Goal: Task Accomplishment & Management: Use online tool/utility

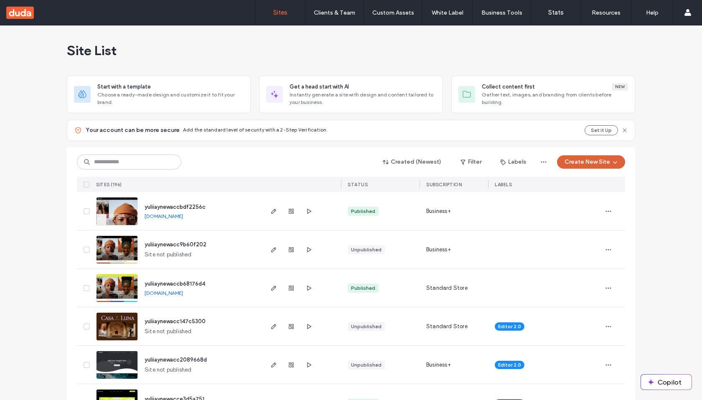
click at [588, 158] on button "Create New Site" at bounding box center [591, 162] width 68 height 13
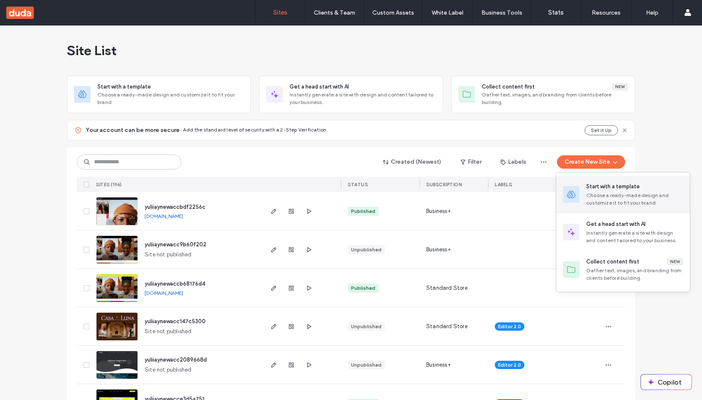
click at [622, 193] on div "Choose a ready-made design and customize it to fit your brand." at bounding box center [635, 199] width 97 height 15
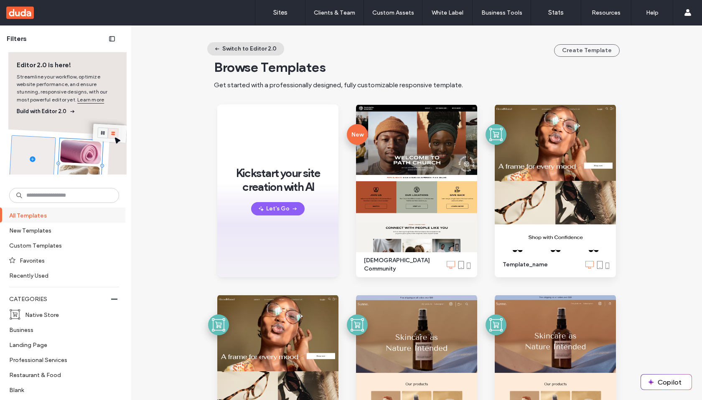
click at [244, 48] on button "Switch to Editor 2.0" at bounding box center [245, 48] width 77 height 13
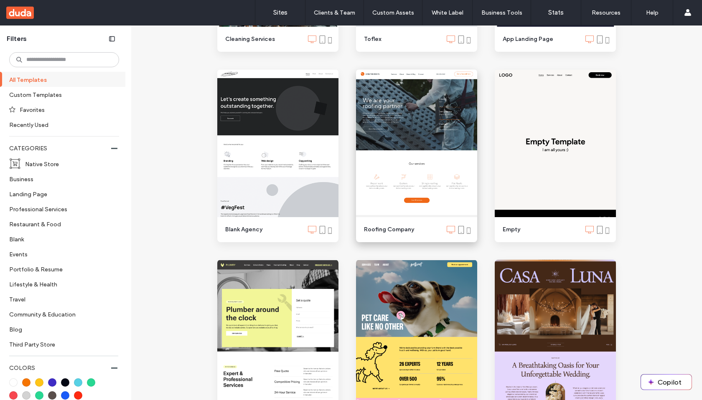
scroll to position [931, 0]
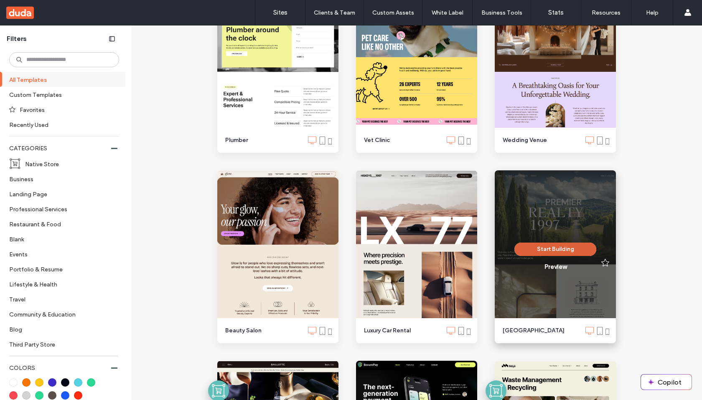
click at [548, 249] on button "Start Building" at bounding box center [556, 249] width 82 height 13
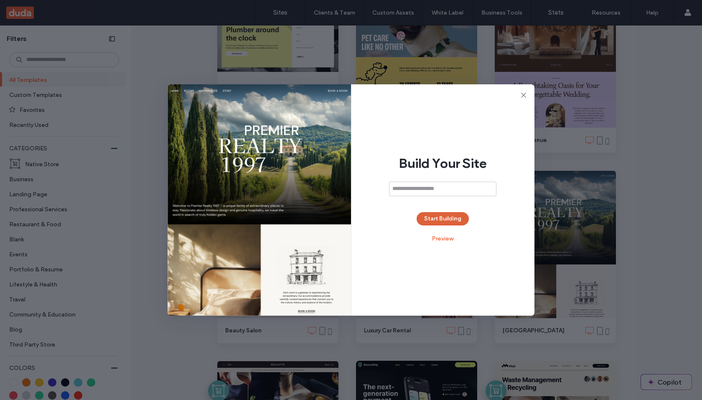
click at [453, 216] on button "Start Building" at bounding box center [443, 218] width 52 height 13
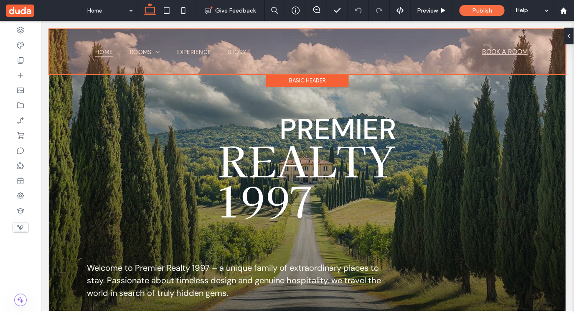
click at [308, 81] on div "Basic Header" at bounding box center [307, 80] width 83 height 13
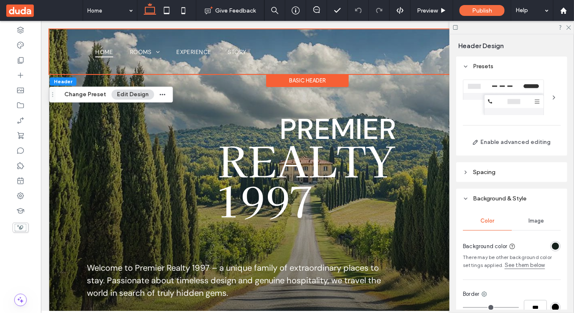
click at [129, 93] on button "Edit Design" at bounding box center [133, 94] width 43 height 10
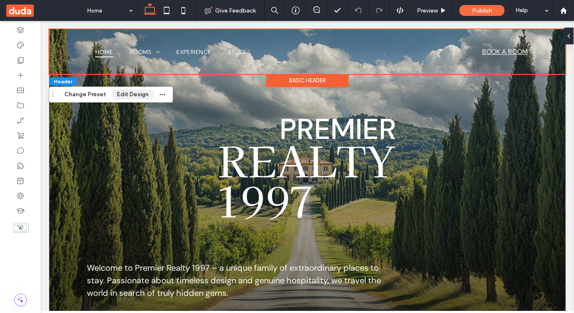
click at [130, 93] on button "Edit Design" at bounding box center [133, 94] width 43 height 10
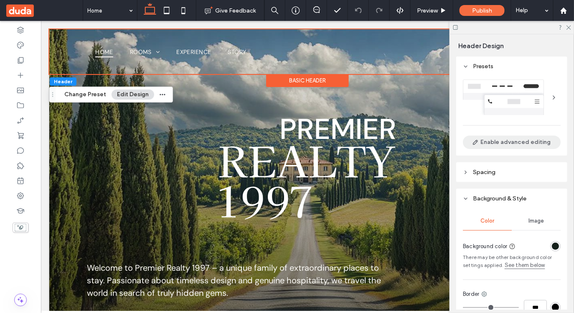
click at [527, 138] on button "Enable advanced editing" at bounding box center [512, 141] width 98 height 13
click at [534, 93] on div at bounding box center [512, 97] width 98 height 36
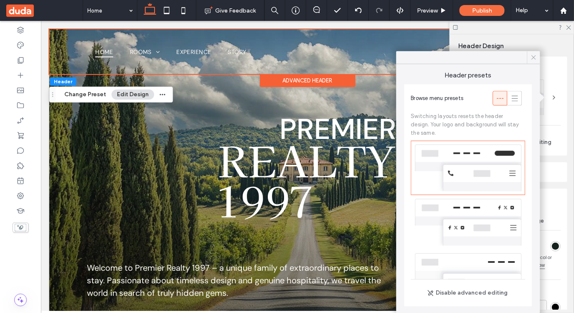
click at [531, 59] on icon at bounding box center [534, 58] width 8 height 8
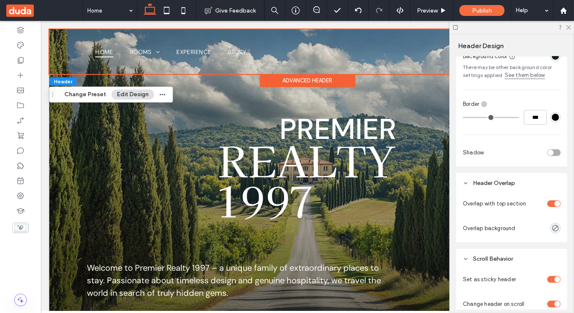
scroll to position [242, 0]
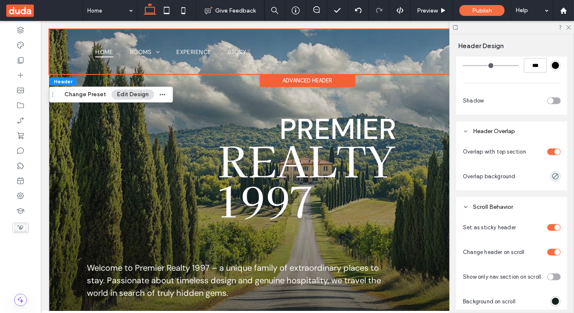
click at [555, 225] on div "toggle" at bounding box center [554, 227] width 13 height 7
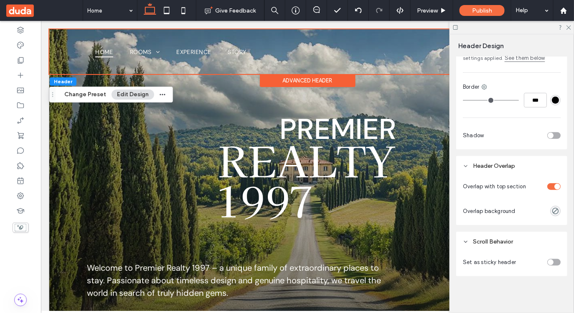
scroll to position [208, 0]
click at [554, 186] on div "toggle" at bounding box center [554, 186] width 13 height 7
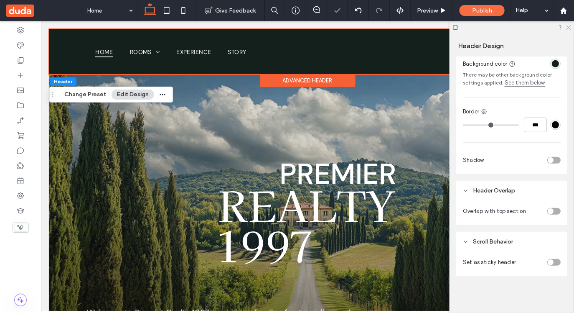
click at [571, 27] on icon at bounding box center [568, 26] width 5 height 5
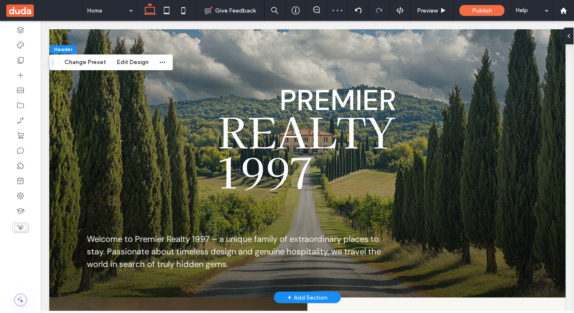
scroll to position [0, 0]
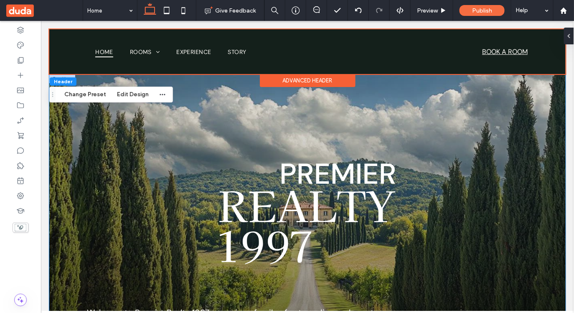
click at [99, 151] on div "Welcome to Premier Realty 1997 – a unique family of extraordinary places to sta…" at bounding box center [307, 222] width 517 height 297
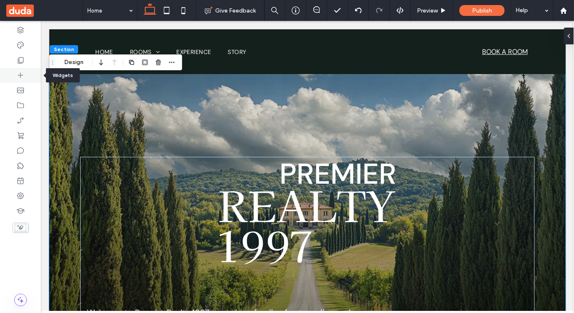
click at [21, 71] on icon at bounding box center [20, 75] width 8 height 8
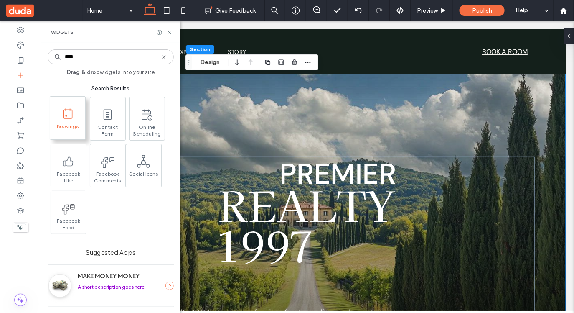
type input "****"
click at [74, 123] on span "Bookings" at bounding box center [67, 129] width 35 height 12
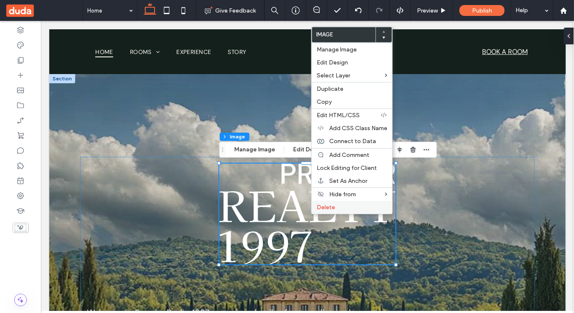
click at [333, 209] on span "Delete" at bounding box center [326, 207] width 18 height 7
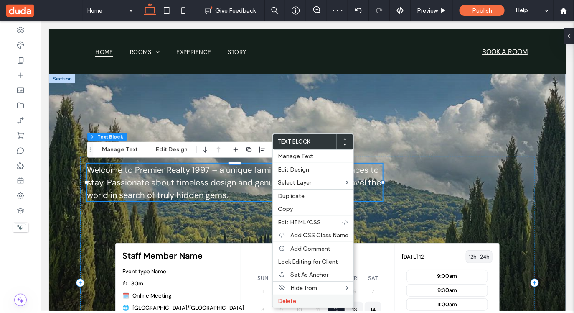
click at [289, 300] on span "Delete" at bounding box center [287, 300] width 18 height 7
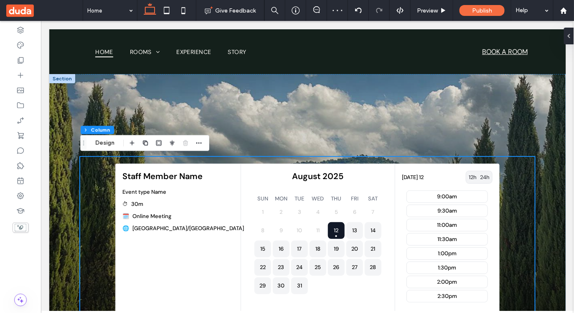
click at [67, 77] on div at bounding box center [62, 78] width 26 height 9
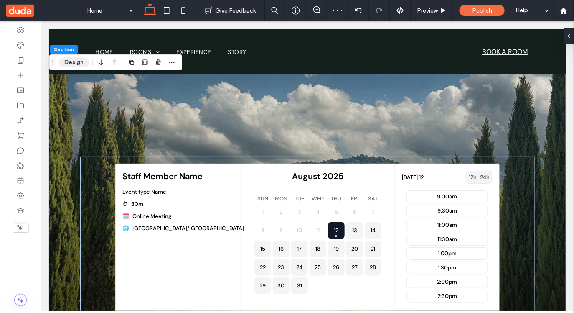
click at [75, 59] on button "Design" at bounding box center [74, 62] width 30 height 10
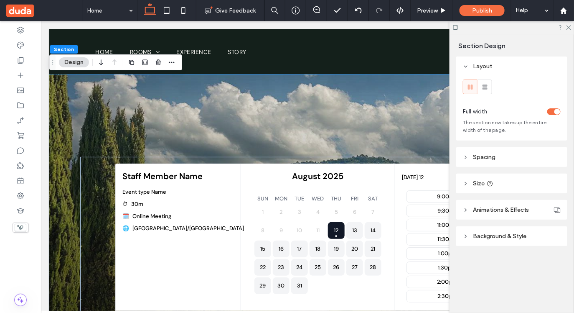
click at [489, 156] on span "Spacing" at bounding box center [484, 156] width 23 height 7
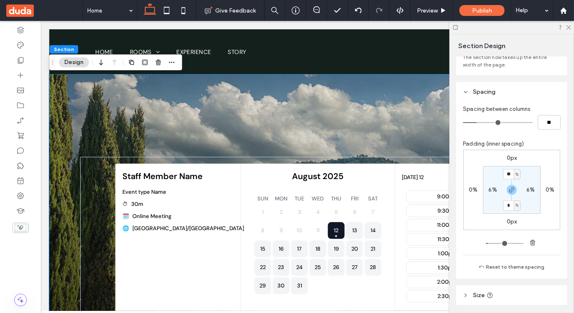
scroll to position [68, 0]
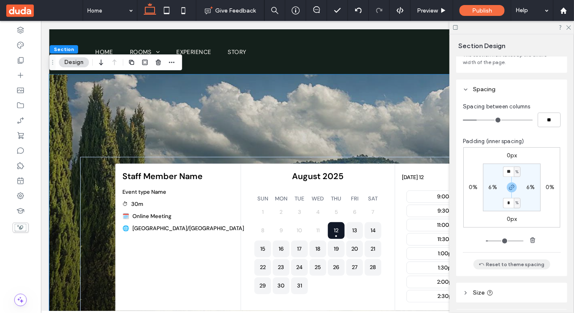
click at [506, 264] on button "Reset to theme spacing" at bounding box center [512, 264] width 77 height 10
type input "*"
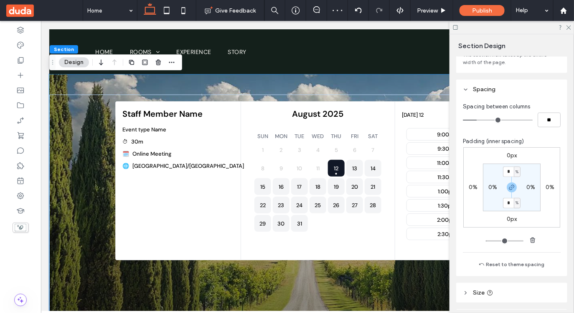
click at [457, 26] on icon at bounding box center [456, 27] width 6 height 6
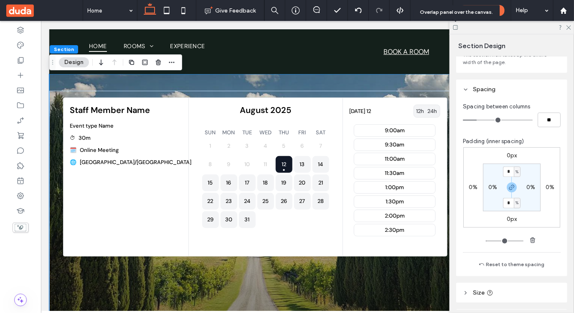
click at [457, 26] on icon at bounding box center [456, 27] width 6 height 6
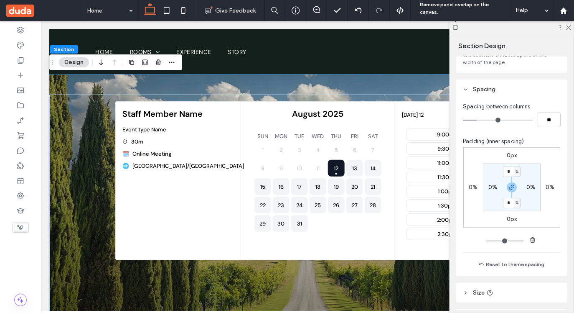
click at [457, 26] on icon at bounding box center [456, 27] width 6 height 6
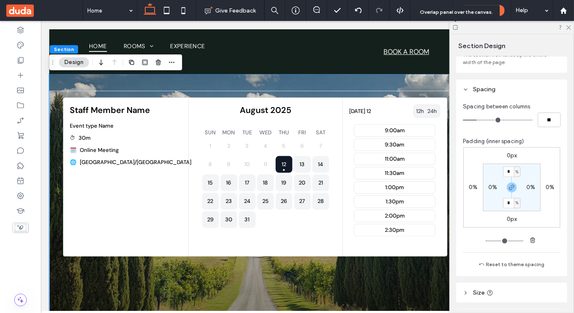
click at [457, 26] on icon at bounding box center [456, 27] width 6 height 6
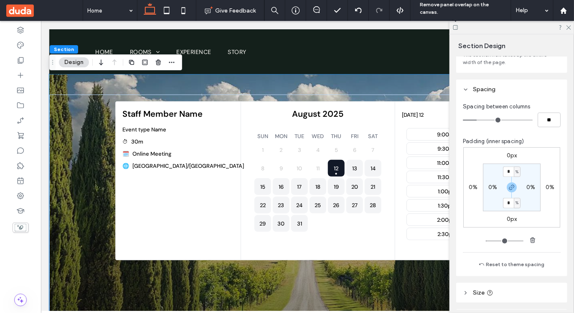
click at [457, 26] on icon at bounding box center [456, 27] width 6 height 6
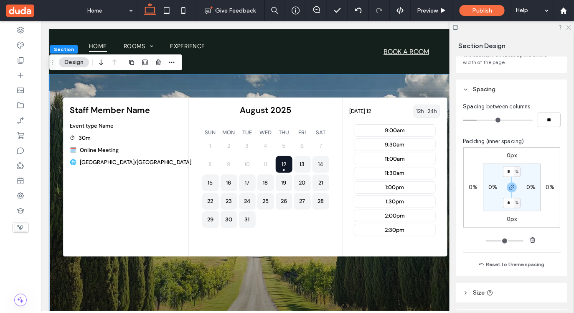
click at [569, 26] on icon at bounding box center [568, 26] width 5 height 5
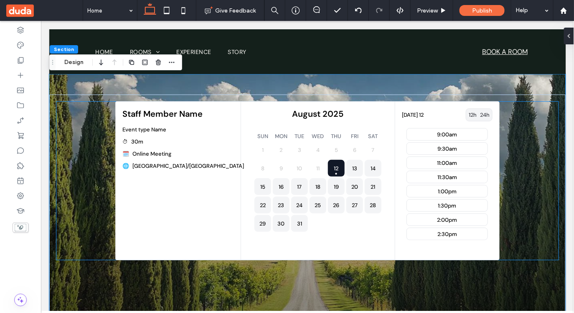
click at [245, 161] on div "August 2025 SUN MON TUE WED THU FRI SAT 1 2 3 4 5 6 7 8 9 10 11 12 13 14 15 16 …" at bounding box center [318, 180] width 154 height 158
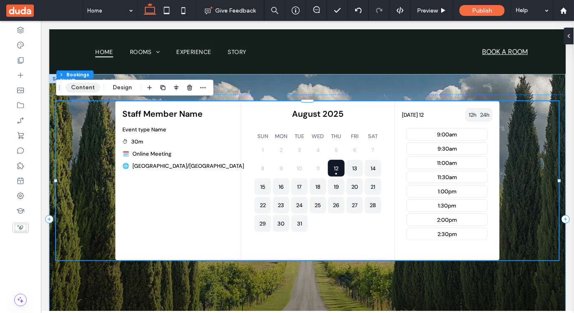
click at [79, 87] on button "Content" at bounding box center [83, 87] width 35 height 10
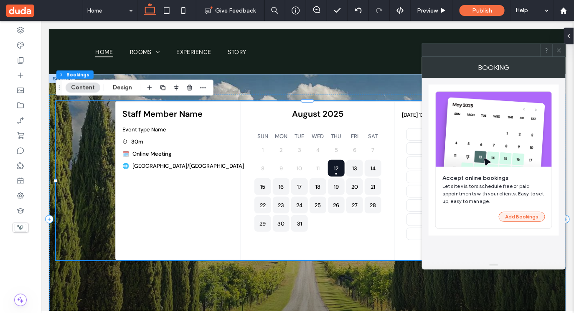
click at [523, 217] on button "Add Bookings" at bounding box center [522, 217] width 46 height 10
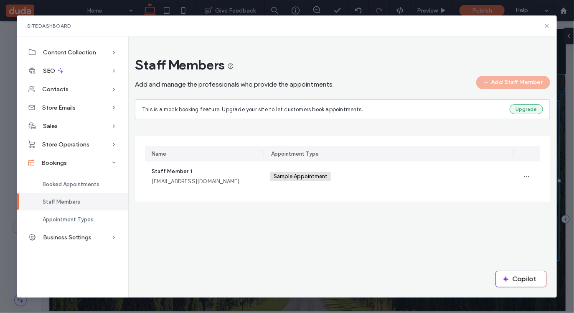
click at [529, 108] on button "Upgrade" at bounding box center [526, 109] width 33 height 10
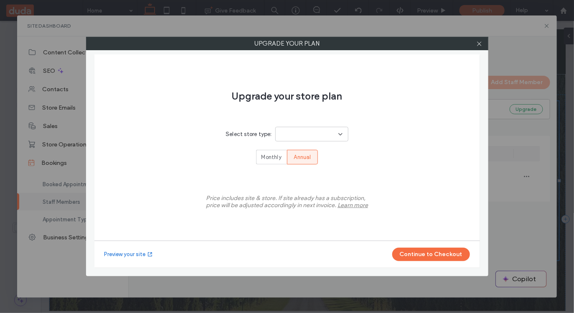
click at [326, 138] on div at bounding box center [311, 134] width 73 height 15
click at [481, 44] on use at bounding box center [479, 43] width 4 height 4
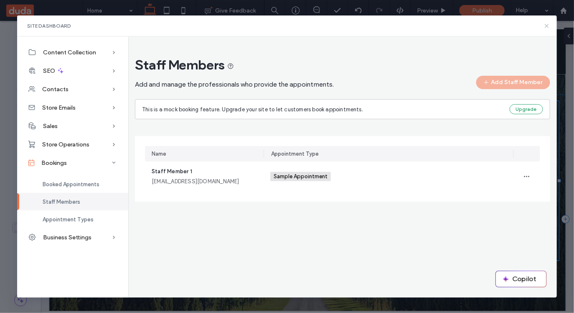
click at [548, 26] on icon at bounding box center [547, 26] width 7 height 7
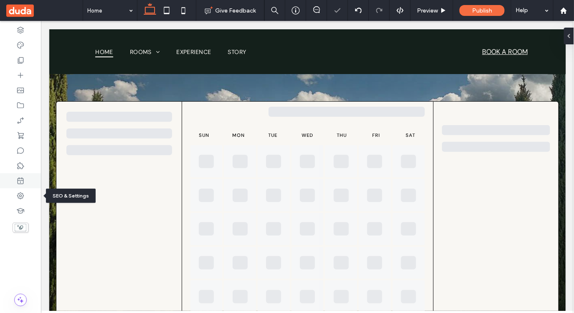
scroll to position [0, 0]
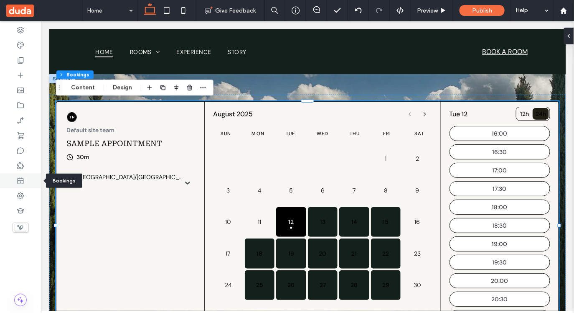
click at [24, 181] on icon at bounding box center [20, 180] width 8 height 8
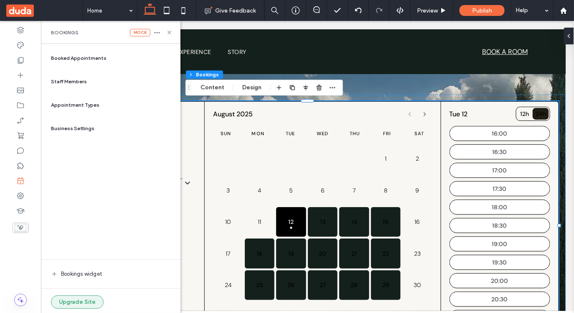
click at [84, 305] on button "Upgrade Site" at bounding box center [77, 301] width 53 height 13
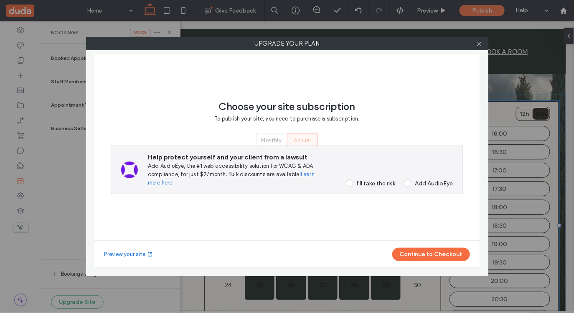
click at [365, 184] on div "I’ll take the risk" at bounding box center [376, 183] width 38 height 7
click at [423, 255] on button "Continue to Checkout" at bounding box center [432, 253] width 78 height 13
click at [411, 230] on div "Choose your site subscription To publish your site, you need to purchase a subs…" at bounding box center [287, 153] width 353 height 176
click at [425, 108] on div "Choose your site subscription To publish your site, you need to purchase a subs…" at bounding box center [287, 153] width 353 height 176
click at [431, 119] on div "Choose your site subscription To publish your site, you need to purchase a subs…" at bounding box center [287, 153] width 353 height 176
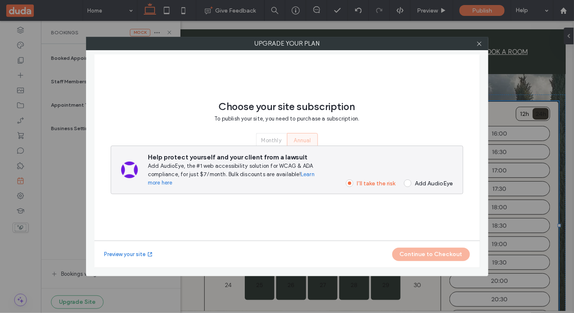
click at [344, 212] on div "Choose your site subscription To publish your site, you need to purchase a subs…" at bounding box center [287, 153] width 353 height 176
click at [479, 43] on icon at bounding box center [480, 44] width 6 height 6
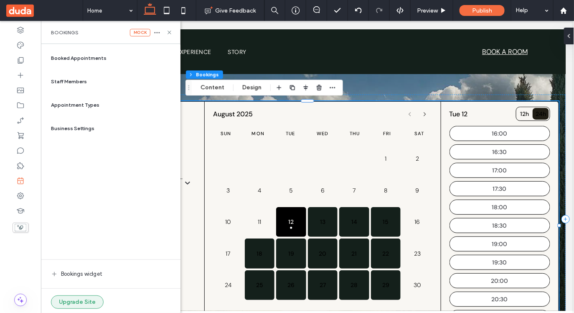
click at [82, 304] on button "Upgrade Site" at bounding box center [77, 301] width 53 height 13
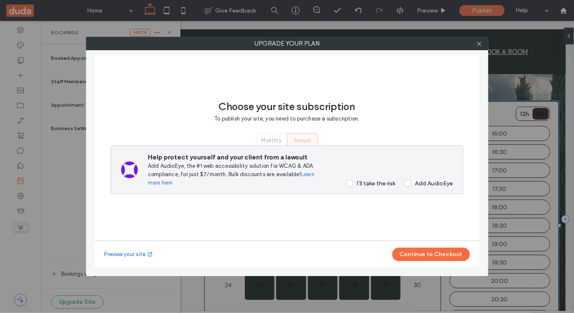
click at [362, 176] on div "Help protect yourself and your client from a lawsuit Add AudioEye, the #1 web a…" at bounding box center [300, 170] width 305 height 34
click at [362, 187] on div "Help protect yourself and your client from a lawsuit Add AudioEye, the #1 web a…" at bounding box center [287, 169] width 353 height 48
click at [362, 185] on div "I’ll take the risk" at bounding box center [376, 183] width 38 height 7
click at [433, 256] on button "Continue to Checkout" at bounding box center [432, 253] width 78 height 13
click at [479, 45] on icon at bounding box center [480, 44] width 6 height 6
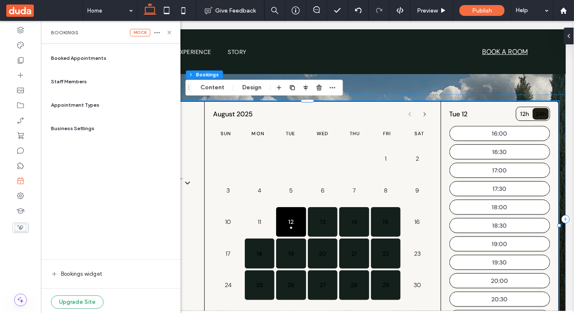
click at [122, 204] on div "Booked Appointments Staff Members Appointment Types Business Settings Bookings …" at bounding box center [111, 178] width 126 height 260
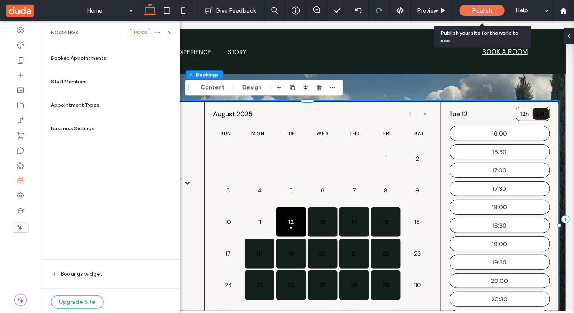
click at [485, 12] on span "Publish" at bounding box center [482, 10] width 20 height 7
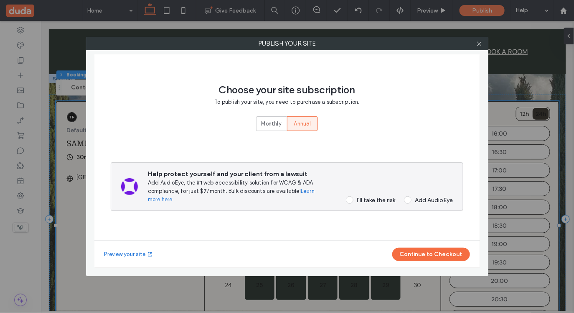
click at [349, 199] on span at bounding box center [350, 200] width 8 height 8
click at [435, 252] on button "Continue to Checkout" at bounding box center [432, 253] width 78 height 13
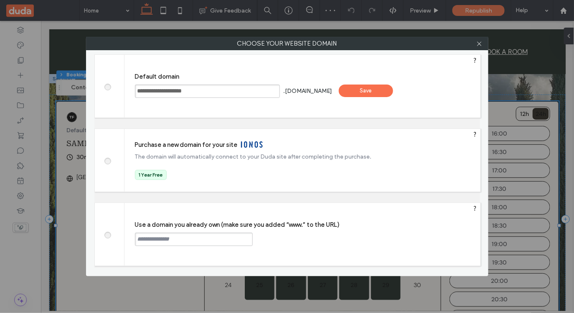
click at [380, 87] on div "Save" at bounding box center [366, 90] width 54 height 13
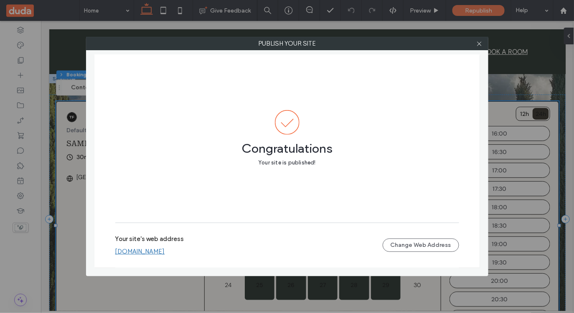
click at [165, 251] on link "yuliiaynewacc1136f940.multiscreen.d1test.biz" at bounding box center [140, 251] width 50 height 8
click at [484, 48] on div at bounding box center [480, 43] width 13 height 13
click at [480, 43] on icon at bounding box center [480, 44] width 6 height 6
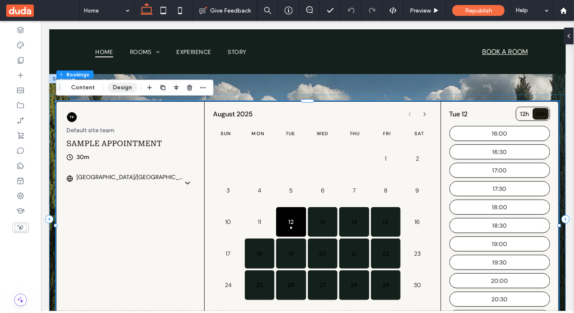
click at [122, 89] on button "Design" at bounding box center [122, 87] width 30 height 10
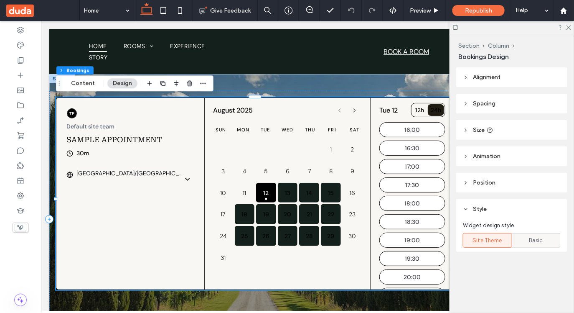
click at [536, 242] on span "Basic" at bounding box center [537, 240] width 14 height 8
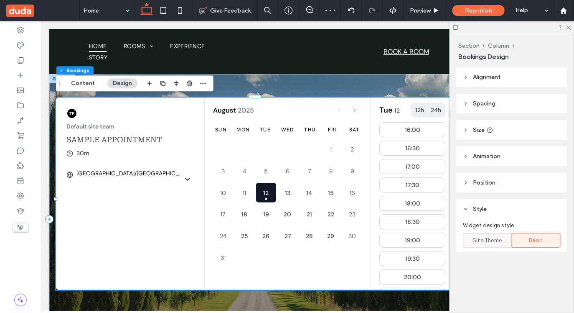
click at [494, 242] on span "Site Theme" at bounding box center [487, 240] width 29 height 8
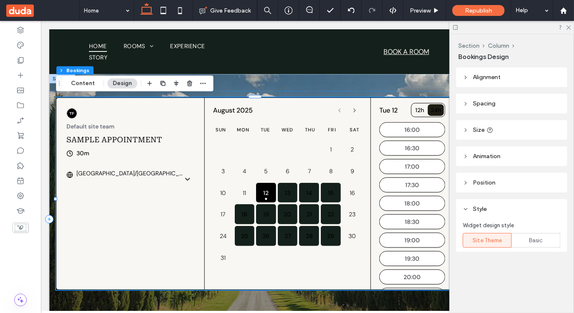
click at [457, 29] on icon at bounding box center [456, 27] width 6 height 6
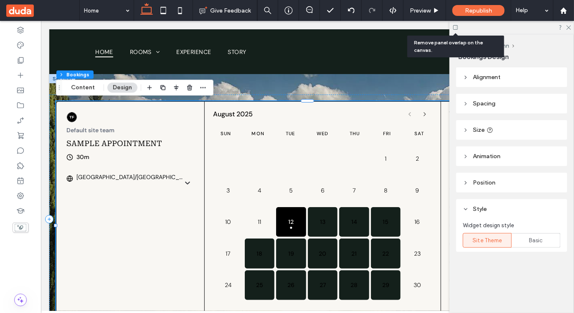
click at [457, 29] on icon at bounding box center [456, 27] width 6 height 6
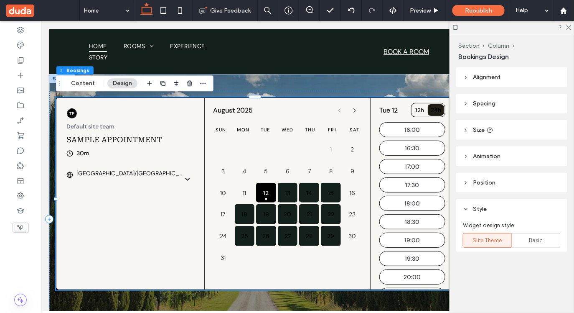
click at [491, 78] on span "Alignment" at bounding box center [487, 77] width 28 height 7
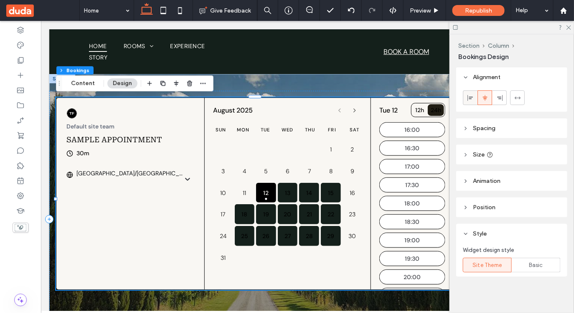
click at [467, 100] on div at bounding box center [471, 98] width 14 height 14
click at [488, 100] on icon at bounding box center [485, 97] width 7 height 7
click at [502, 99] on icon at bounding box center [500, 97] width 7 height 7
click at [517, 99] on icon at bounding box center [518, 97] width 7 height 7
click at [455, 26] on icon at bounding box center [456, 27] width 6 height 6
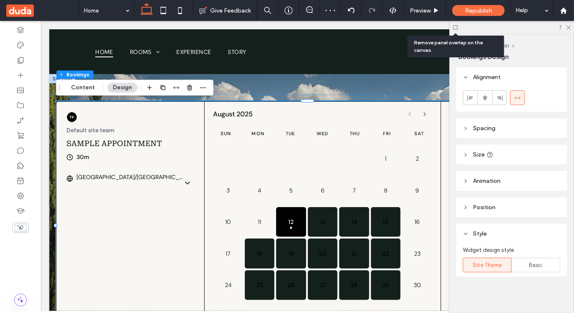
click at [455, 26] on icon at bounding box center [456, 27] width 6 height 6
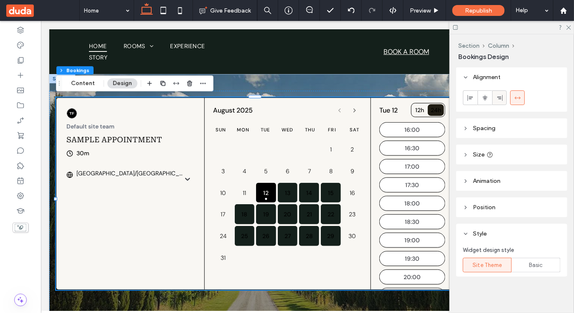
click at [500, 97] on use at bounding box center [499, 97] width 5 height 6
click at [483, 101] on icon at bounding box center [485, 97] width 7 height 7
click at [468, 97] on use at bounding box center [470, 97] width 5 height 6
click at [551, 101] on div at bounding box center [512, 97] width 98 height 15
click at [525, 98] on div at bounding box center [512, 97] width 98 height 15
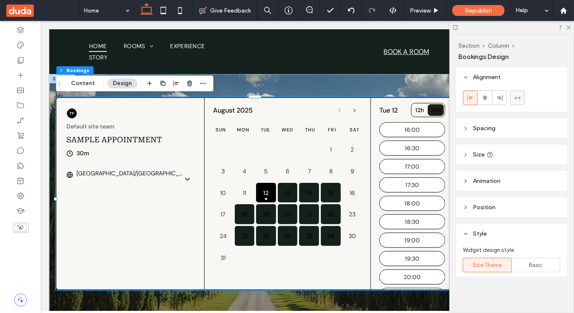
click at [520, 98] on use at bounding box center [518, 97] width 6 height 3
click at [571, 26] on icon at bounding box center [568, 26] width 5 height 5
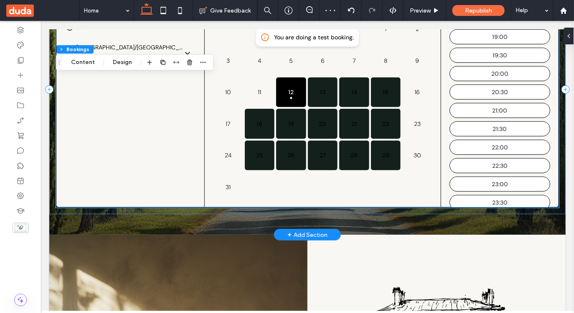
scroll to position [113, 0]
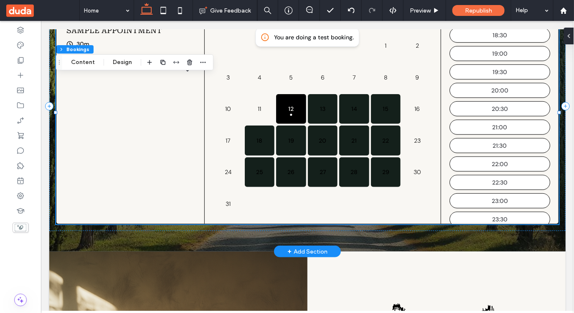
click at [553, 223] on div "Tue 12 12h 24h 16:00 16:30 17:00 17:30 18:00 18:30 19:00 19:30 20:00 20:30 21:0…" at bounding box center [500, 105] width 118 height 235
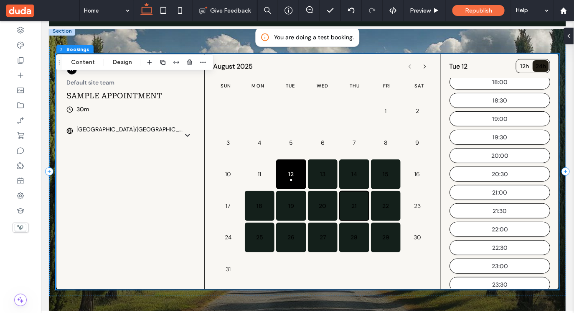
scroll to position [43, 0]
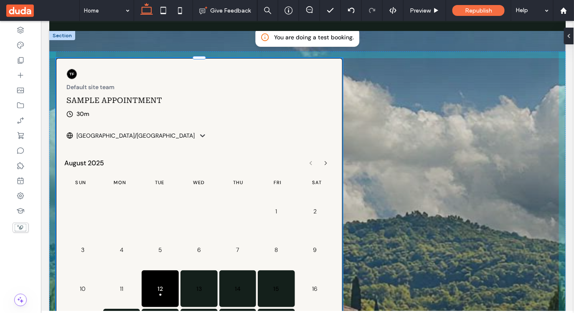
drag, startPoint x: 559, startPoint y: 182, endPoint x: 450, endPoint y: 184, distance: 108.7
type input "**"
type input "****"
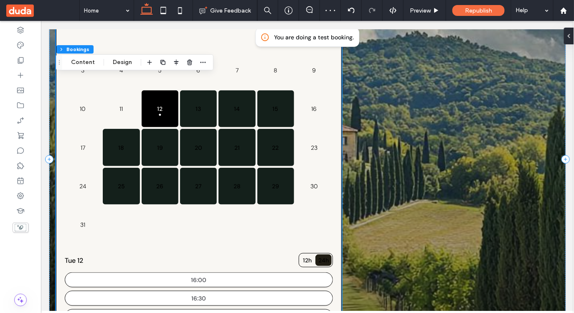
scroll to position [222, 0]
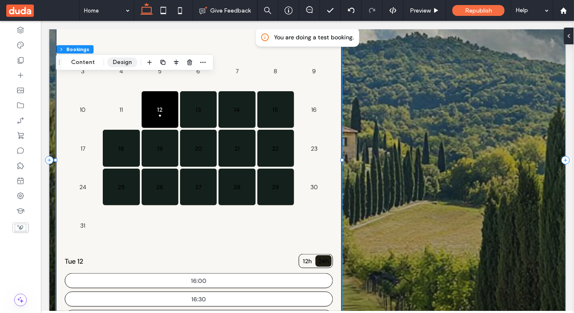
click at [120, 67] on button "Design" at bounding box center [122, 62] width 30 height 10
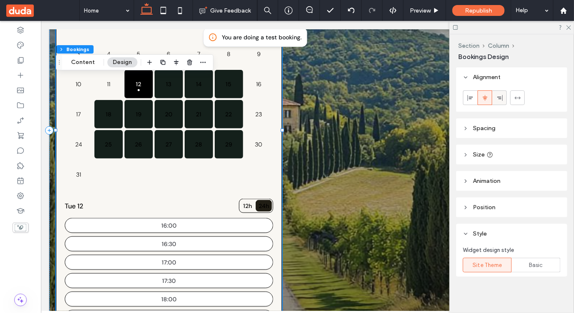
click at [501, 98] on use at bounding box center [499, 97] width 5 height 6
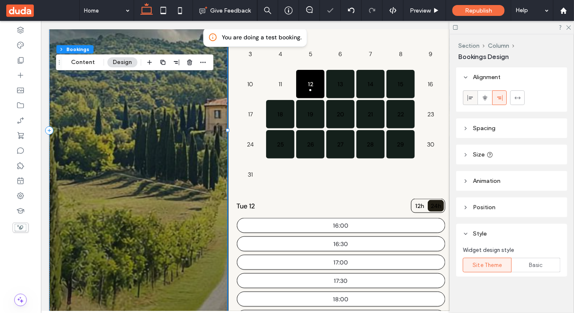
click at [471, 99] on use at bounding box center [470, 97] width 5 height 6
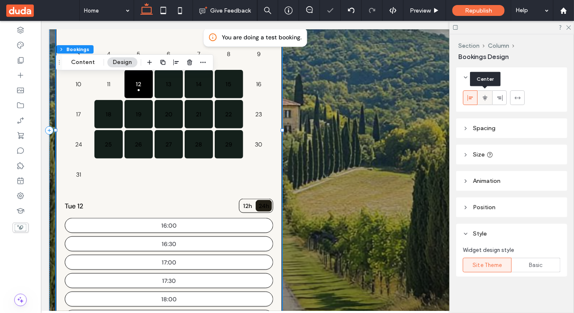
click at [488, 99] on icon at bounding box center [485, 97] width 7 height 7
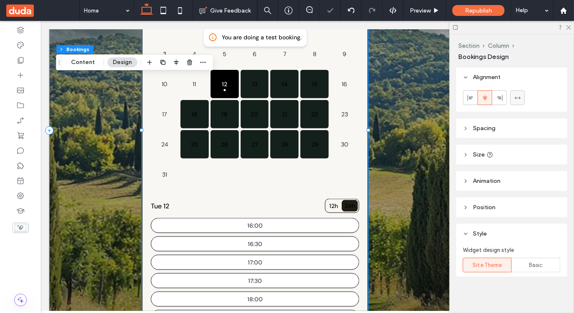
click at [518, 97] on icon at bounding box center [518, 97] width 7 height 7
type input "***"
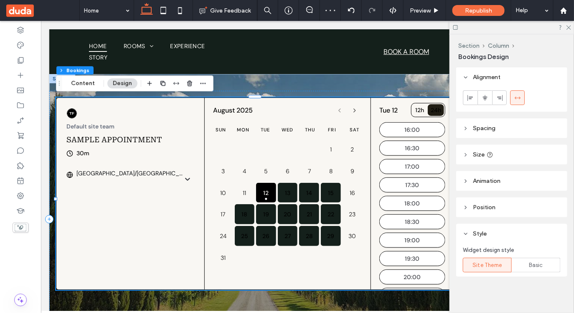
scroll to position [0, 19]
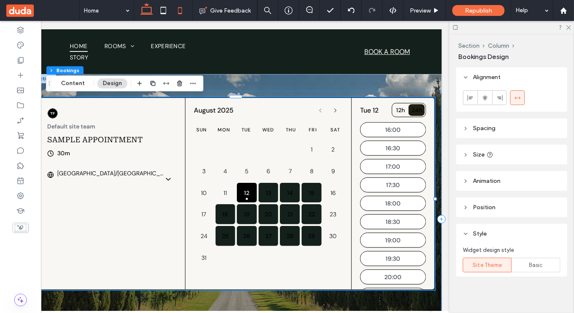
click at [182, 10] on use at bounding box center [180, 10] width 4 height 7
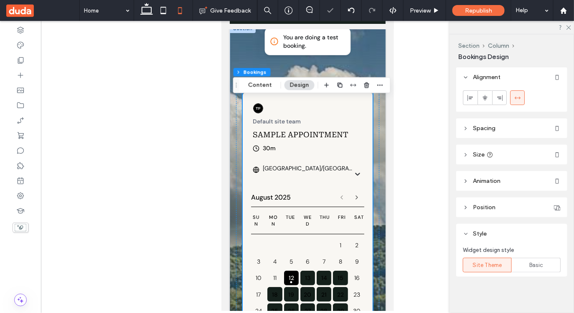
scroll to position [10, 0]
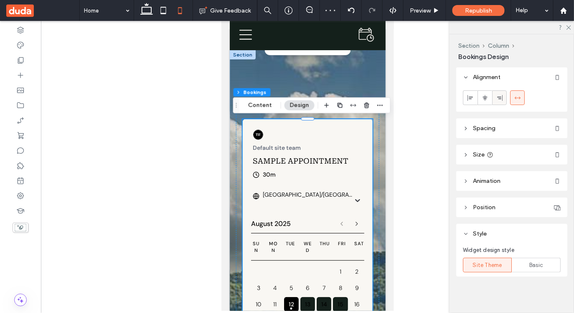
click at [501, 99] on icon at bounding box center [500, 97] width 7 height 7
click at [484, 102] on span at bounding box center [485, 98] width 7 height 14
click at [467, 100] on icon at bounding box center [470, 97] width 7 height 7
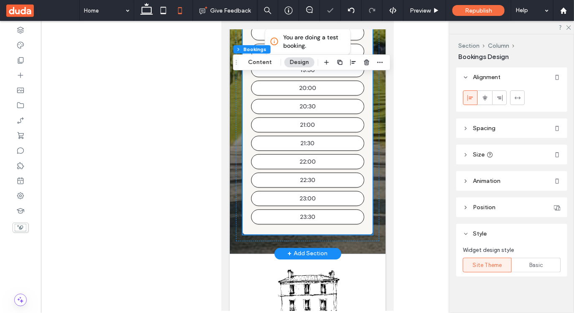
scroll to position [487, 0]
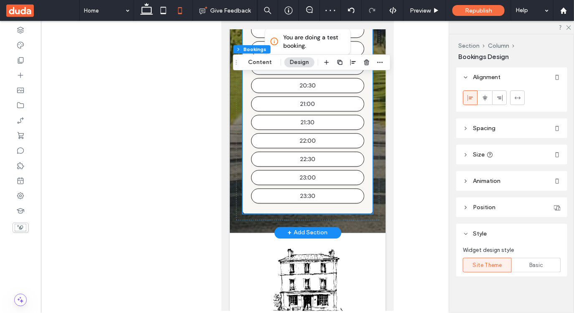
click at [364, 206] on div "Tue 12 12h 24h 16:00 16:30 17:00 17:30 18:00 18:30 19:00 19:30 20:00 20:30 21:0…" at bounding box center [307, 50] width 130 height 325
click at [371, 212] on div "Tue 12 12h 24h 16:00 16:30 17:00 17:30 18:00 18:30 19:00 19:30 20:00 20:30 21:0…" at bounding box center [307, 50] width 130 height 325
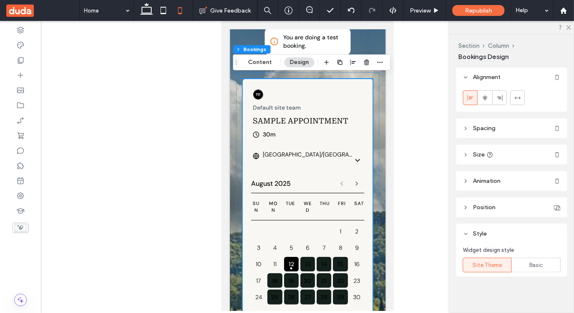
scroll to position [42, 0]
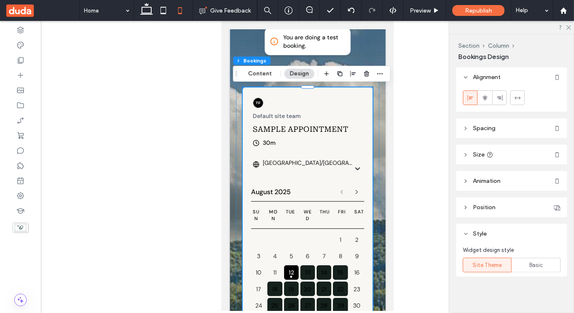
click at [365, 110] on div "Default site team Sample Appointment 30m Asia/Jerusalem" at bounding box center [307, 133] width 130 height 92
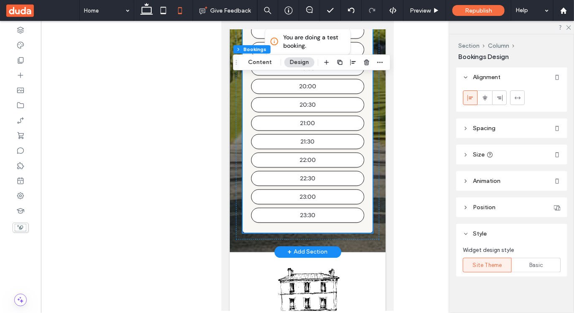
scroll to position [480, 0]
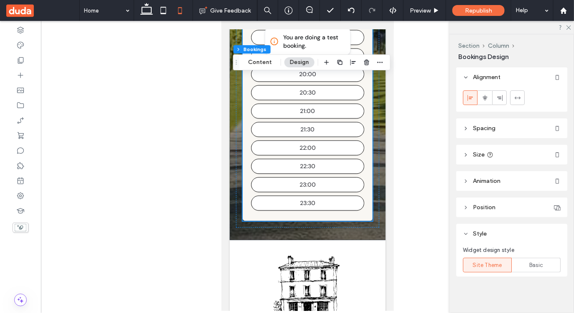
click at [475, 154] on span "Size" at bounding box center [479, 154] width 12 height 7
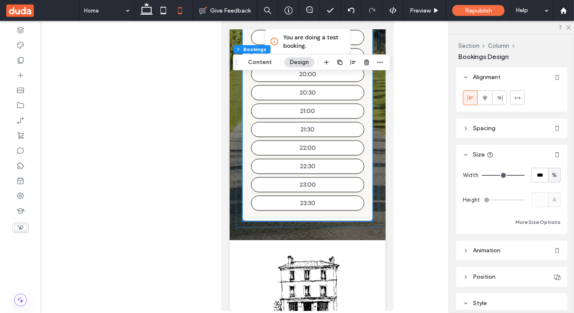
type input "**"
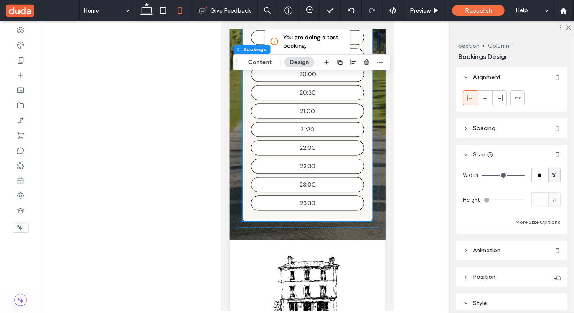
type input "**"
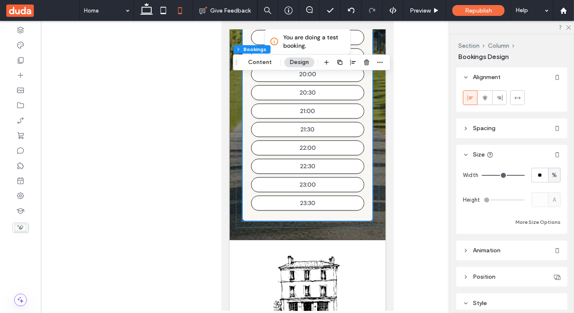
type input "**"
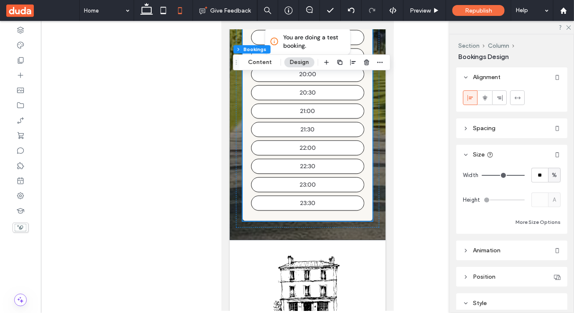
type input "**"
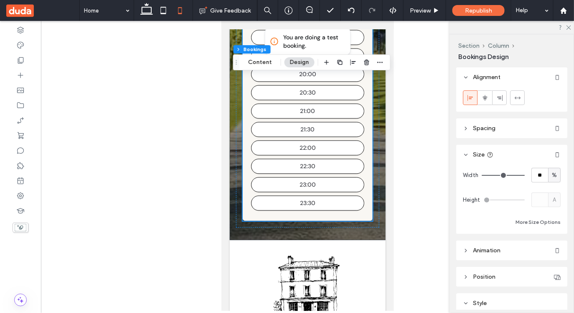
type input "**"
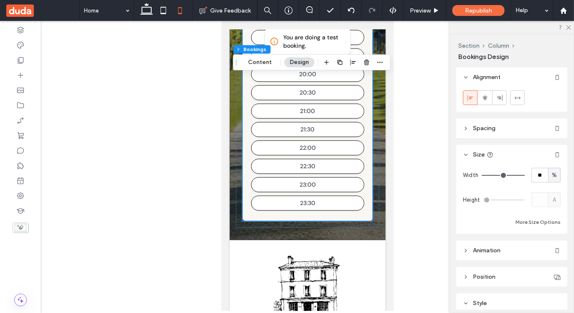
type input "**"
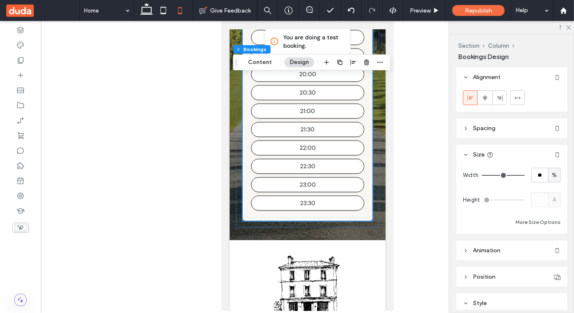
type input "**"
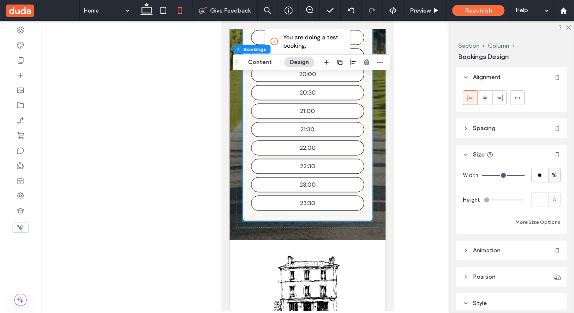
type input "**"
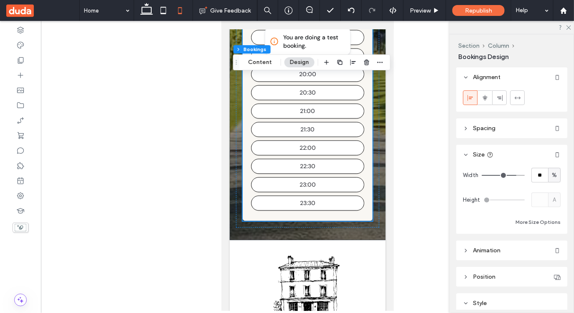
type input "**"
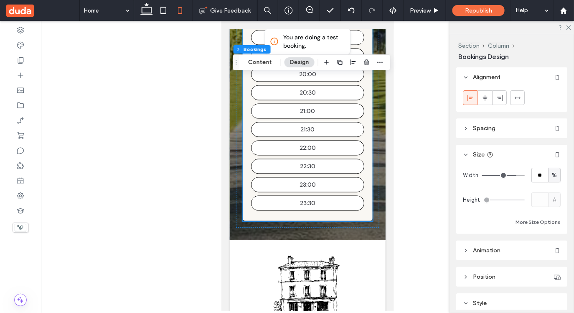
type input "**"
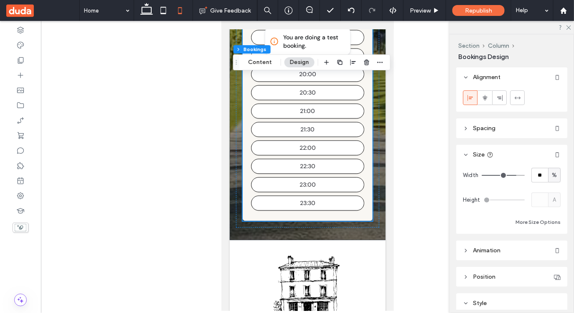
type input "**"
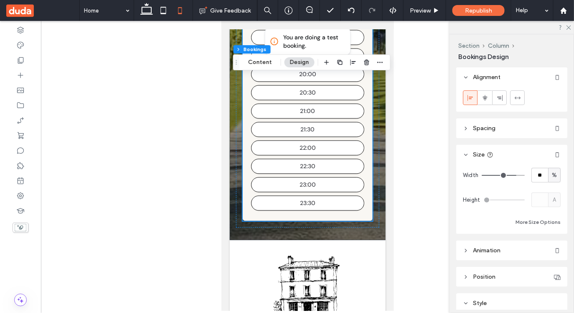
type input "**"
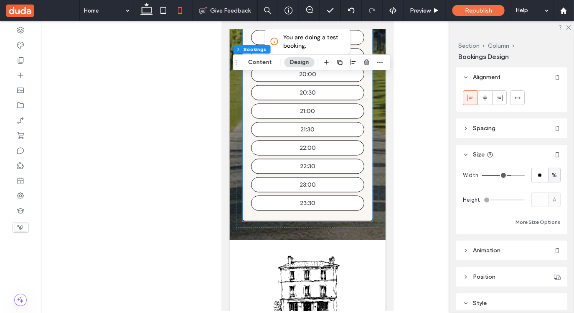
type input "**"
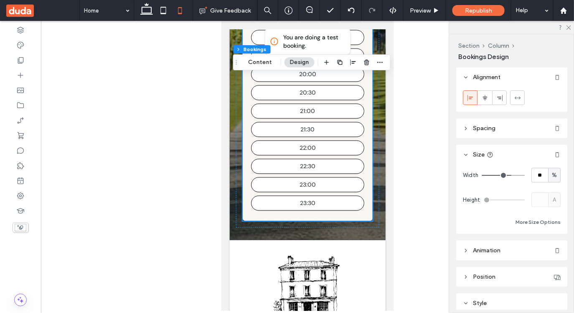
type input "**"
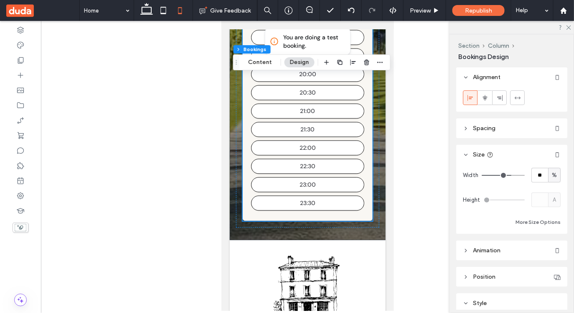
type input "**"
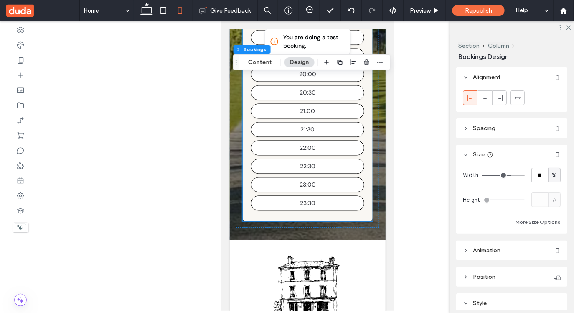
type input "**"
drag, startPoint x: 522, startPoint y: 176, endPoint x: 507, endPoint y: 178, distance: 15.1
click at [507, 176] on input "range" at bounding box center [503, 175] width 43 height 1
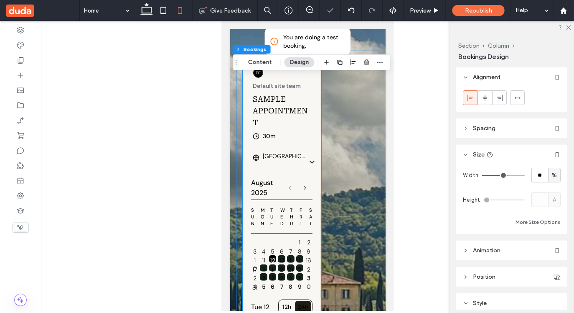
scroll to position [61, 0]
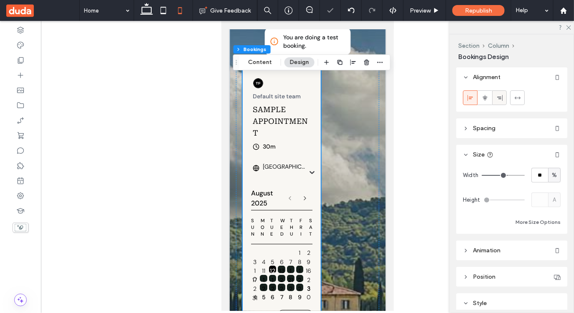
click at [500, 96] on icon at bounding box center [500, 97] width 7 height 7
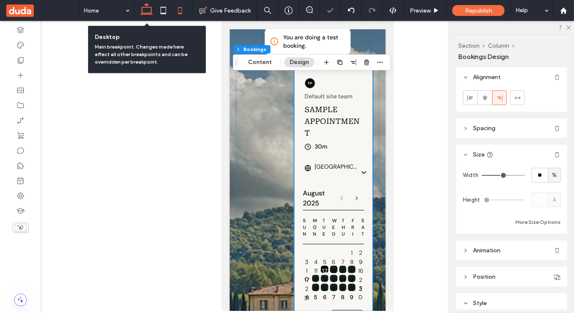
click at [150, 13] on use at bounding box center [146, 9] width 13 height 12
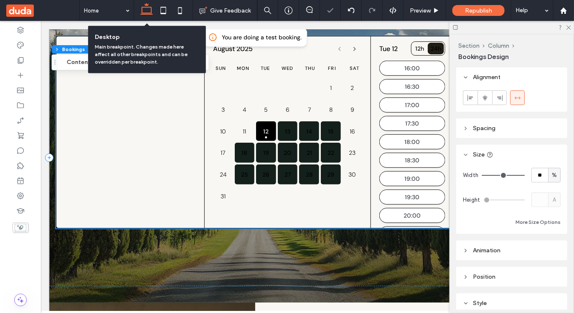
type input "***"
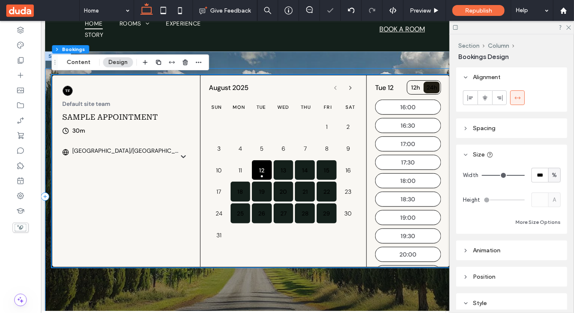
scroll to position [0, 0]
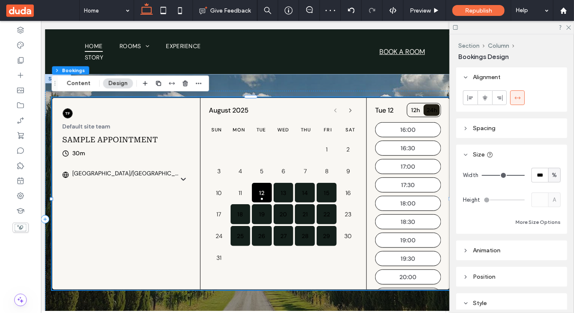
type input "**"
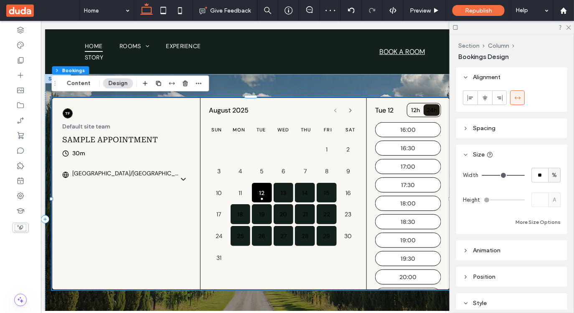
type input "**"
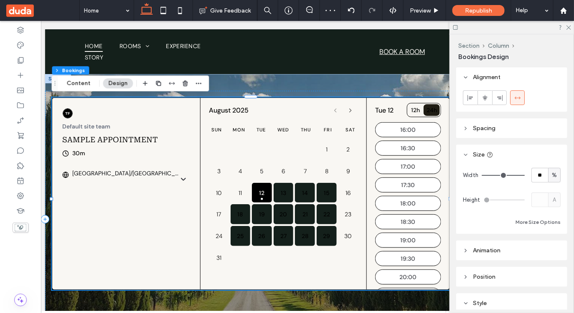
type input "**"
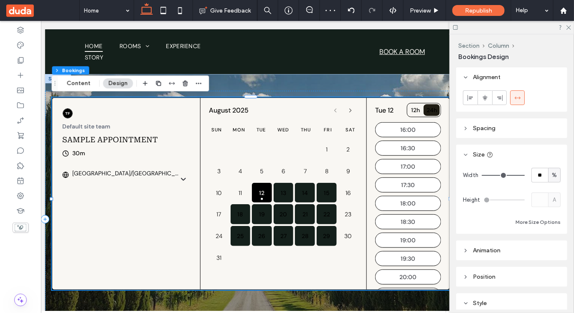
type input "**"
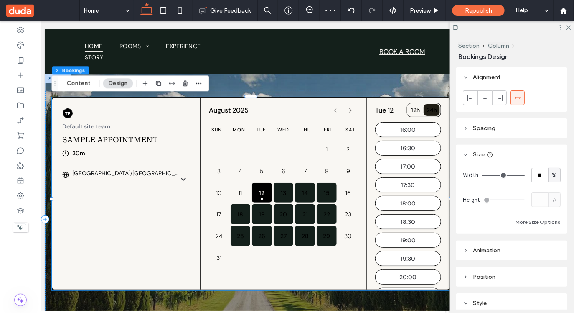
type input "**"
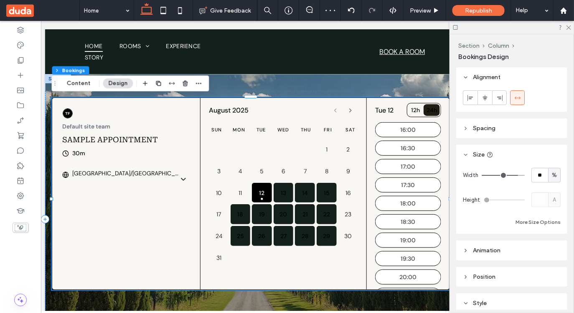
type input "**"
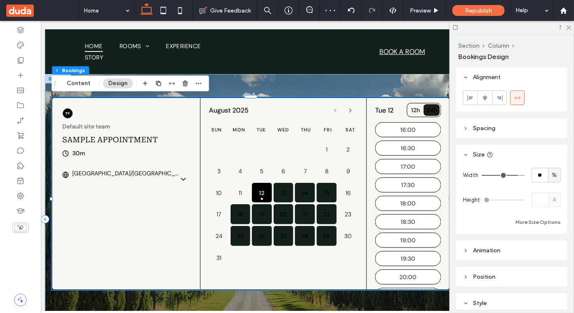
type input "**"
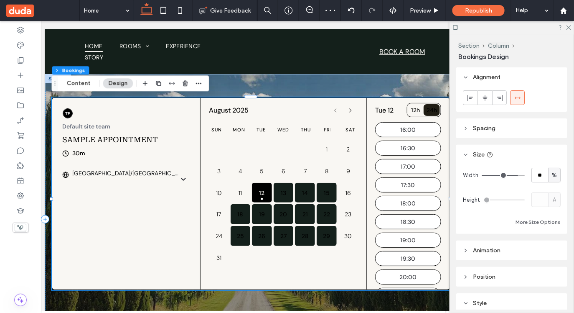
type input "**"
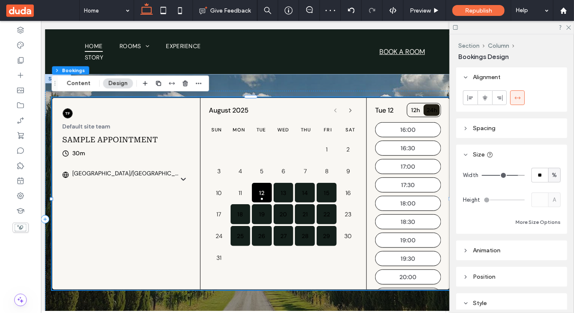
type input "**"
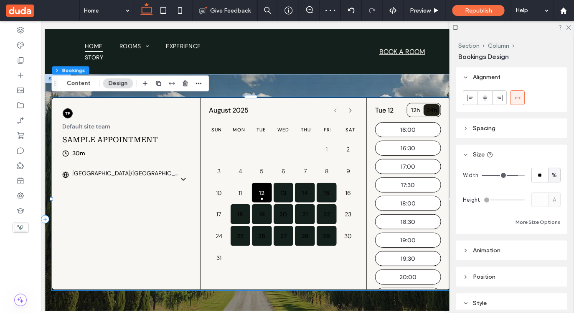
type input "**"
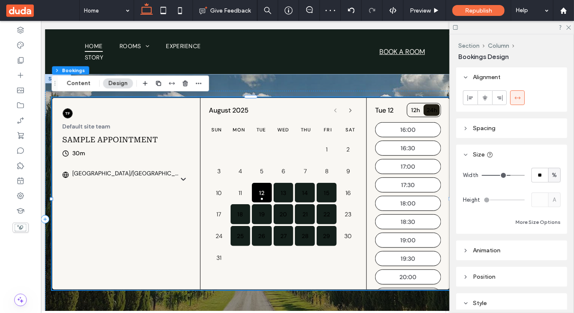
drag, startPoint x: 522, startPoint y: 175, endPoint x: 510, endPoint y: 175, distance: 11.7
click at [510, 175] on input "range" at bounding box center [503, 175] width 43 height 1
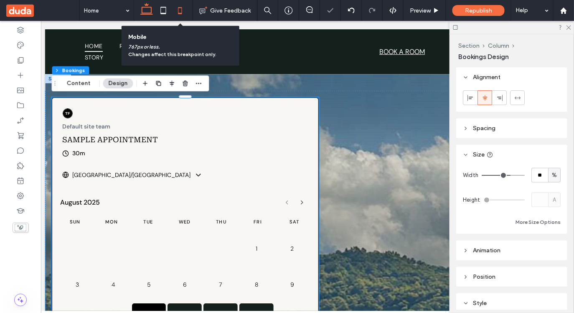
click at [182, 12] on use at bounding box center [180, 10] width 4 height 7
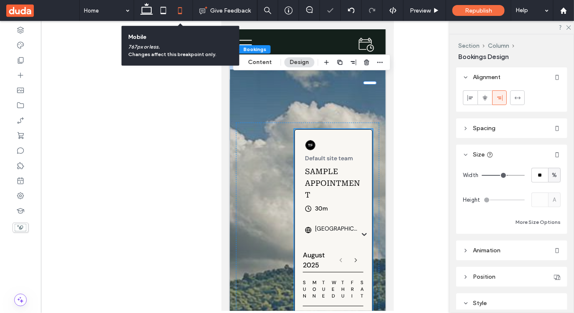
type input "**"
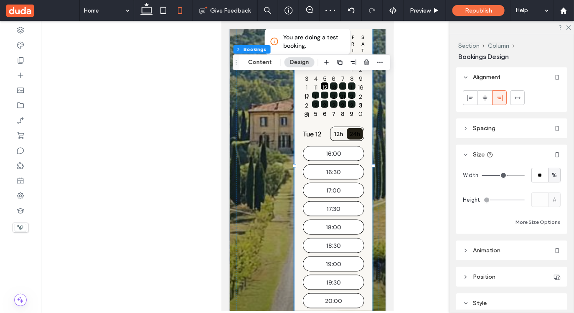
type input "**"
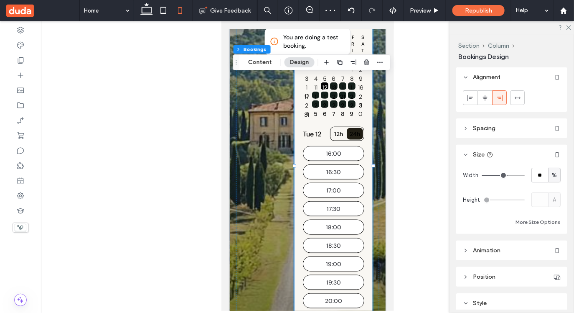
type input "**"
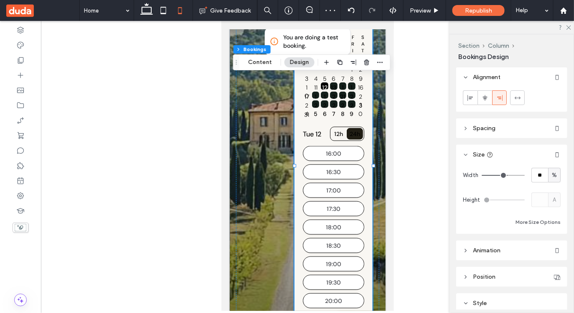
type input "**"
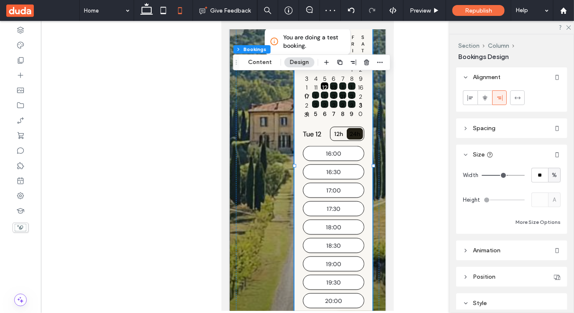
type input "**"
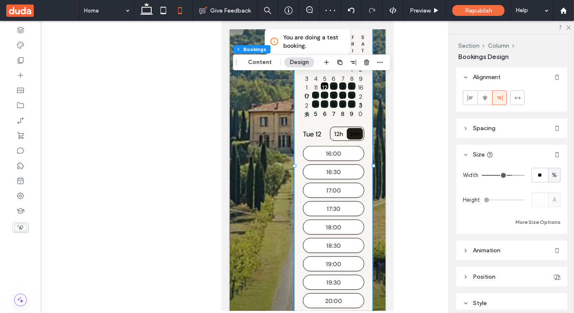
click at [511, 176] on input "range" at bounding box center [503, 175] width 43 height 1
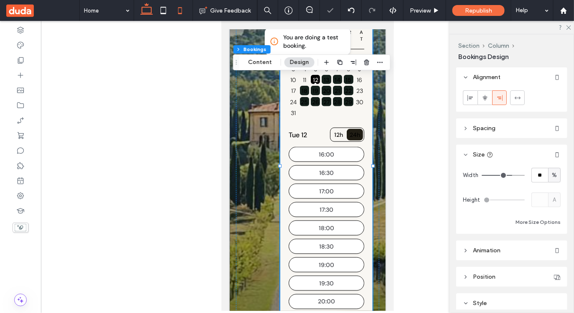
click at [151, 10] on use at bounding box center [146, 9] width 13 height 12
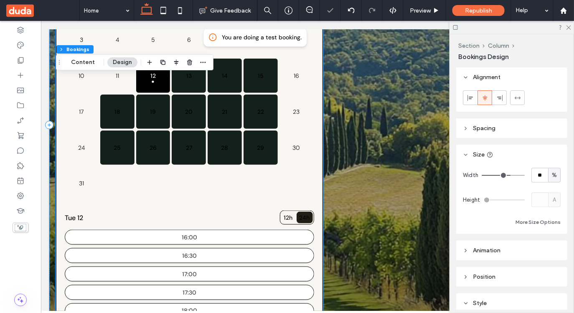
type input "**"
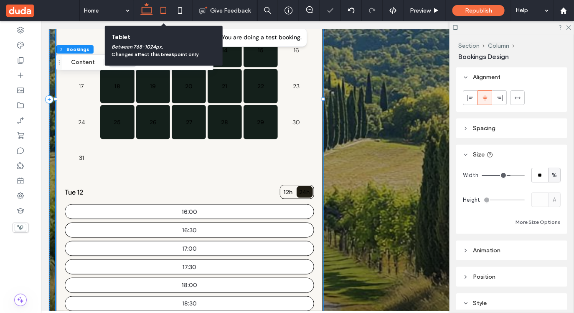
click at [169, 12] on icon at bounding box center [163, 10] width 17 height 17
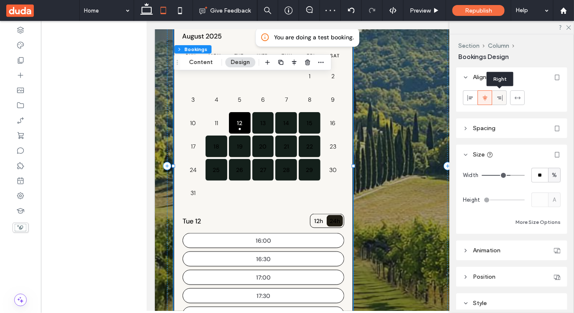
click at [502, 100] on use at bounding box center [499, 97] width 5 height 6
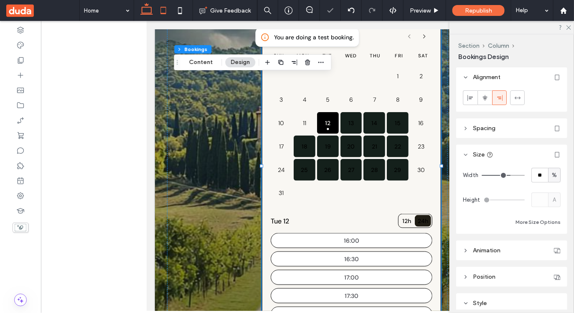
click at [150, 10] on icon at bounding box center [146, 10] width 17 height 17
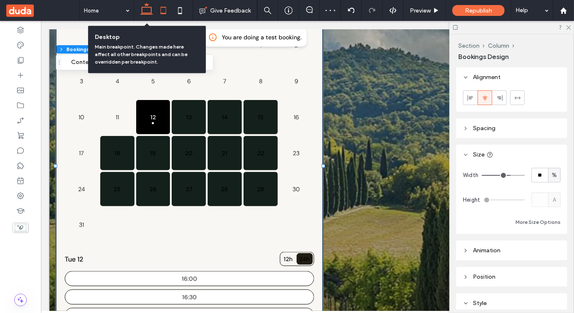
click at [168, 11] on icon at bounding box center [163, 10] width 17 height 17
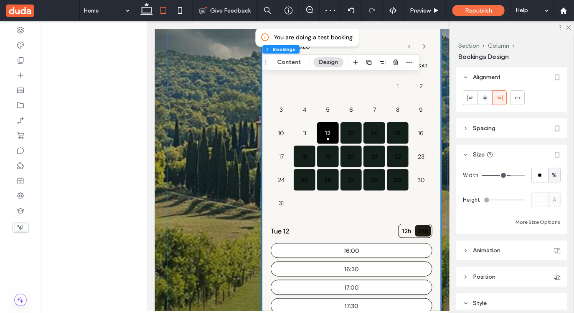
scroll to position [213, 0]
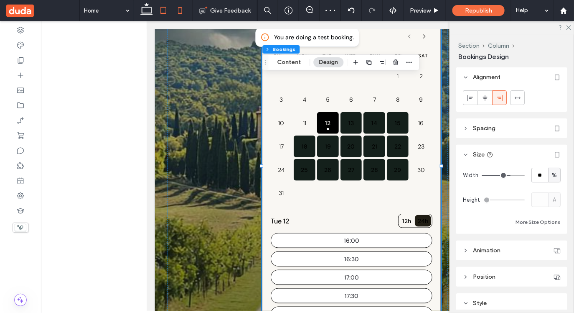
click at [182, 10] on icon at bounding box center [180, 10] width 17 height 17
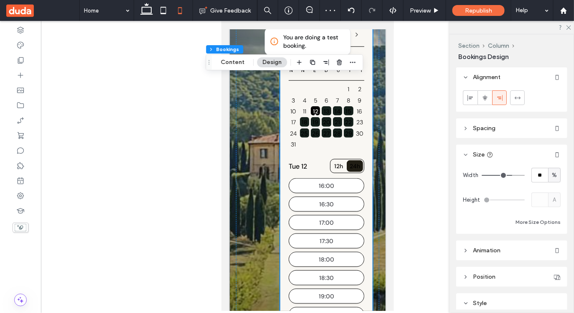
type input "**"
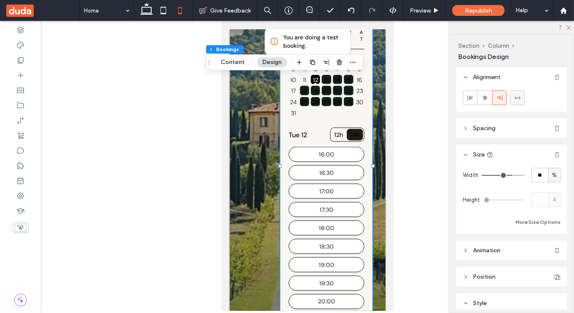
click at [515, 97] on icon at bounding box center [518, 97] width 7 height 7
type input "***"
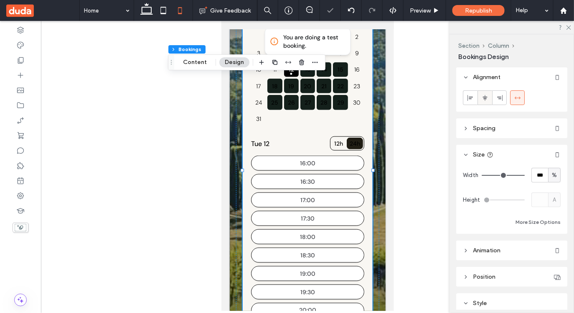
click at [483, 100] on icon at bounding box center [485, 97] width 7 height 7
click at [161, 8] on icon at bounding box center [163, 10] width 17 height 17
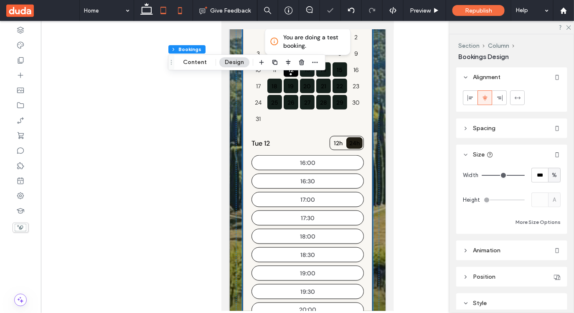
type input "**"
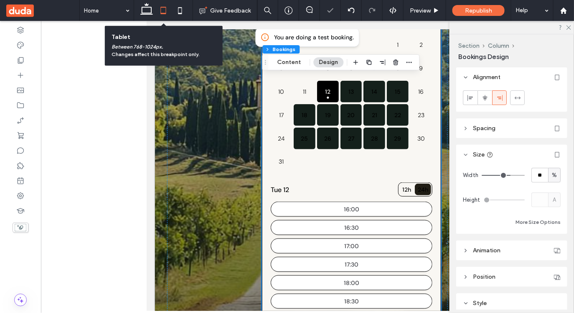
scroll to position [280, 0]
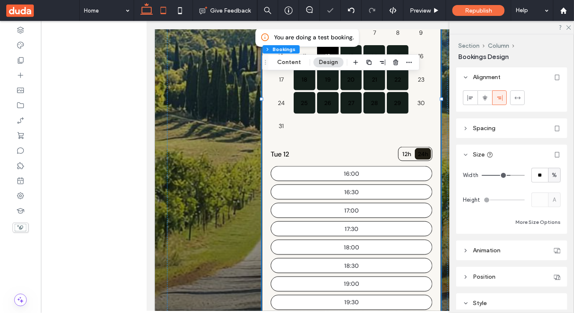
click at [150, 14] on use at bounding box center [146, 9] width 13 height 12
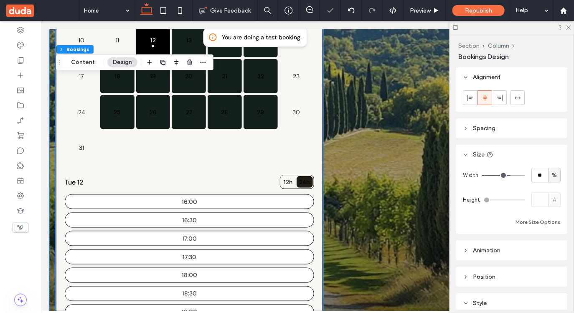
scroll to position [203, 0]
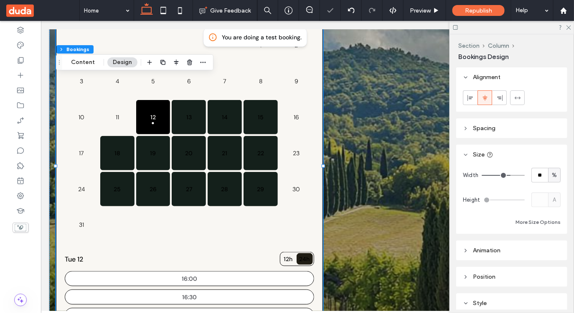
click at [571, 31] on div at bounding box center [512, 27] width 125 height 13
click at [469, 126] on header "Spacing" at bounding box center [512, 128] width 111 height 20
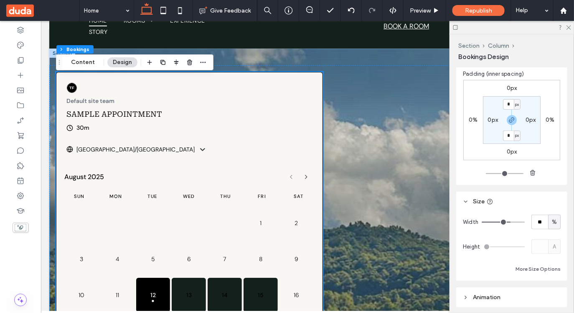
scroll to position [0, 0]
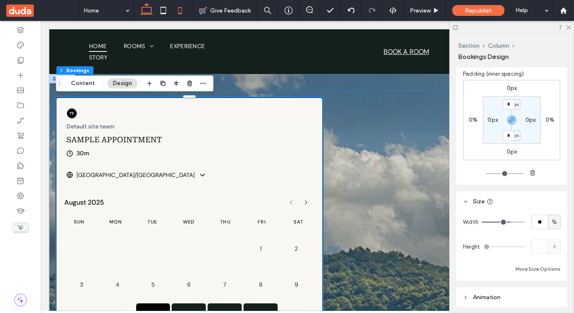
click at [181, 11] on icon at bounding box center [180, 10] width 17 height 17
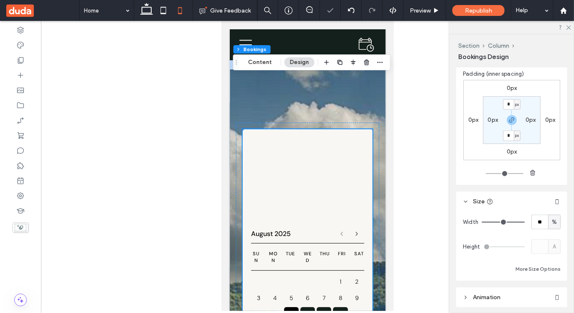
type input "***"
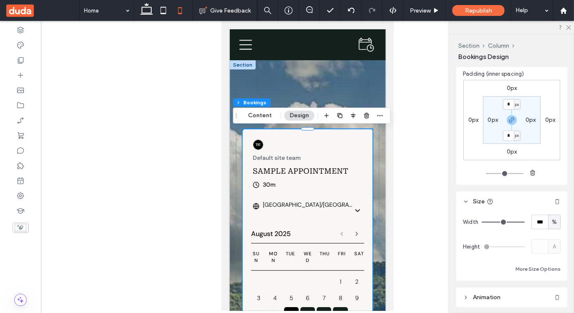
type input "**"
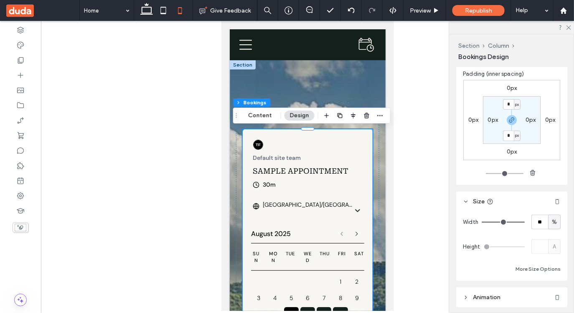
type input "**"
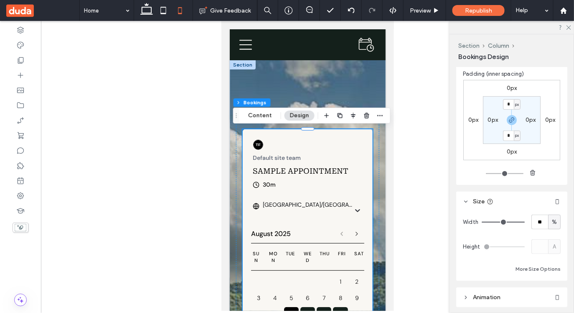
type input "**"
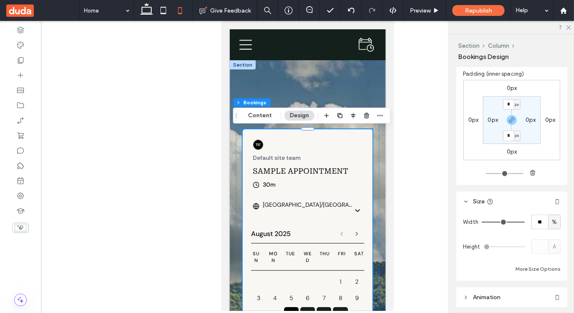
type input "**"
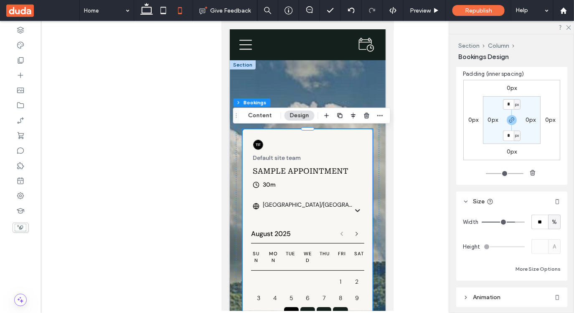
type input "**"
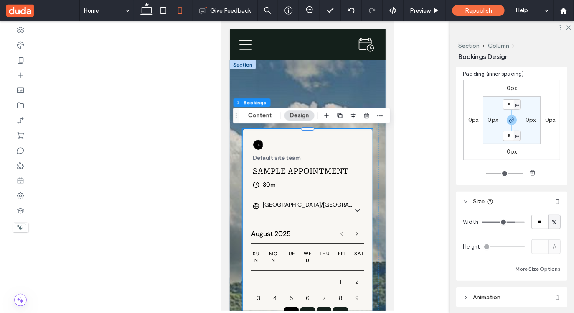
type input "**"
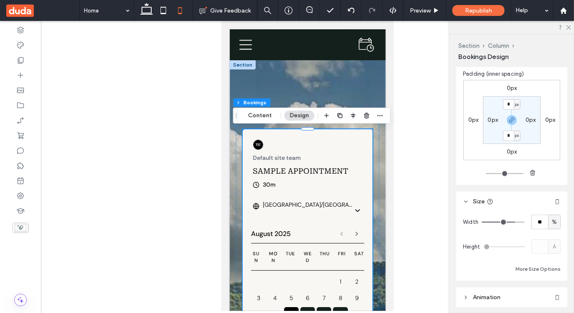
type input "**"
drag, startPoint x: 523, startPoint y: 220, endPoint x: 506, endPoint y: 220, distance: 16.7
click at [506, 222] on input "range" at bounding box center [503, 222] width 43 height 1
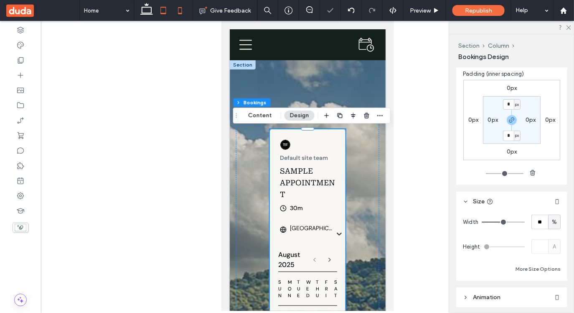
click at [166, 8] on use at bounding box center [163, 10] width 5 height 7
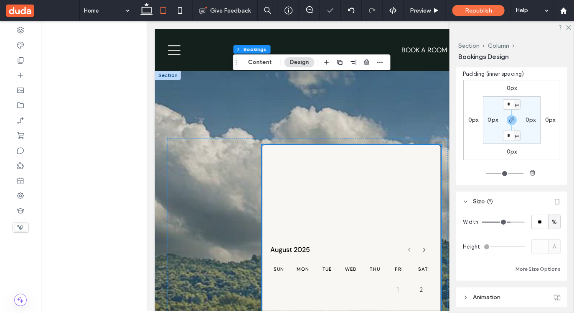
scroll to position [280, 0]
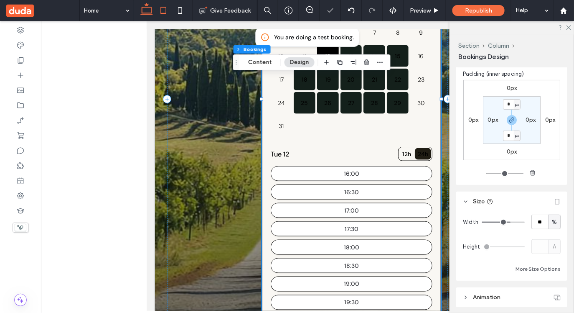
click at [148, 11] on icon at bounding box center [146, 10] width 17 height 17
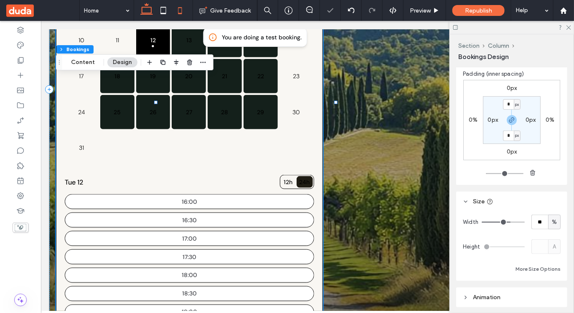
scroll to position [203, 0]
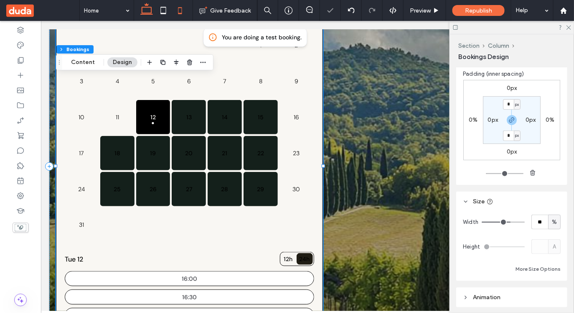
click at [180, 11] on icon at bounding box center [180, 10] width 17 height 17
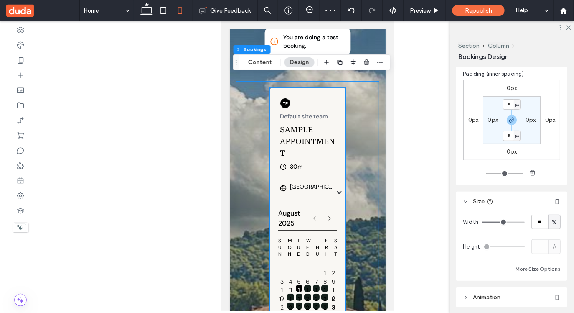
scroll to position [0, 0]
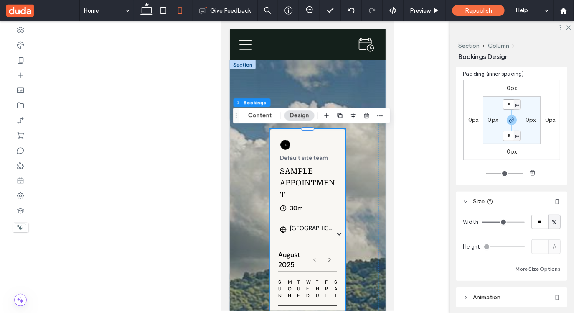
click at [508, 99] on input "*" at bounding box center [508, 104] width 11 height 10
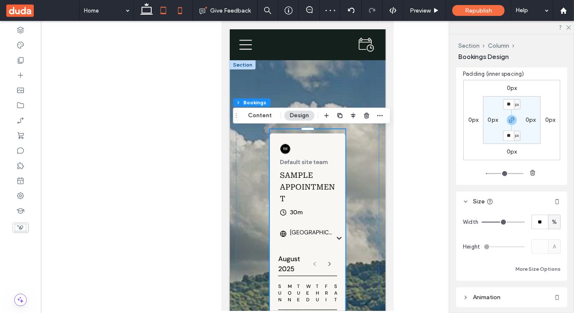
click at [163, 11] on icon at bounding box center [163, 10] width 17 height 17
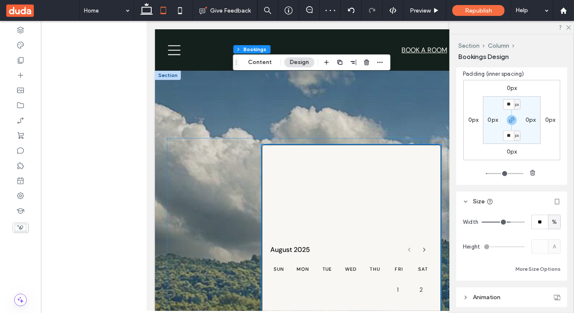
scroll to position [280, 0]
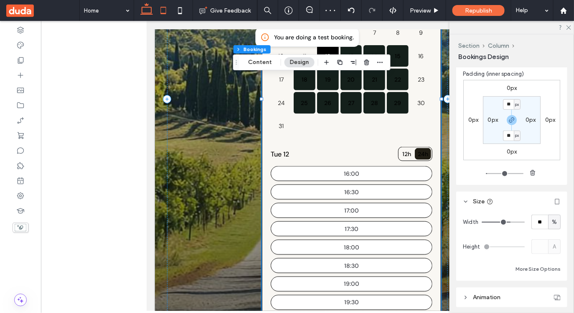
click at [144, 12] on icon at bounding box center [146, 10] width 17 height 17
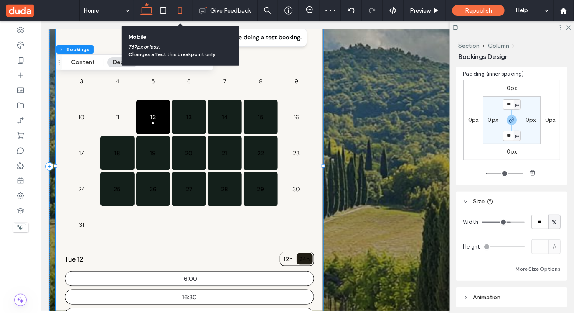
click at [181, 11] on icon at bounding box center [180, 10] width 17 height 17
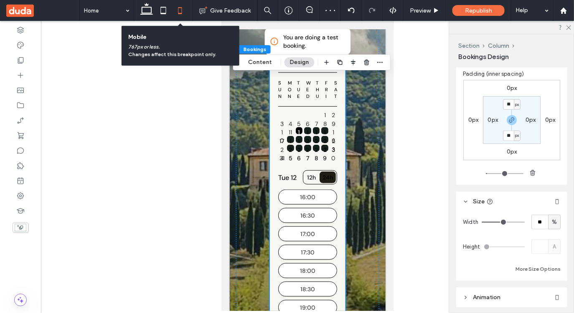
scroll to position [247, 0]
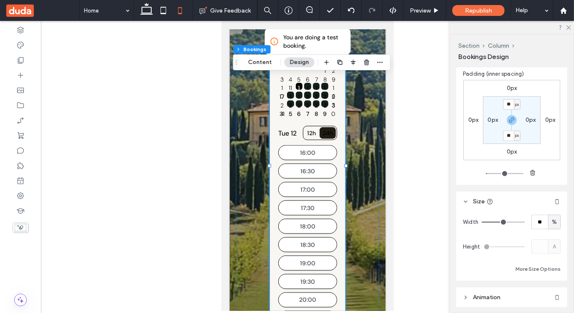
click at [469, 121] on label "0px" at bounding box center [474, 119] width 10 height 7
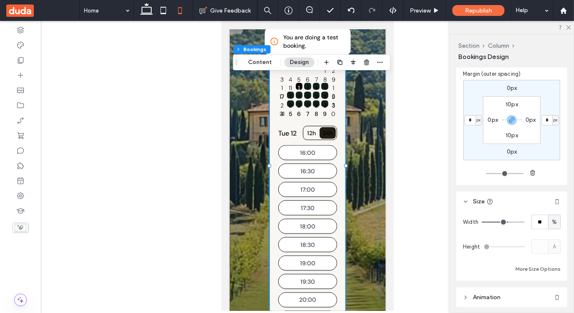
click at [508, 222] on input "range" at bounding box center [503, 222] width 43 height 1
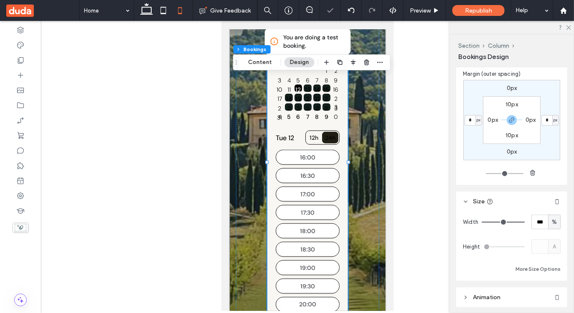
drag, startPoint x: 508, startPoint y: 222, endPoint x: 532, endPoint y: 222, distance: 24.2
click at [525, 222] on input "range" at bounding box center [503, 222] width 43 height 1
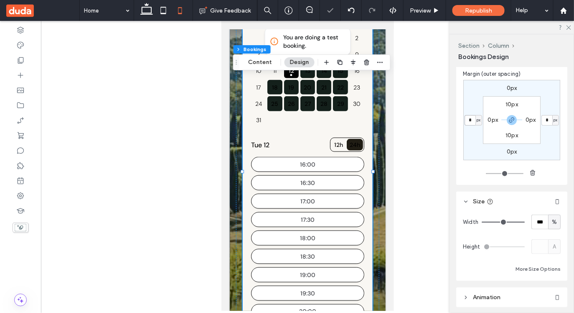
click at [467, 121] on input "*" at bounding box center [470, 120] width 11 height 10
click at [473, 143] on div "0px ** px 0px ** px 10px 0px 10px 0px" at bounding box center [512, 120] width 97 height 80
drag, startPoint x: 468, startPoint y: 117, endPoint x: 473, endPoint y: 117, distance: 5.0
click at [473, 117] on input "**" at bounding box center [470, 120] width 11 height 10
click at [477, 141] on div "0px ** px 0px ** px 10px 0px 10px 0px" at bounding box center [512, 120] width 97 height 80
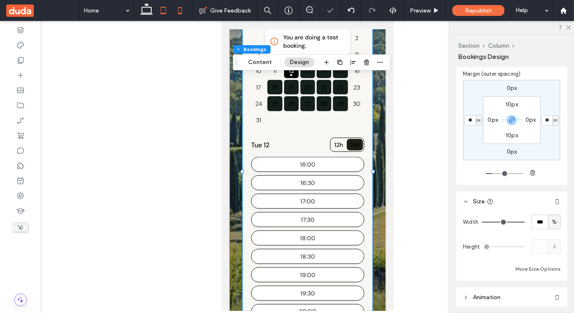
click at [163, 8] on use at bounding box center [163, 10] width 5 height 7
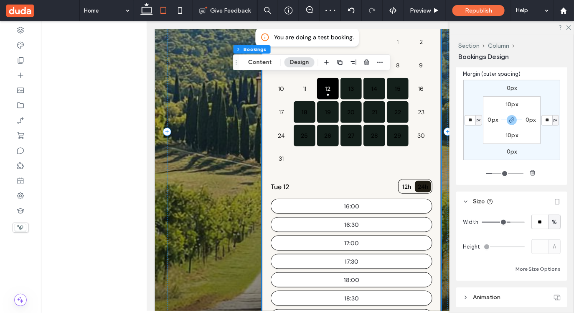
scroll to position [280, 0]
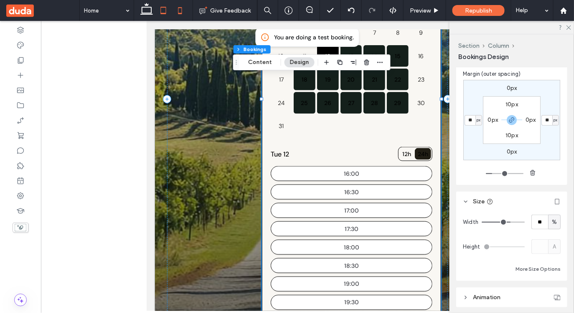
click at [179, 13] on use at bounding box center [180, 10] width 4 height 7
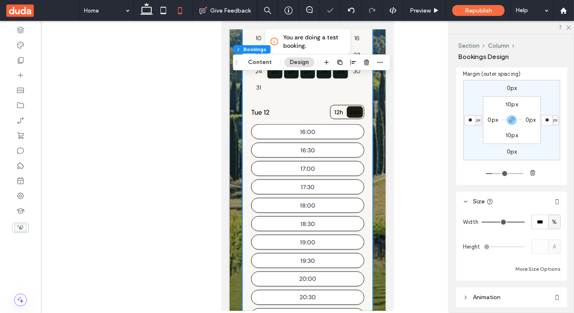
scroll to position [253, 0]
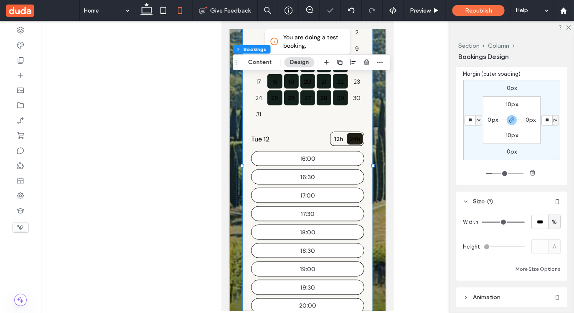
click at [490, 122] on label "0px" at bounding box center [493, 119] width 10 height 7
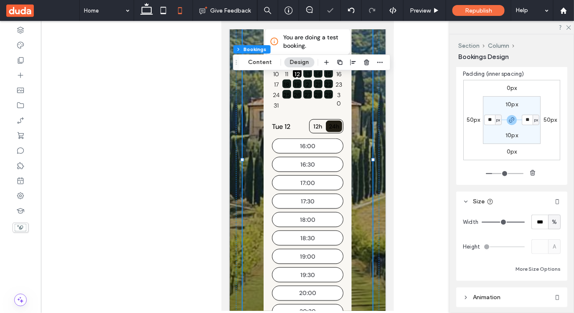
click at [479, 140] on div "0px 50px 0px 50px 10px ** px 10px ** px" at bounding box center [512, 120] width 97 height 80
click at [158, 6] on icon at bounding box center [163, 10] width 17 height 17
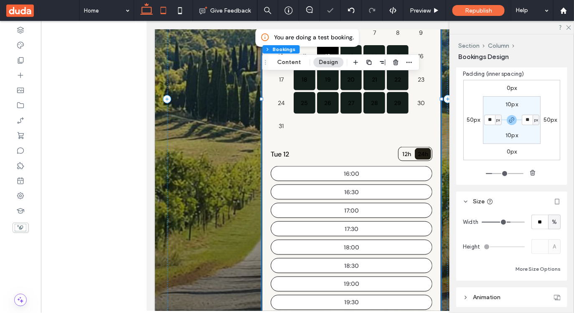
click at [146, 9] on icon at bounding box center [146, 10] width 17 height 17
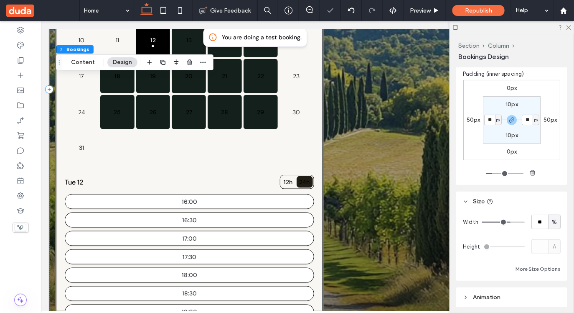
scroll to position [203, 0]
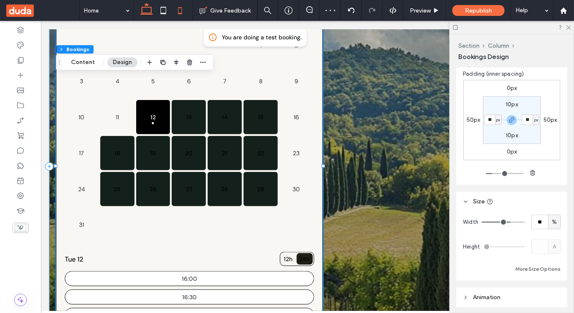
click at [179, 7] on icon at bounding box center [180, 10] width 17 height 17
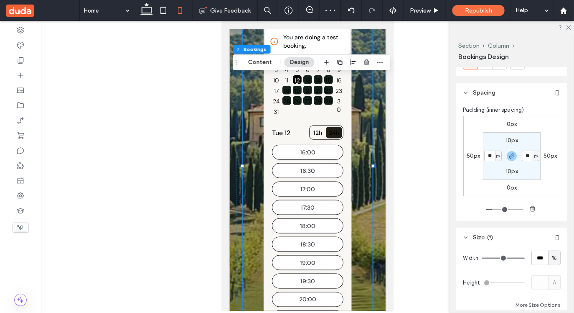
scroll to position [0, 0]
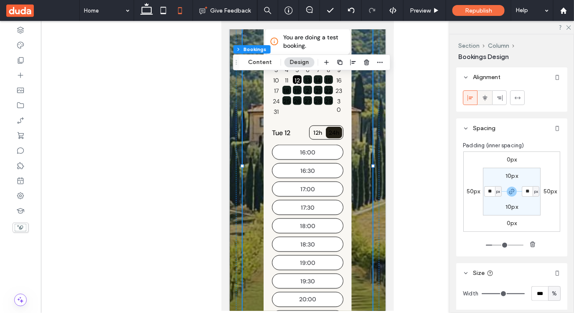
click at [486, 101] on icon at bounding box center [485, 97] width 7 height 7
click at [518, 93] on span at bounding box center [518, 98] width 7 height 14
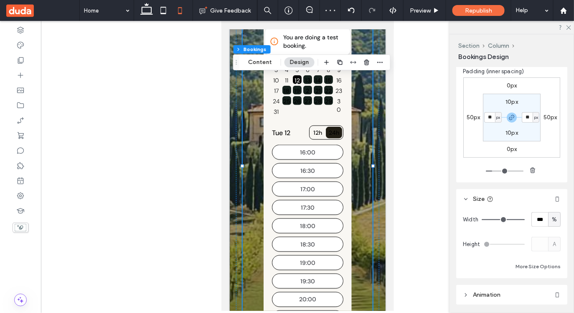
scroll to position [72, 0]
click at [545, 145] on div "0px 50px 0px 50px 10px ** px 10px ** px" at bounding box center [512, 119] width 97 height 80
drag, startPoint x: 495, startPoint y: 172, endPoint x: 502, endPoint y: 171, distance: 6.3
click at [502, 172] on input "range" at bounding box center [505, 172] width 38 height 1
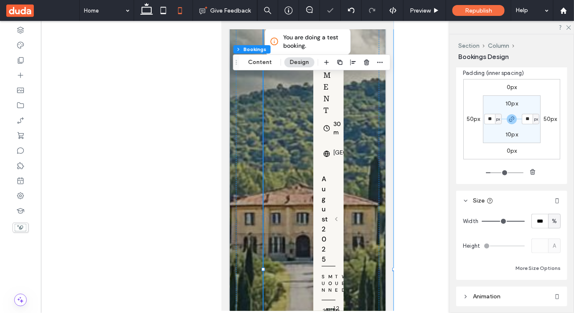
drag, startPoint x: 502, startPoint y: 171, endPoint x: 493, endPoint y: 172, distance: 8.4
click at [493, 172] on input "range" at bounding box center [505, 172] width 38 height 1
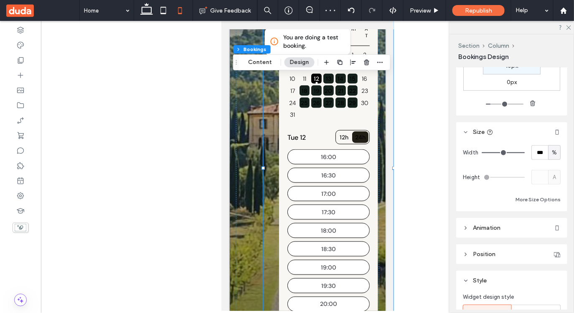
scroll to position [142, 0]
click at [541, 198] on button "More Size Options" at bounding box center [538, 199] width 45 height 10
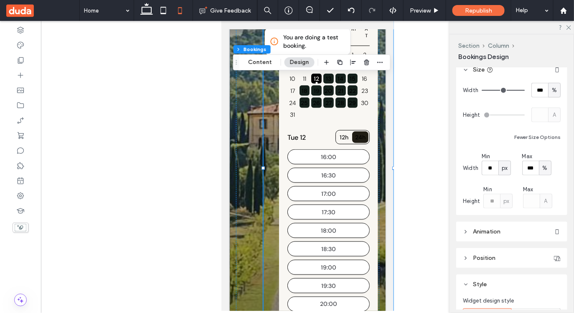
scroll to position [259, 0]
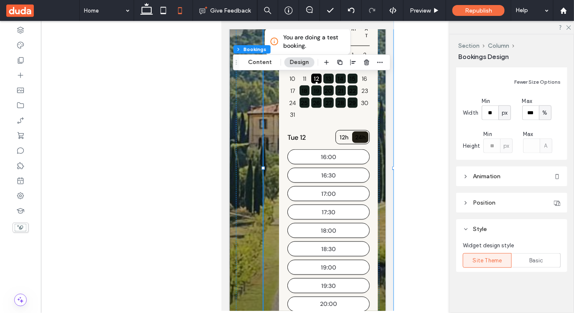
click at [486, 174] on span "Animation" at bounding box center [487, 176] width 28 height 7
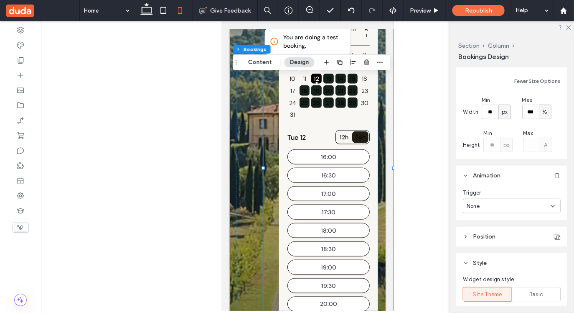
scroll to position [288, 0]
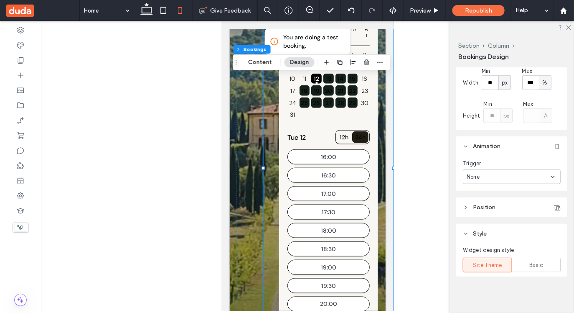
click at [487, 176] on div "None" at bounding box center [509, 177] width 84 height 8
click at [481, 217] on span "Scroll" at bounding box center [474, 221] width 15 height 8
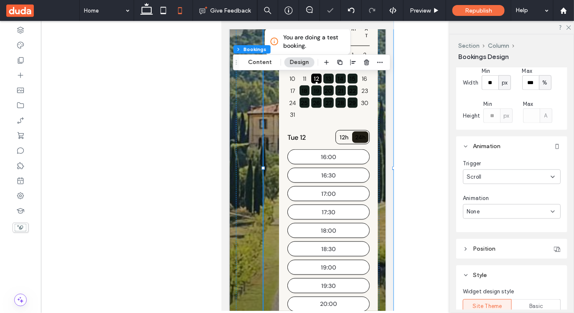
click at [486, 213] on div "None" at bounding box center [509, 211] width 84 height 8
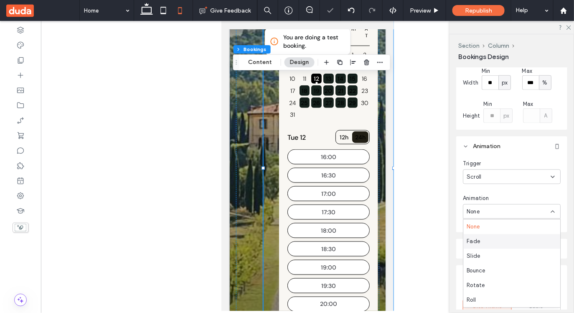
click at [488, 239] on div "Fade" at bounding box center [512, 241] width 97 height 15
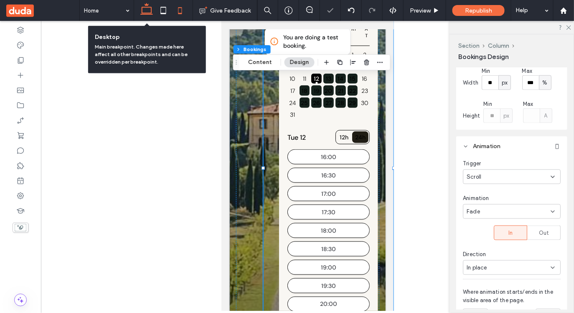
click at [149, 10] on icon at bounding box center [146, 10] width 17 height 17
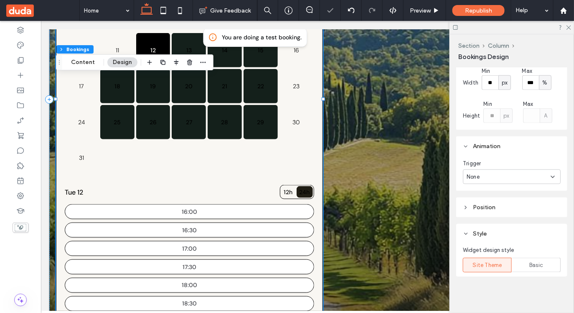
scroll to position [293, 0]
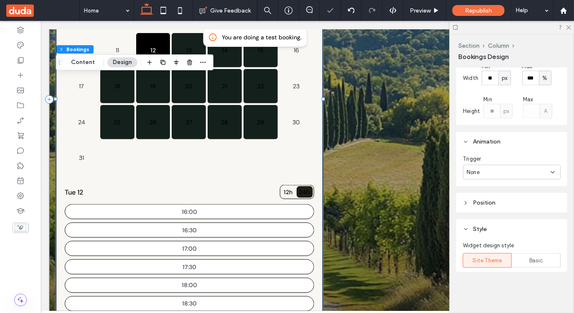
click at [508, 170] on div "None" at bounding box center [509, 172] width 84 height 8
click at [504, 203] on div "Entrance" at bounding box center [512, 201] width 97 height 15
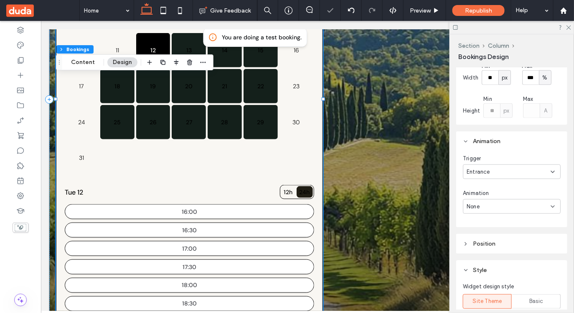
click at [502, 201] on div "None" at bounding box center [512, 206] width 98 height 15
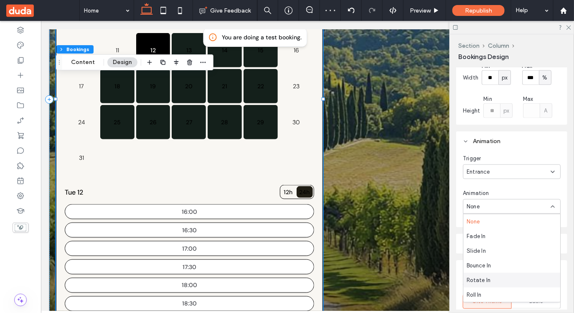
click at [490, 281] on div "Rotate In" at bounding box center [512, 280] width 97 height 15
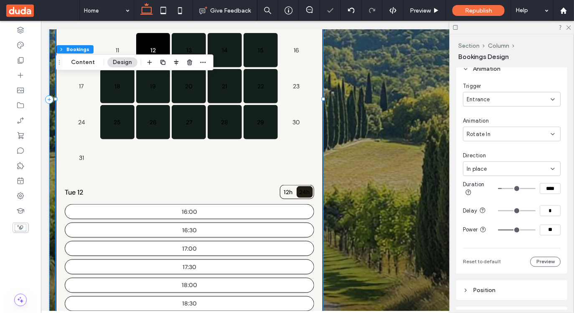
scroll to position [394, 0]
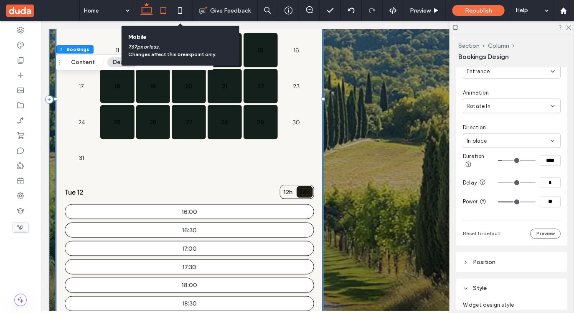
click at [164, 13] on use at bounding box center [163, 10] width 5 height 7
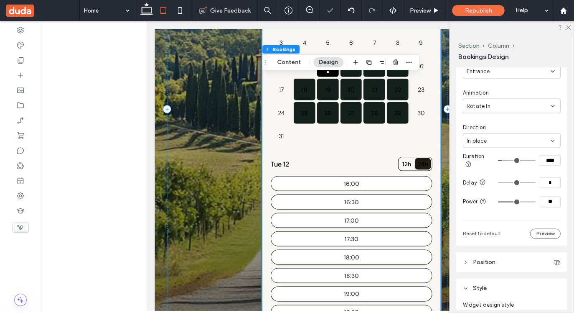
scroll to position [213, 0]
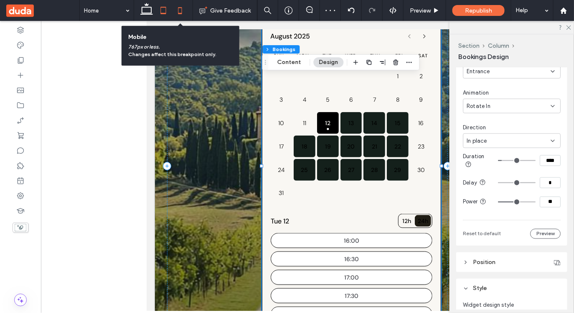
click at [181, 13] on icon at bounding box center [180, 10] width 17 height 17
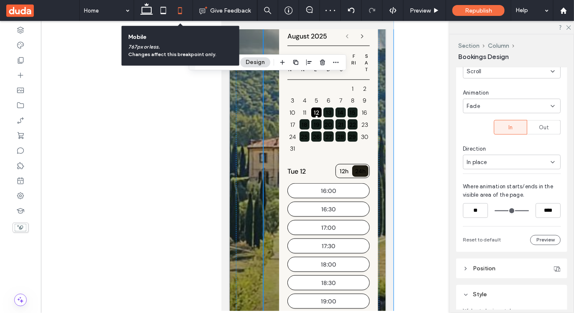
scroll to position [249, 0]
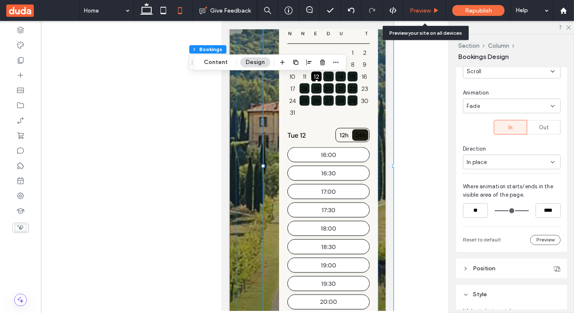
click at [423, 13] on span "Preview" at bounding box center [420, 10] width 21 height 7
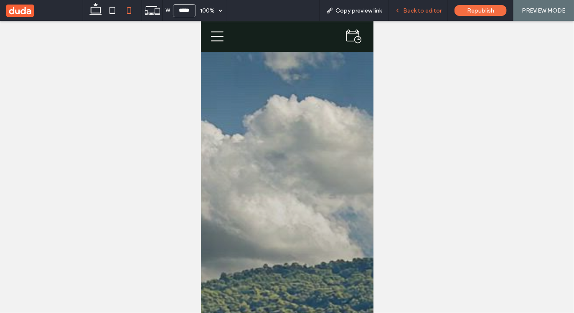
click at [420, 13] on span "Back to editor" at bounding box center [422, 10] width 38 height 7
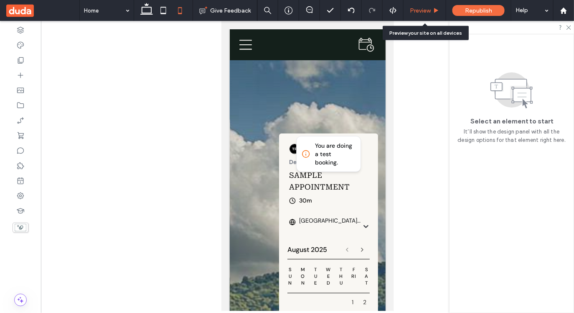
click at [416, 11] on span "Preview" at bounding box center [420, 10] width 21 height 7
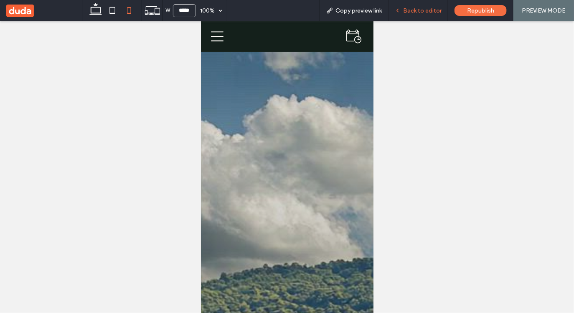
click at [406, 10] on span "Back to editor" at bounding box center [422, 10] width 38 height 7
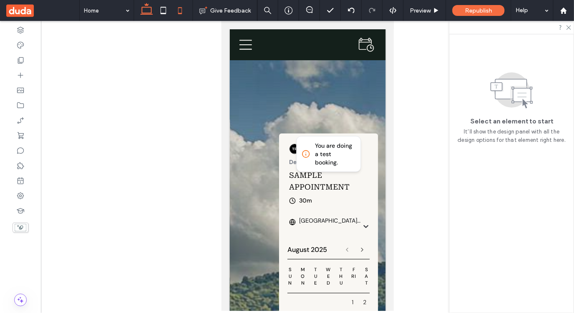
click at [149, 12] on icon at bounding box center [146, 10] width 17 height 17
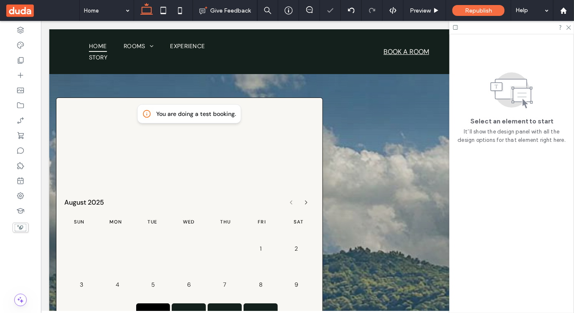
scroll to position [44, 0]
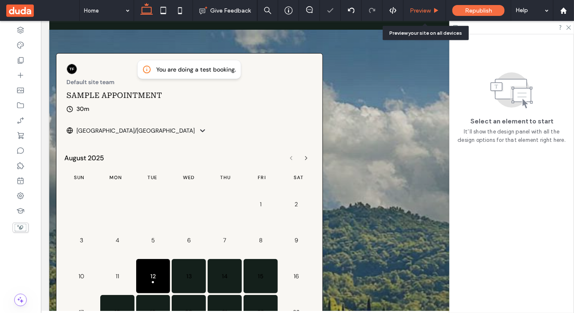
drag, startPoint x: 419, startPoint y: 10, endPoint x: 301, endPoint y: 168, distance: 197.1
click at [419, 10] on span "Preview" at bounding box center [420, 10] width 21 height 7
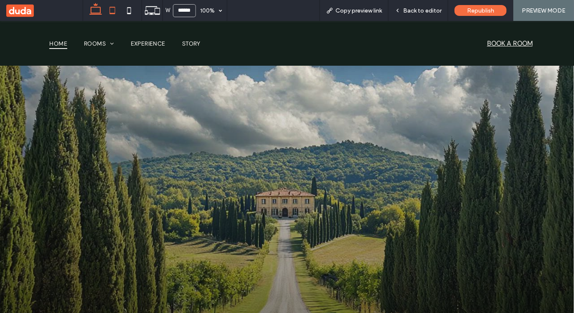
click at [108, 10] on icon at bounding box center [112, 10] width 17 height 17
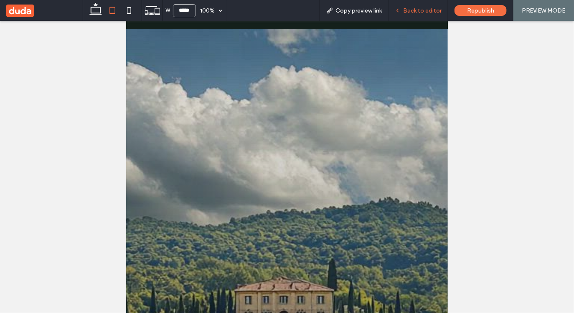
drag, startPoint x: 433, startPoint y: 13, endPoint x: 231, endPoint y: 163, distance: 251.9
click at [433, 13] on span "Back to editor" at bounding box center [422, 10] width 38 height 7
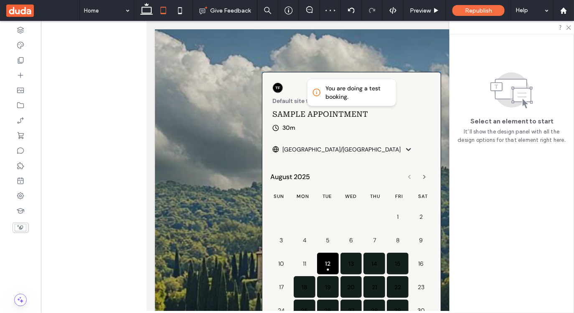
scroll to position [87, 0]
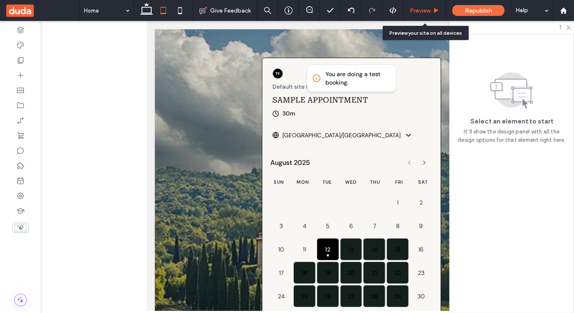
click at [421, 12] on span "Preview" at bounding box center [420, 10] width 21 height 7
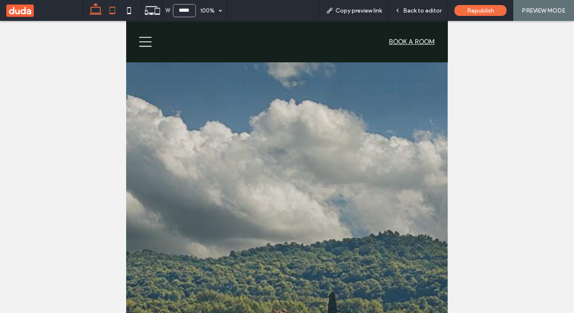
click at [97, 11] on icon at bounding box center [95, 10] width 17 height 17
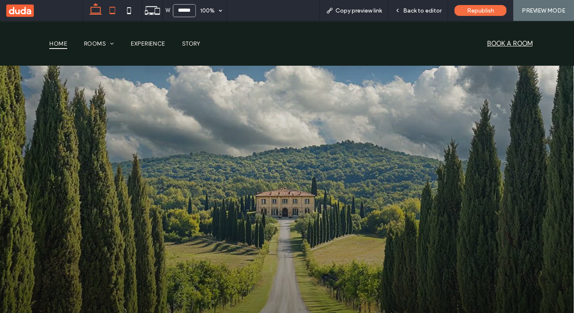
click at [114, 9] on icon at bounding box center [112, 10] width 17 height 17
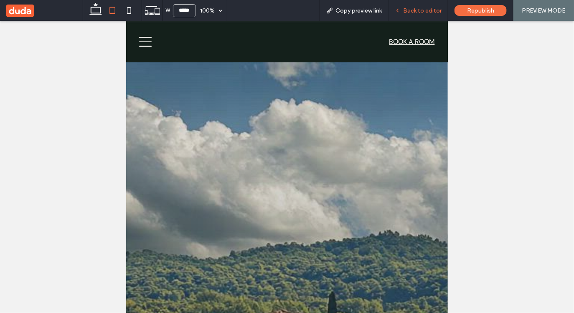
click at [418, 11] on span "Back to editor" at bounding box center [422, 10] width 38 height 7
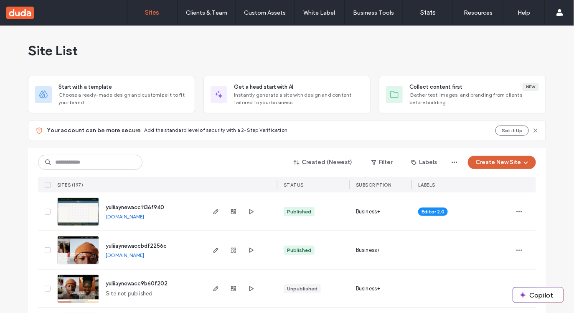
click at [489, 157] on button "Create New Site" at bounding box center [502, 162] width 68 height 13
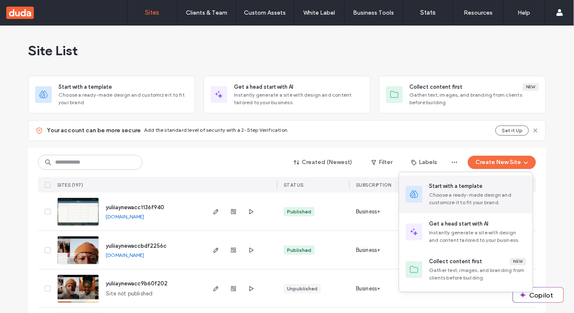
click at [469, 187] on div "Start with a template" at bounding box center [456, 186] width 54 height 8
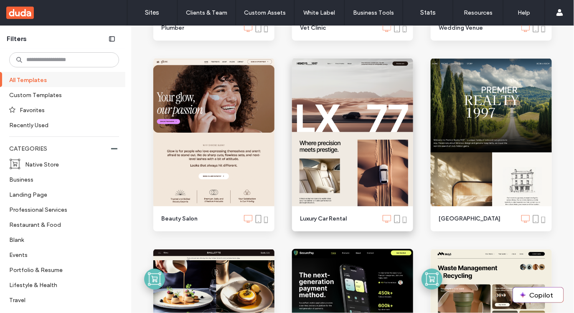
scroll to position [1044, 0]
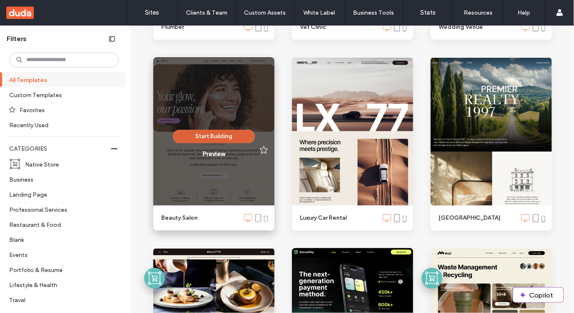
click at [217, 137] on button "Start Building" at bounding box center [214, 136] width 82 height 13
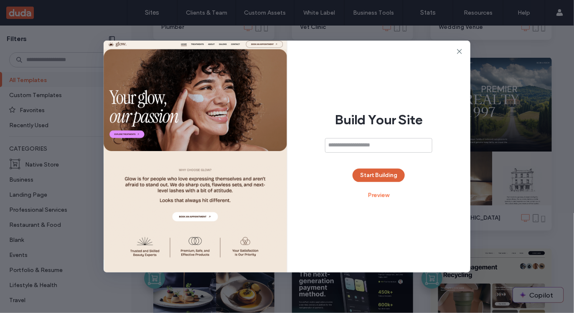
click at [386, 176] on button "Start Building" at bounding box center [379, 174] width 52 height 13
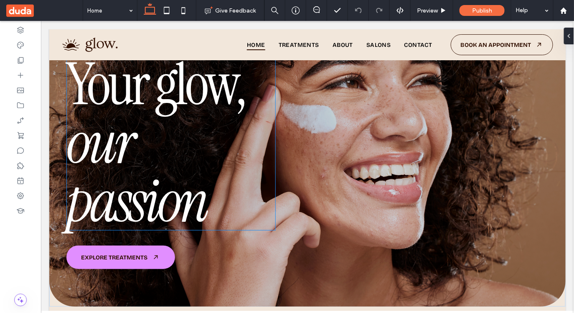
scroll to position [123, 0]
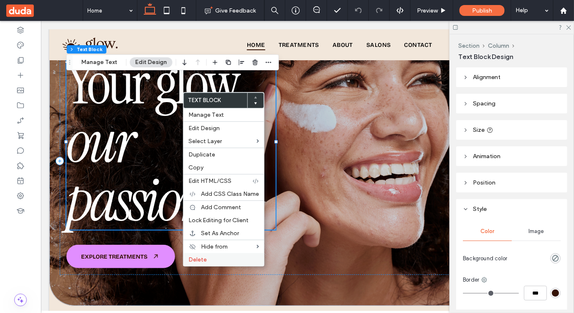
click at [202, 262] on span "Delete" at bounding box center [198, 259] width 18 height 7
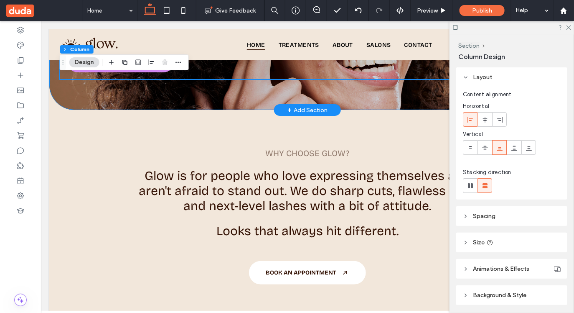
scroll to position [0, 0]
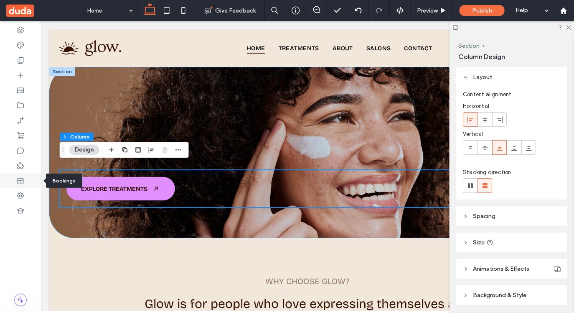
click at [18, 179] on icon at bounding box center [20, 180] width 8 height 8
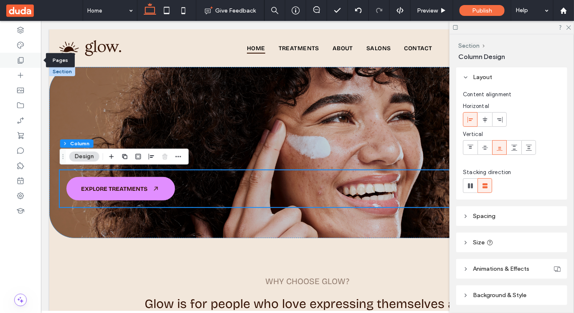
click at [23, 61] on use at bounding box center [21, 60] width 6 height 6
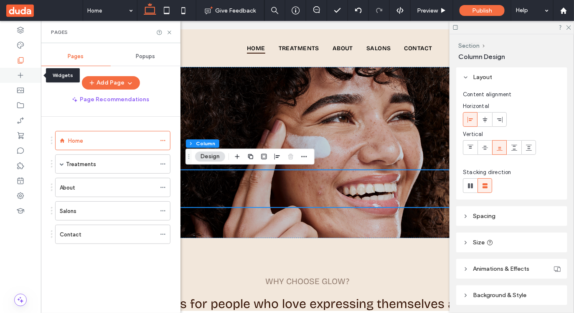
click at [20, 71] on icon at bounding box center [20, 75] width 8 height 8
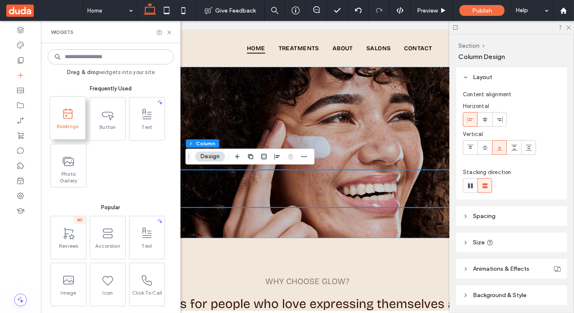
click at [66, 125] on span "Bookings" at bounding box center [67, 129] width 35 height 12
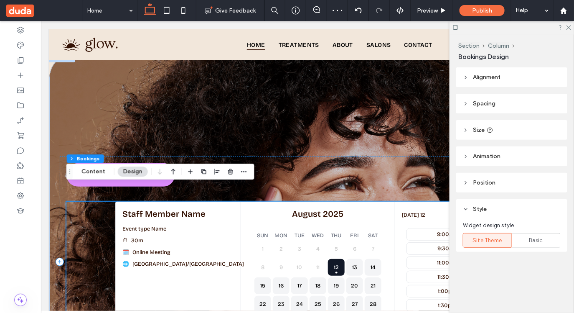
scroll to position [3, 0]
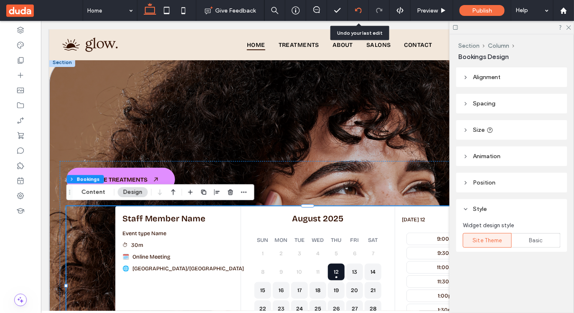
click at [360, 5] on div at bounding box center [358, 10] width 21 height 21
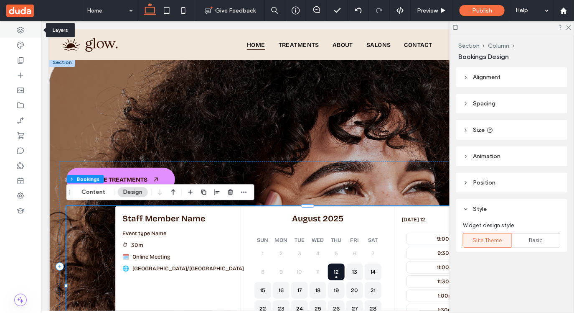
click at [20, 32] on icon at bounding box center [20, 30] width 8 height 8
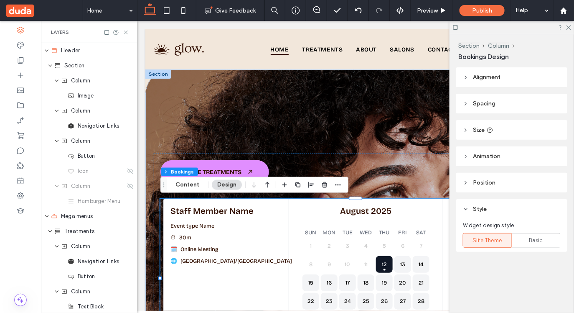
scroll to position [204, 0]
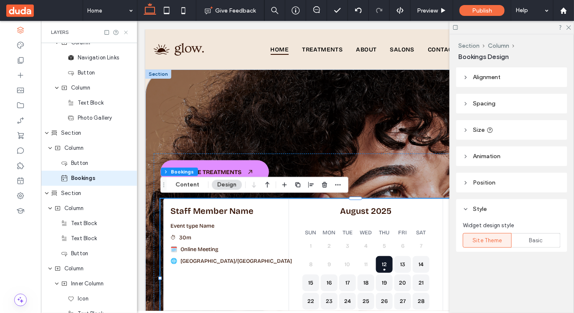
click at [127, 32] on icon at bounding box center [126, 32] width 6 height 6
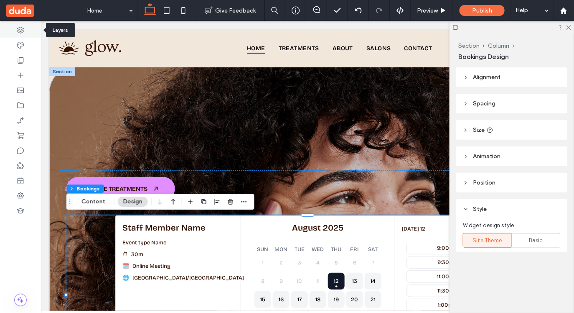
click at [22, 30] on use at bounding box center [20, 30] width 7 height 7
click at [21, 30] on icon at bounding box center [20, 30] width 8 height 8
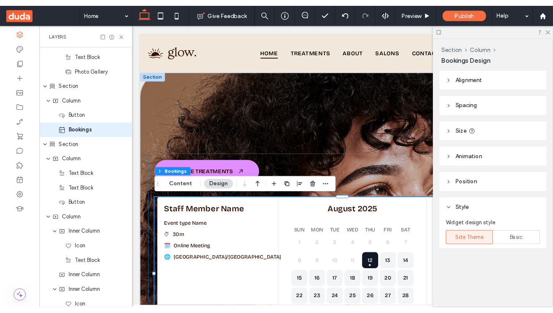
scroll to position [254, 0]
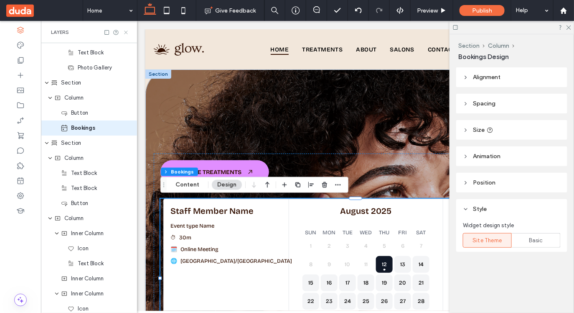
click at [126, 32] on use at bounding box center [125, 32] width 3 height 3
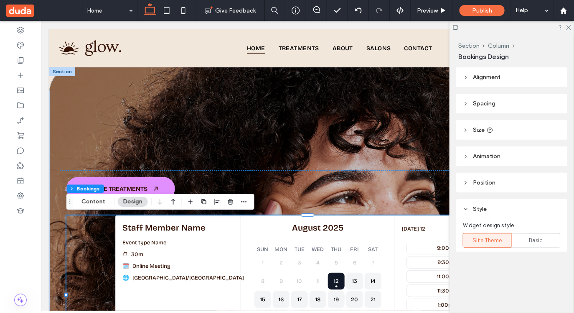
click at [570, 23] on div at bounding box center [512, 27] width 125 height 13
click at [570, 24] on div at bounding box center [512, 27] width 125 height 13
click at [570, 26] on icon at bounding box center [568, 26] width 5 height 5
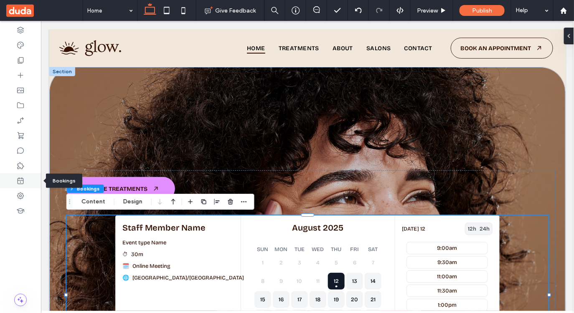
click at [20, 183] on icon at bounding box center [20, 180] width 8 height 8
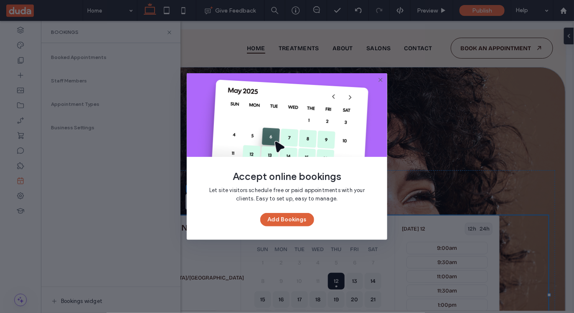
click at [285, 222] on button "Add Bookings" at bounding box center [287, 219] width 54 height 13
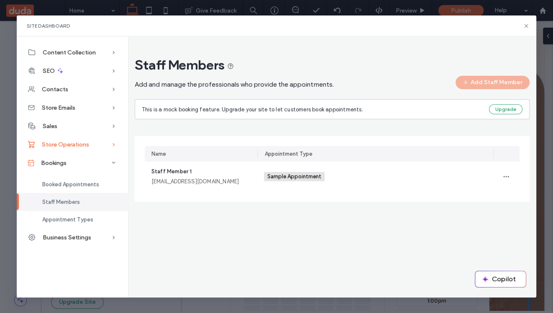
click at [112, 145] on icon at bounding box center [114, 144] width 8 height 8
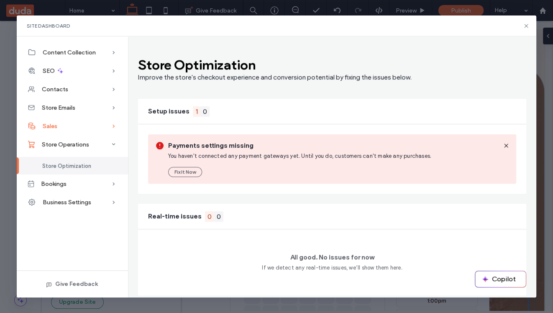
click at [113, 125] on icon at bounding box center [114, 126] width 8 height 8
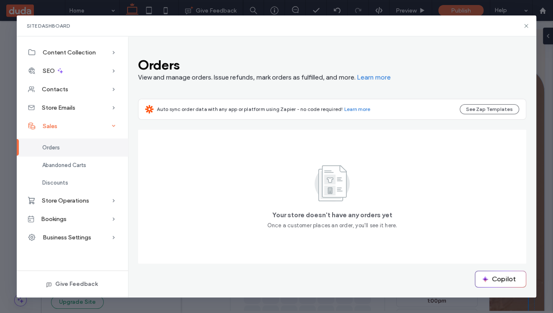
click at [113, 125] on icon at bounding box center [114, 126] width 8 height 8
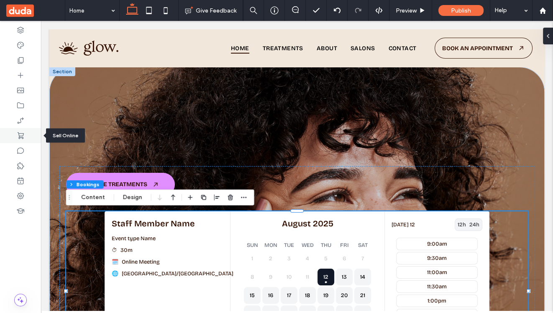
click at [26, 138] on div at bounding box center [20, 135] width 41 height 15
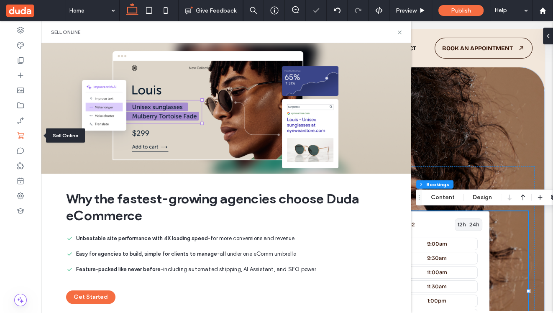
scroll to position [0, 0]
click at [21, 183] on icon at bounding box center [20, 180] width 8 height 8
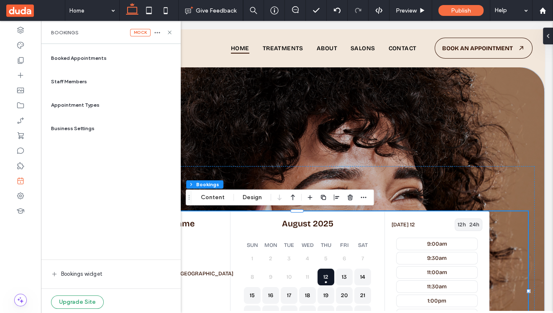
click at [79, 57] on span "Booked Appointments" at bounding box center [79, 58] width 56 height 8
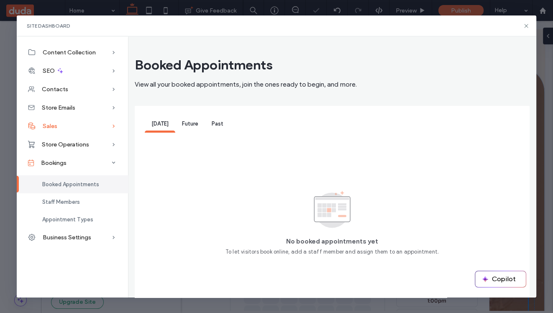
click at [115, 125] on icon at bounding box center [114, 126] width 8 height 8
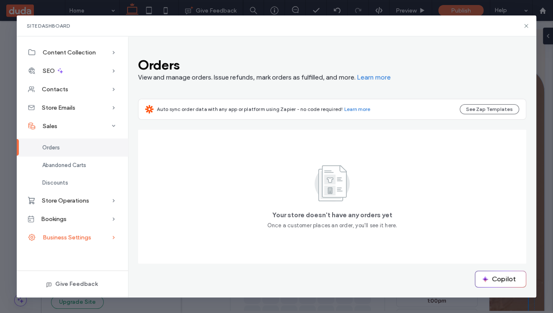
click at [115, 237] on icon at bounding box center [114, 237] width 8 height 8
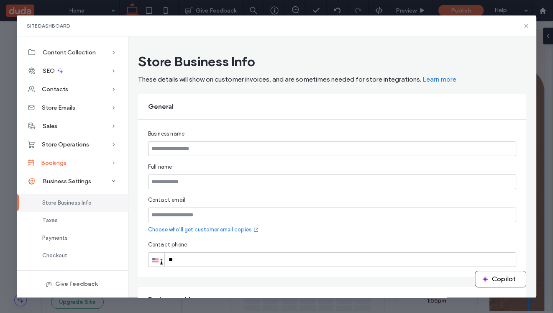
click at [115, 164] on icon at bounding box center [114, 162] width 8 height 8
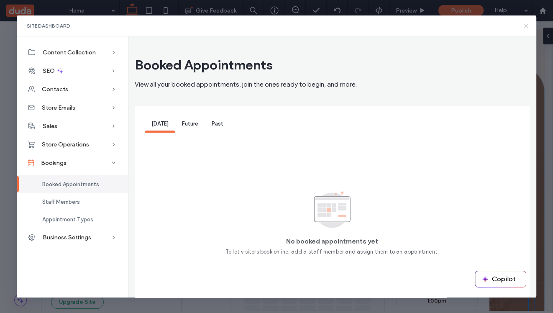
click at [526, 27] on icon at bounding box center [526, 26] width 7 height 7
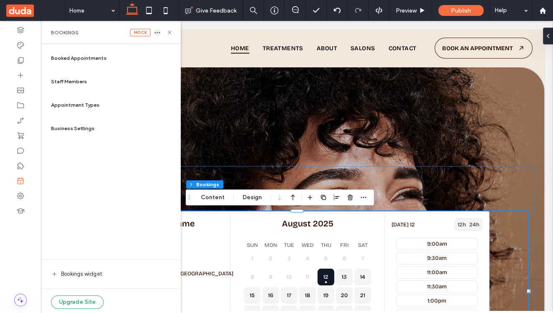
click at [158, 33] on icon "button" at bounding box center [157, 32] width 7 height 7
click at [179, 44] on span "Delete" at bounding box center [179, 41] width 16 height 8
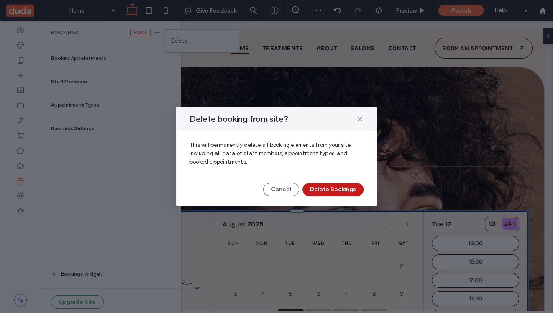
click at [327, 189] on button "Delete Bookings" at bounding box center [332, 189] width 61 height 13
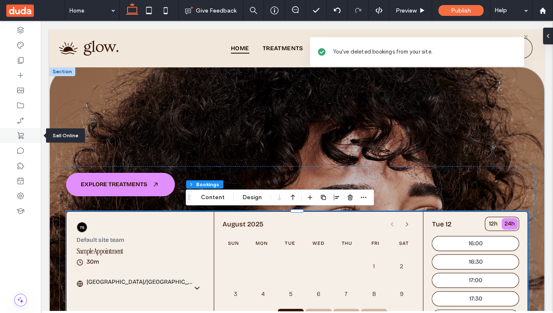
click at [19, 138] on icon at bounding box center [20, 135] width 8 height 8
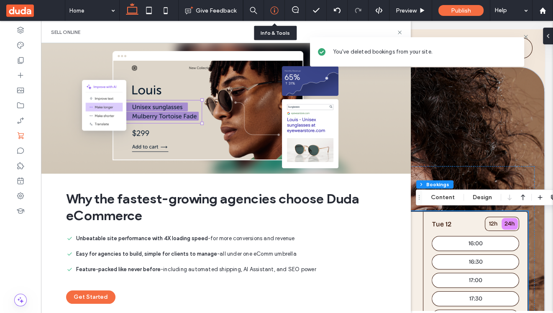
click at [275, 10] on icon at bounding box center [274, 10] width 8 height 8
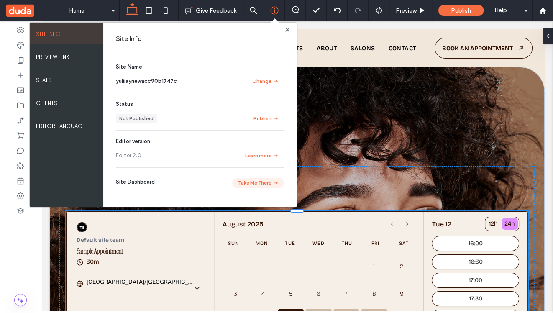
click at [255, 180] on button "Take Me There" at bounding box center [258, 183] width 52 height 10
click at [19, 168] on use at bounding box center [20, 165] width 7 height 7
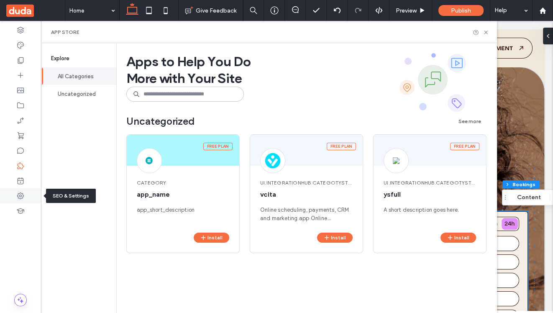
click at [19, 194] on icon at bounding box center [20, 195] width 8 height 8
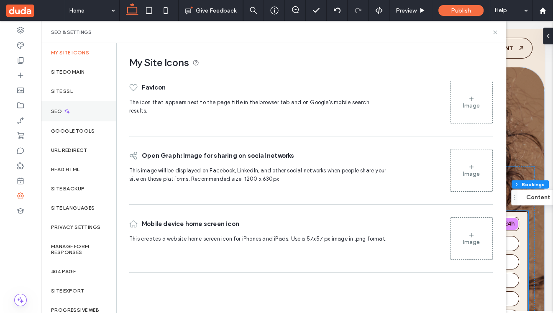
click at [70, 105] on div "SEO" at bounding box center [78, 111] width 75 height 20
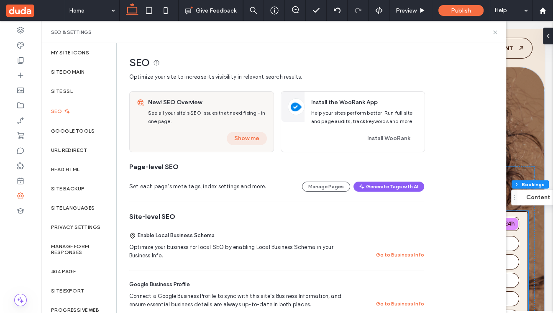
click at [241, 137] on button "Show me" at bounding box center [247, 138] width 40 height 13
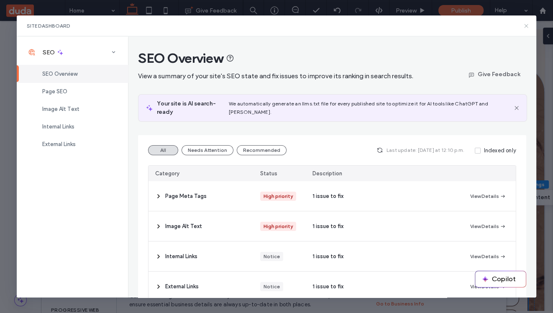
click at [526, 24] on icon at bounding box center [526, 26] width 7 height 7
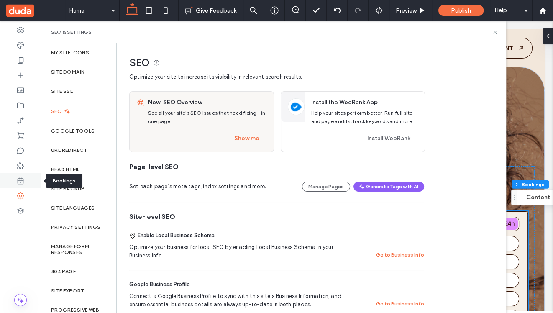
click at [13, 183] on div at bounding box center [20, 180] width 41 height 15
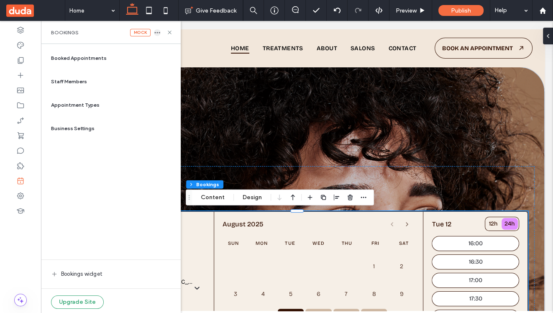
click at [155, 35] on icon "button" at bounding box center [157, 32] width 7 height 7
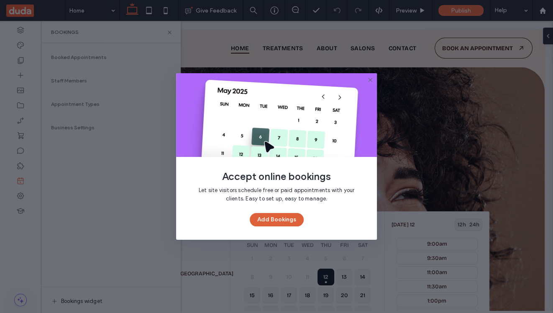
click at [288, 219] on button "Add Bookings" at bounding box center [277, 219] width 54 height 13
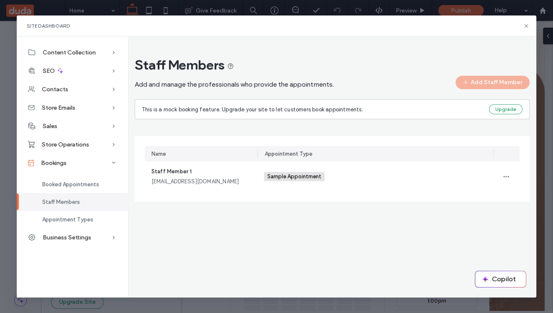
click at [224, 252] on div "Staff Members Add and manage the professionals who provide the appointments. Ad…" at bounding box center [332, 166] width 408 height 260
click at [72, 238] on span "Business Settings" at bounding box center [67, 237] width 48 height 7
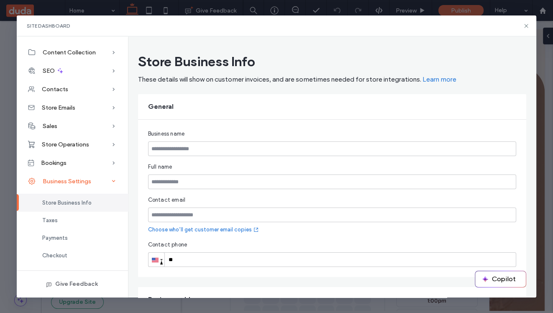
click at [114, 181] on use at bounding box center [113, 181] width 3 height 2
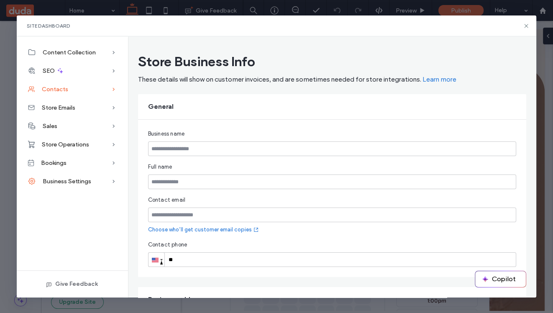
click at [112, 88] on icon at bounding box center [114, 89] width 8 height 8
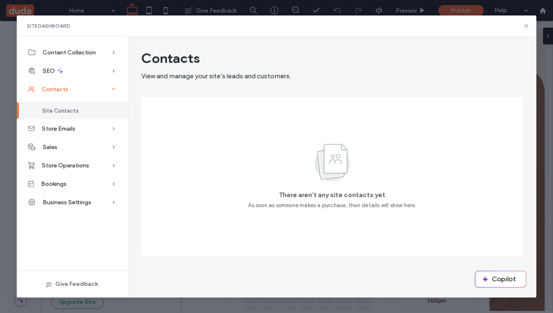
click at [112, 88] on icon at bounding box center [114, 89] width 8 height 8
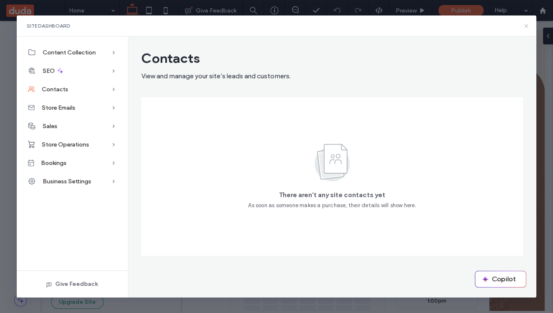
click at [525, 24] on icon at bounding box center [526, 26] width 7 height 7
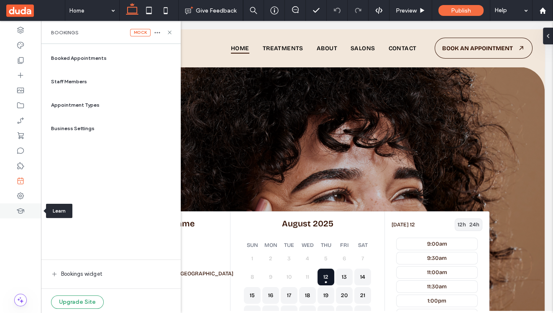
click at [20, 210] on icon at bounding box center [20, 211] width 8 height 8
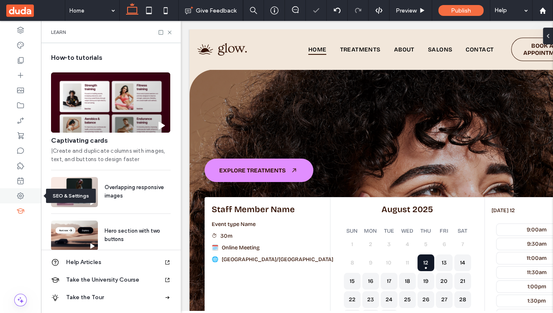
click at [19, 194] on icon at bounding box center [20, 195] width 8 height 8
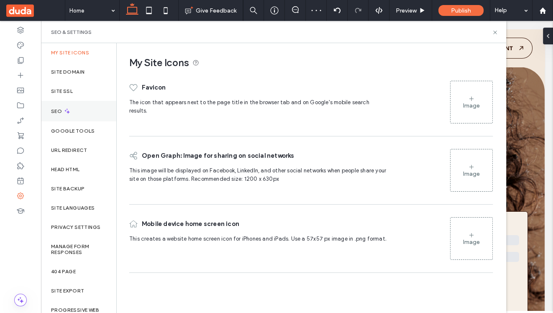
click at [77, 105] on div "SEO" at bounding box center [78, 111] width 75 height 20
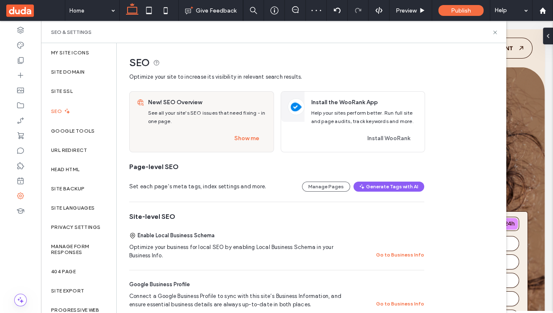
click at [247, 131] on div "New! SEO Overview See all your site's SEO issues that need fixing - in one page…" at bounding box center [209, 122] width 129 height 60
click at [248, 139] on button "Show me" at bounding box center [247, 138] width 40 height 13
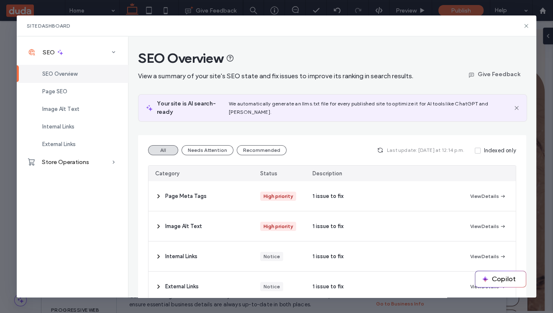
click at [411, 38] on div "SEO Overview View a summary of your site's SEO state and fix issues to improve …" at bounding box center [332, 166] width 408 height 260
click at [525, 25] on icon at bounding box center [526, 26] width 7 height 7
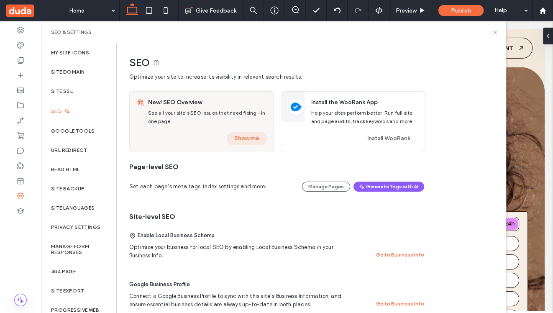
click at [236, 144] on button "Show me" at bounding box center [247, 138] width 40 height 13
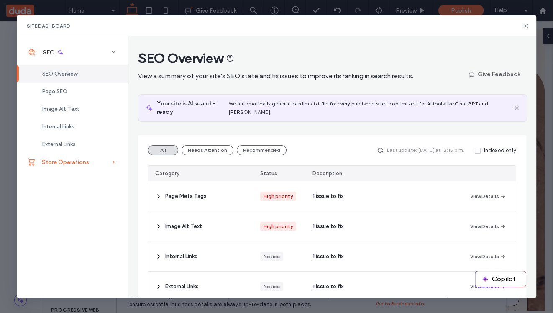
click at [72, 165] on span "Store Operations" at bounding box center [65, 161] width 47 height 7
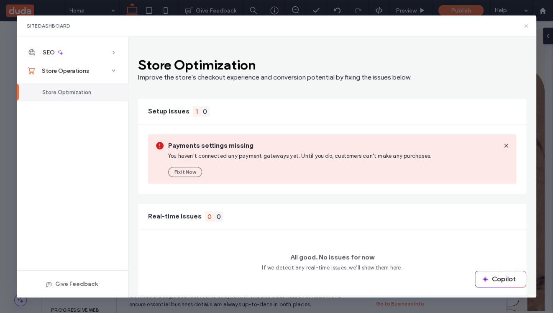
click at [526, 25] on icon at bounding box center [526, 26] width 7 height 7
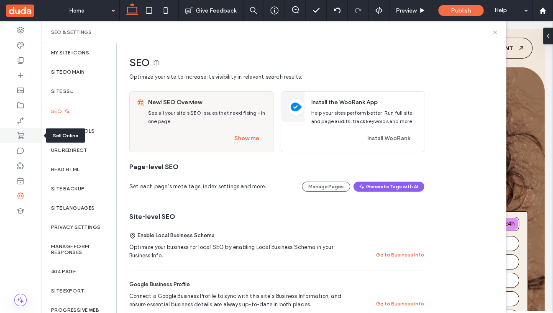
click at [22, 135] on icon at bounding box center [20, 135] width 8 height 8
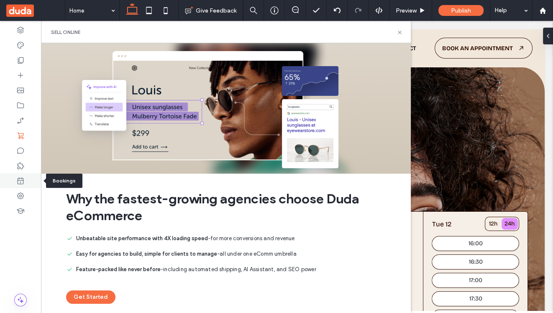
click at [20, 183] on icon at bounding box center [20, 180] width 8 height 8
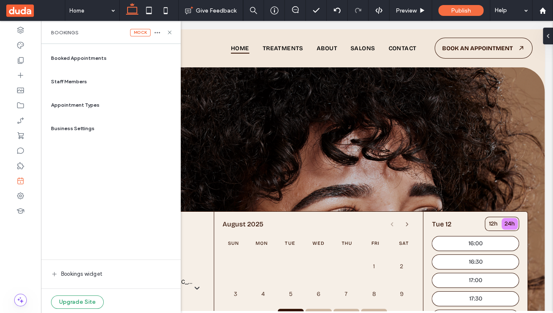
click at [99, 57] on span "Booked Appointments" at bounding box center [79, 58] width 56 height 8
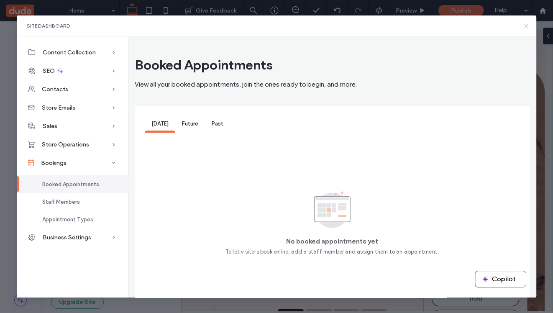
click at [524, 25] on icon at bounding box center [526, 26] width 7 height 7
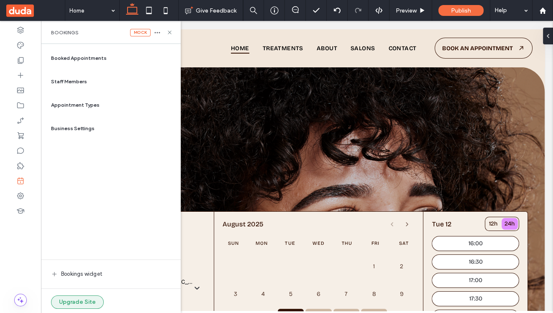
click at [73, 302] on button "Upgrade Site" at bounding box center [77, 301] width 53 height 13
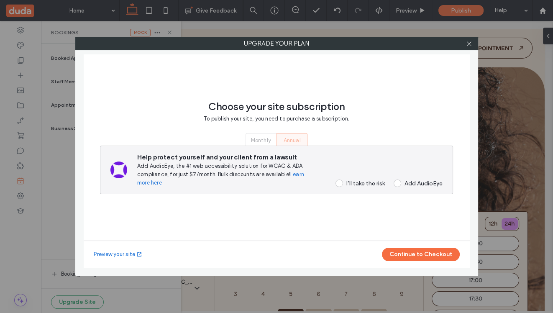
click at [327, 232] on div "Choose your site subscription To publish your site, you need to purchase a subs…" at bounding box center [276, 153] width 353 height 176
click at [469, 43] on icon at bounding box center [469, 44] width 6 height 6
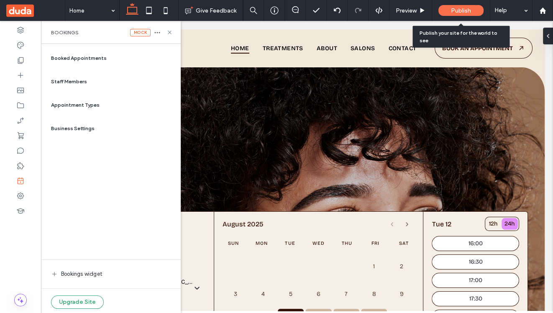
click at [454, 8] on span "Publish" at bounding box center [461, 10] width 20 height 7
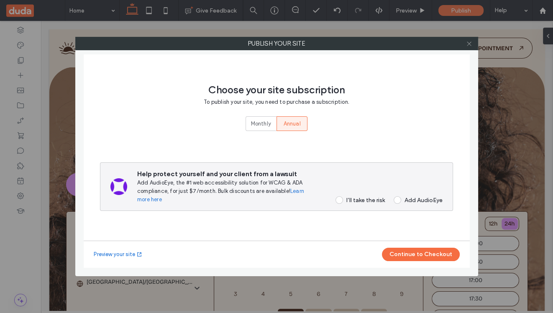
click at [469, 45] on icon at bounding box center [469, 44] width 6 height 6
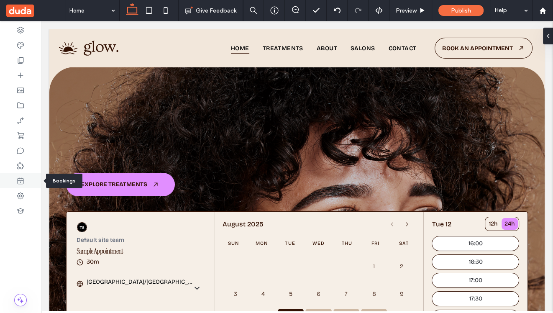
click at [23, 183] on icon at bounding box center [20, 180] width 8 height 8
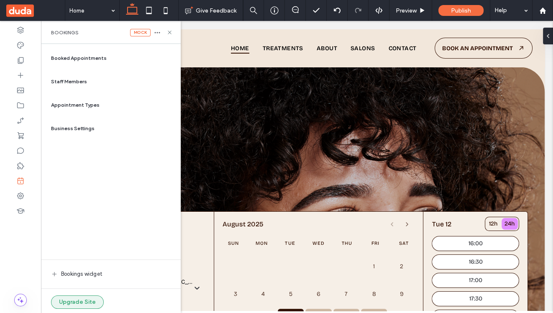
click at [83, 301] on button "Upgrade Site" at bounding box center [77, 301] width 53 height 13
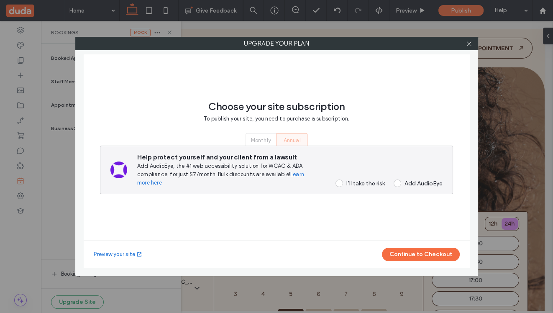
click at [362, 182] on div "I’ll take the risk" at bounding box center [365, 183] width 38 height 7
click at [470, 44] on icon at bounding box center [469, 44] width 6 height 6
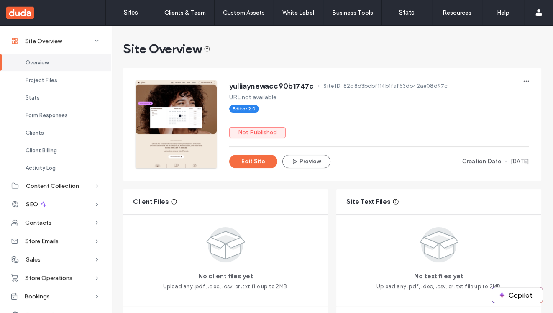
scroll to position [17, 0]
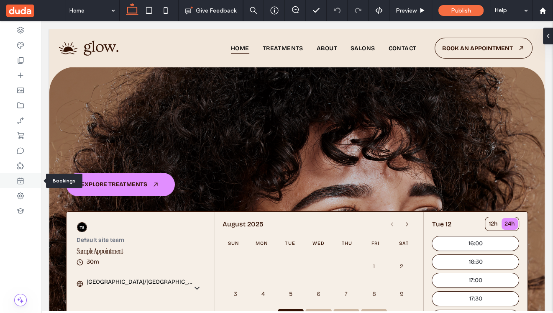
click at [21, 183] on icon at bounding box center [20, 180] width 8 height 8
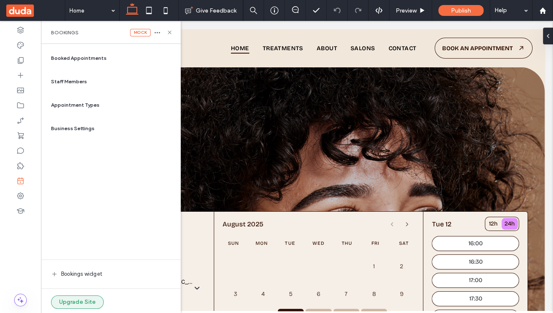
click at [79, 302] on button "Upgrade Site" at bounding box center [77, 301] width 53 height 13
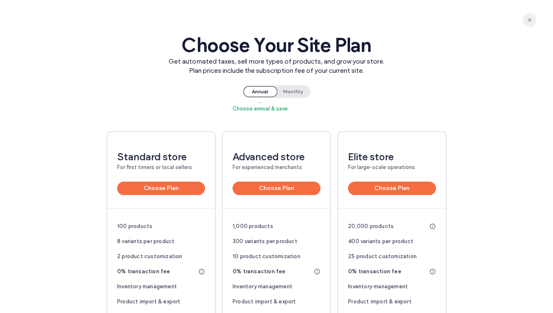
click at [527, 23] on icon "button" at bounding box center [529, 20] width 7 height 7
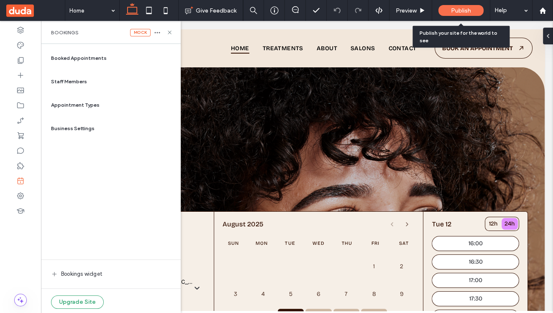
click at [457, 9] on span "Publish" at bounding box center [461, 10] width 20 height 7
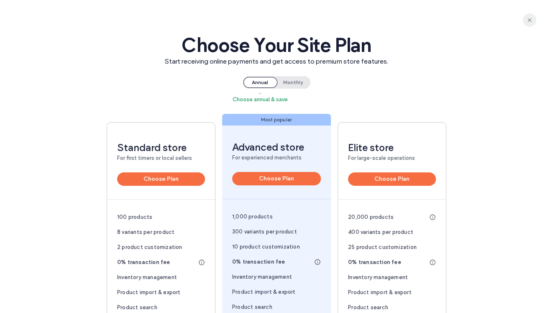
click at [527, 21] on icon "button" at bounding box center [529, 20] width 7 height 7
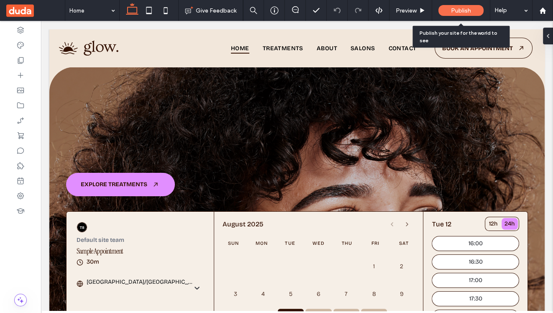
click at [457, 10] on span "Publish" at bounding box center [461, 10] width 20 height 7
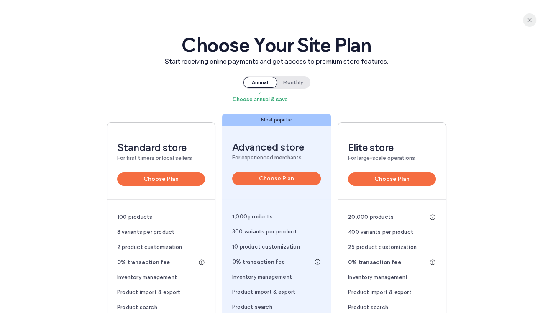
click at [527, 20] on icon "button" at bounding box center [529, 20] width 7 height 7
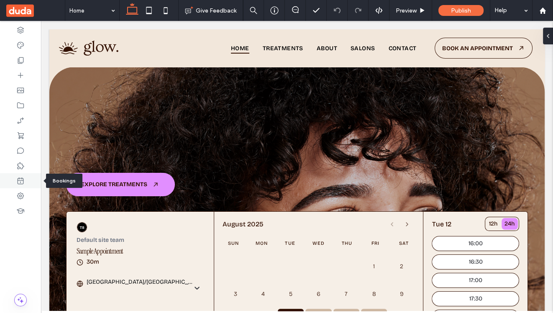
click at [20, 183] on use at bounding box center [21, 180] width 6 height 7
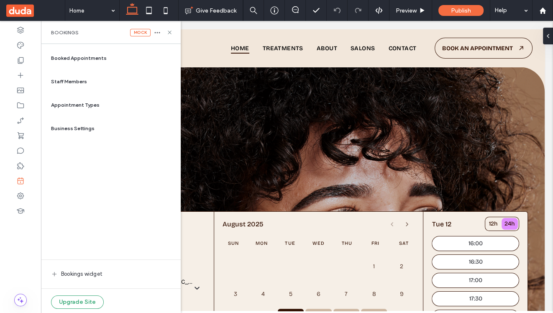
click at [83, 60] on span "Booked Appointments" at bounding box center [79, 58] width 56 height 8
click at [156, 33] on icon "button" at bounding box center [157, 32] width 7 height 7
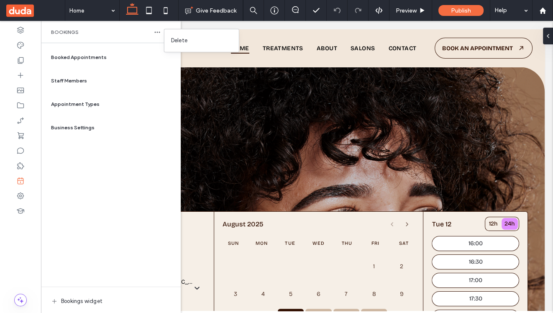
click at [110, 202] on div "Booked Appointments Staff Members Appointment Types Business Settings Bookings …" at bounding box center [111, 177] width 126 height 261
click at [74, 244] on div "Booked Appointments Staff Members Appointment Types Business Settings Bookings …" at bounding box center [111, 177] width 126 height 261
click at [157, 33] on icon "button" at bounding box center [157, 32] width 7 height 7
click at [92, 204] on div "Booked Appointments Staff Members Appointment Types Business Settings Bookings …" at bounding box center [111, 177] width 126 height 261
click at [171, 31] on icon at bounding box center [169, 32] width 6 height 6
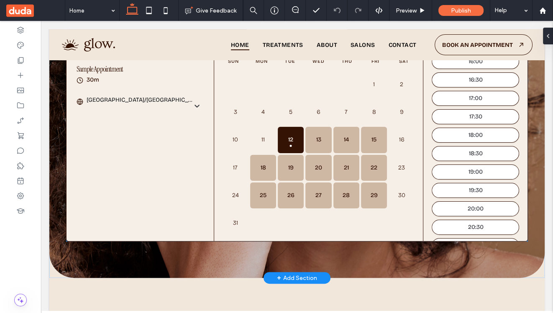
scroll to position [179, 0]
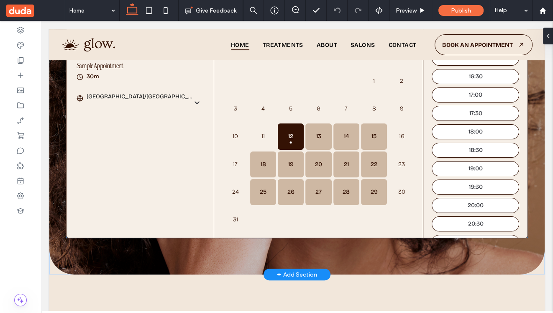
click at [278, 77] on div at bounding box center [291, 81] width 26 height 26
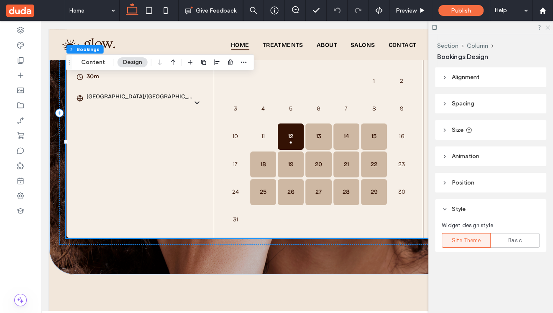
click at [548, 26] on icon at bounding box center [546, 26] width 5 height 5
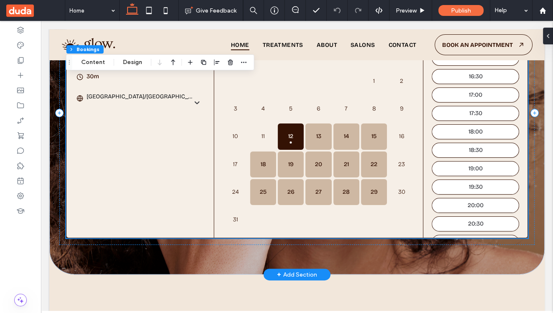
scroll to position [0, 0]
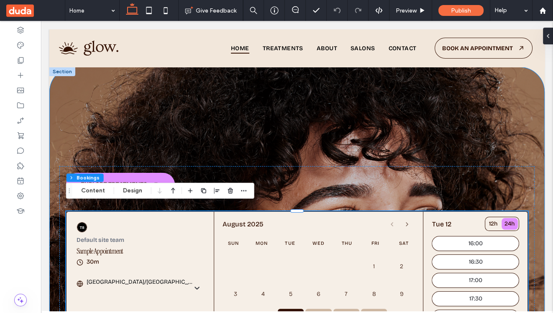
click at [98, 105] on div "EXPLORE TREATMENTS You are doing a test booking. Default site team Sample Appoi…" at bounding box center [296, 263] width 495 height 393
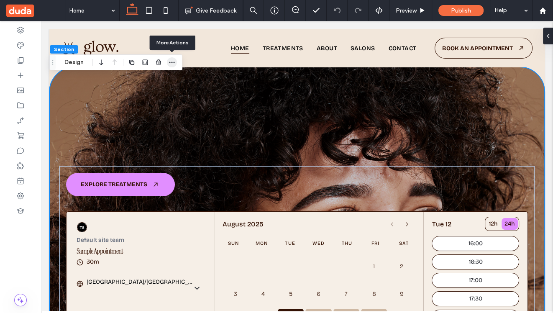
click at [169, 64] on icon "button" at bounding box center [171, 62] width 7 height 7
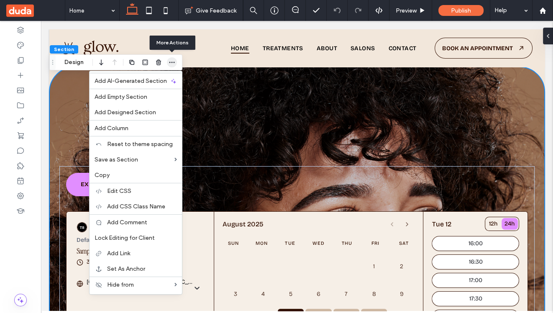
click at [169, 64] on icon "button" at bounding box center [171, 62] width 7 height 7
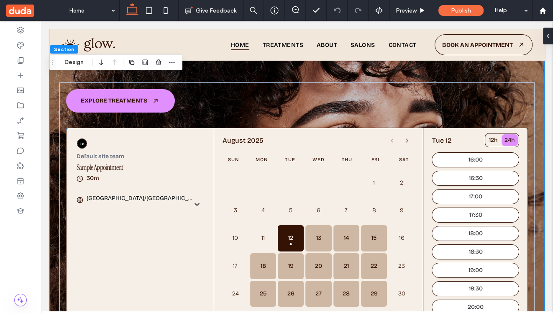
scroll to position [98, 0]
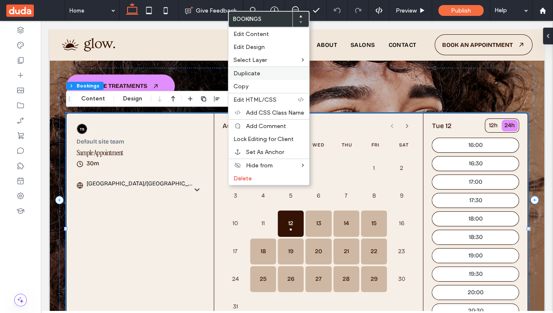
click at [275, 73] on label "Duplicate" at bounding box center [268, 73] width 71 height 7
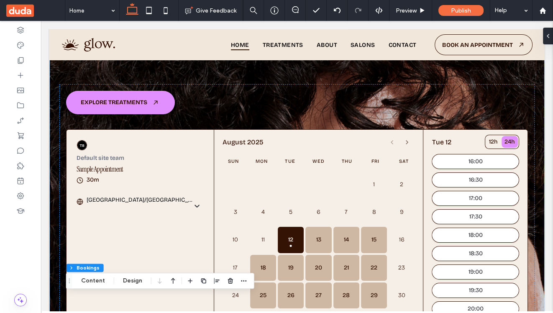
scroll to position [66, 0]
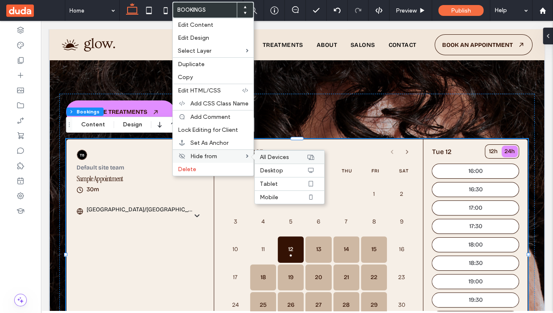
click at [289, 153] on div "All Devices" at bounding box center [289, 156] width 69 height 13
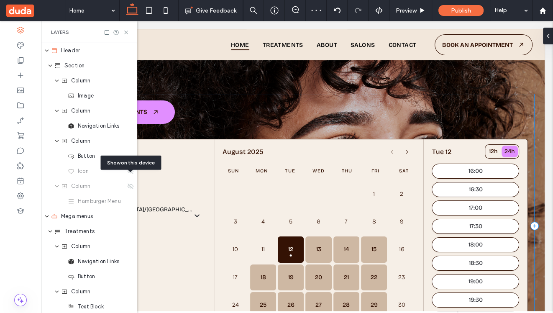
scroll to position [204, 0]
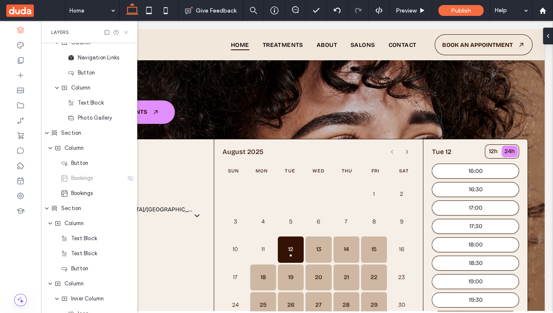
click at [126, 33] on use at bounding box center [125, 32] width 3 height 3
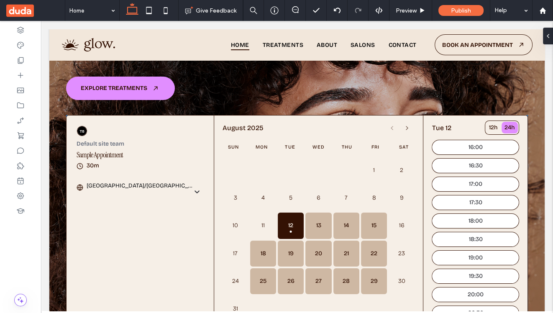
scroll to position [97, 0]
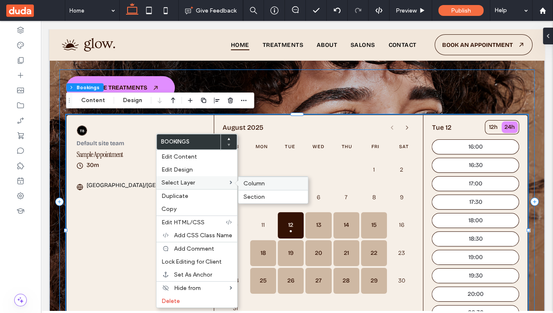
click at [245, 181] on span "Column" at bounding box center [253, 183] width 21 height 7
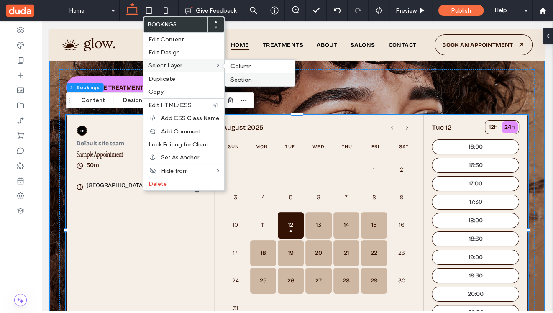
click at [255, 80] on label "Section" at bounding box center [259, 79] width 59 height 7
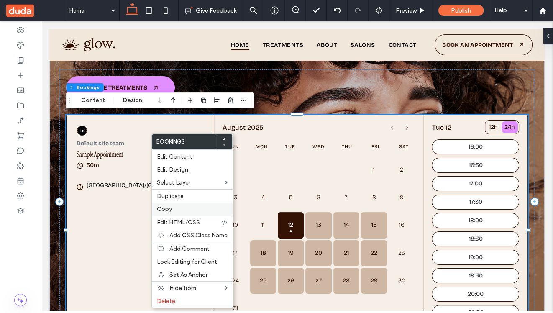
click at [176, 207] on label "Copy" at bounding box center [192, 208] width 71 height 7
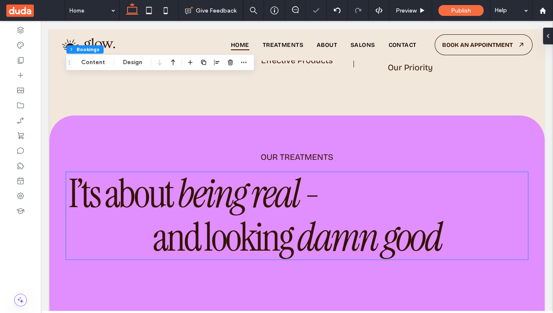
scroll to position [690, 0]
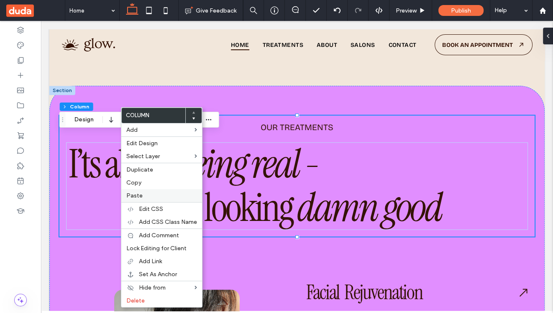
click at [142, 195] on label "Paste" at bounding box center [161, 195] width 71 height 7
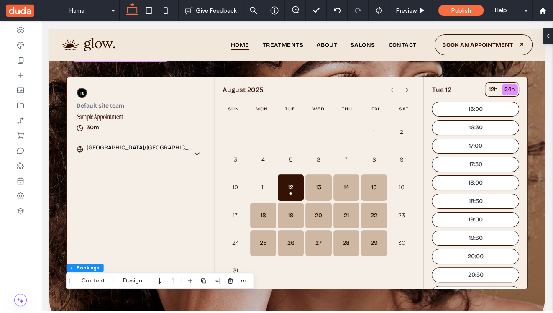
scroll to position [0, 0]
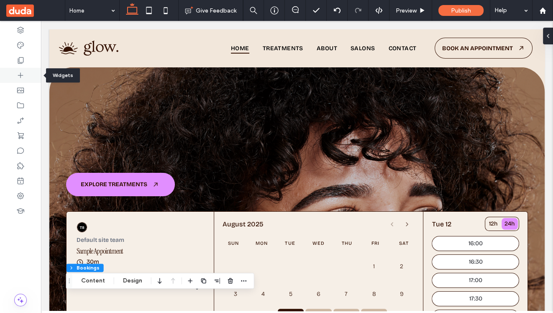
click at [22, 73] on icon at bounding box center [20, 75] width 8 height 8
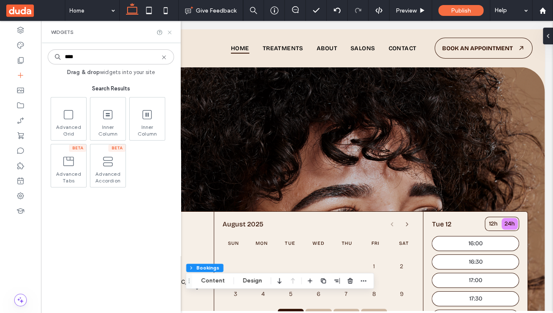
type input "****"
click at [171, 30] on icon at bounding box center [169, 32] width 6 height 6
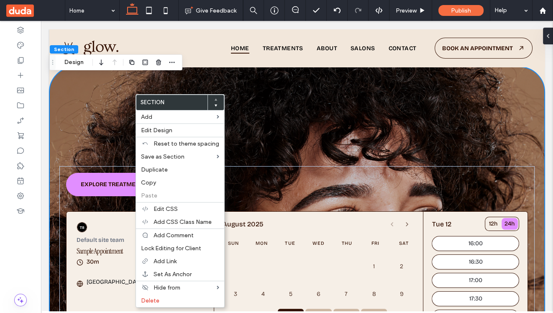
click at [263, 115] on div "EXPLORE TREATMENTS You are doing a test booking. Default site team Sample Appoi…" at bounding box center [296, 263] width 495 height 393
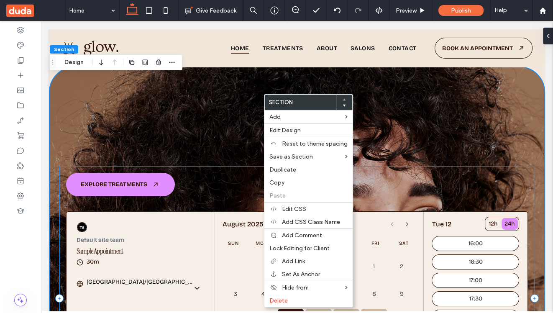
click at [219, 191] on div "EXPLORE TREATMENTS You are doing a test booking. Default site team Sample Appoi…" at bounding box center [296, 298] width 475 height 264
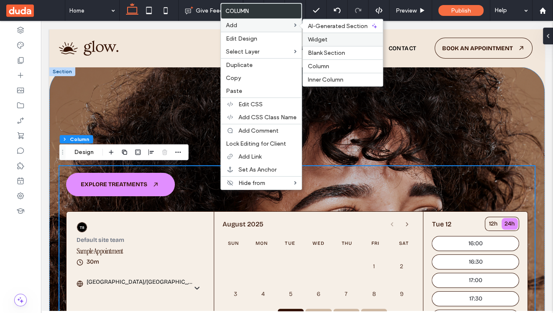
click at [327, 43] on div "Widget" at bounding box center [343, 39] width 80 height 13
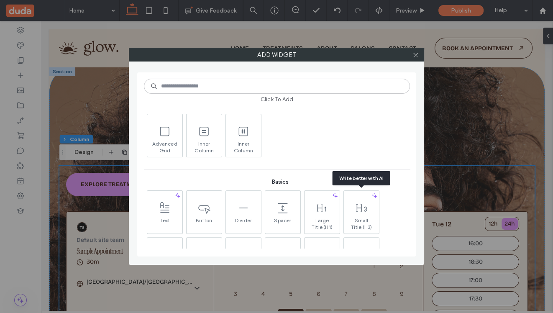
scroll to position [273, 0]
click at [161, 143] on span "Advanced Grid" at bounding box center [164, 146] width 35 height 12
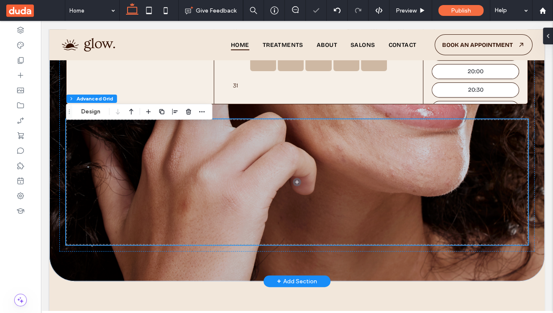
scroll to position [309, 0]
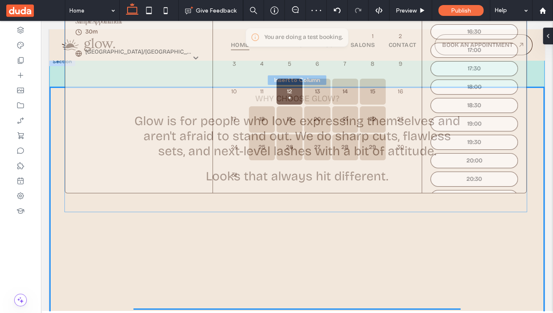
drag, startPoint x: 290, startPoint y: 102, endPoint x: 288, endPoint y: 187, distance: 85.3
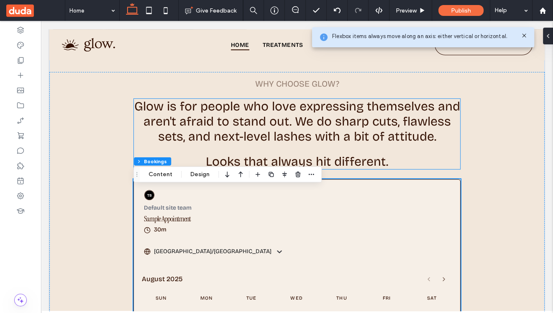
scroll to position [314, 0]
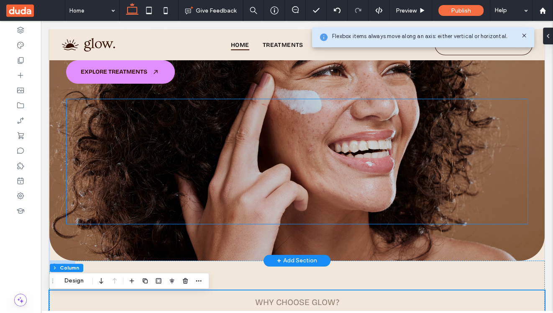
scroll to position [110, 0]
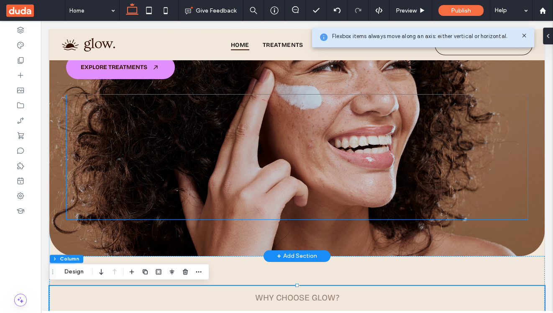
click at [223, 143] on span at bounding box center [297, 156] width 462 height 125
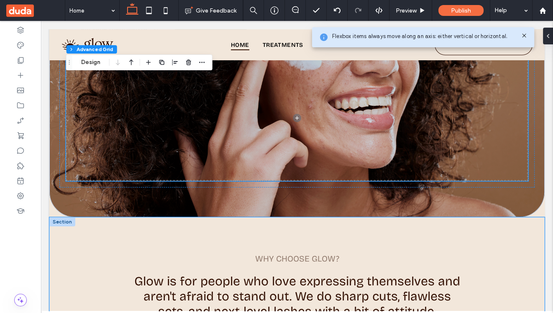
scroll to position [137, 0]
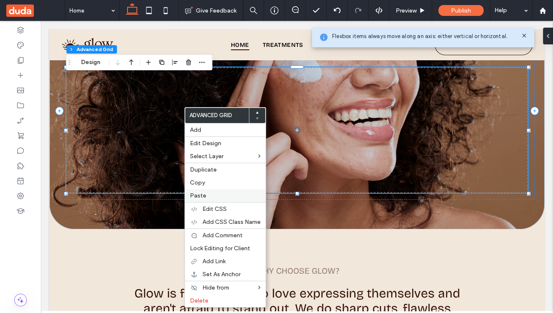
click at [214, 196] on label "Paste" at bounding box center [225, 195] width 71 height 7
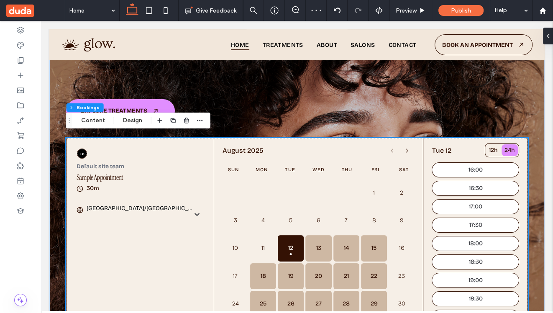
scroll to position [64, 0]
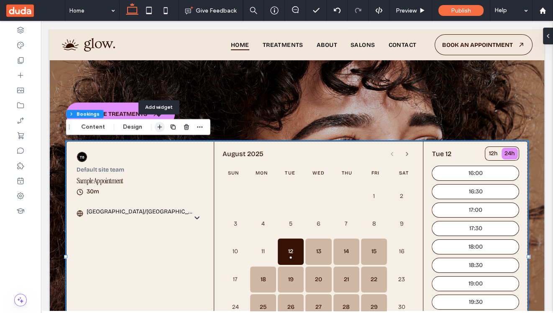
click at [157, 127] on use "button" at bounding box center [159, 127] width 5 height 5
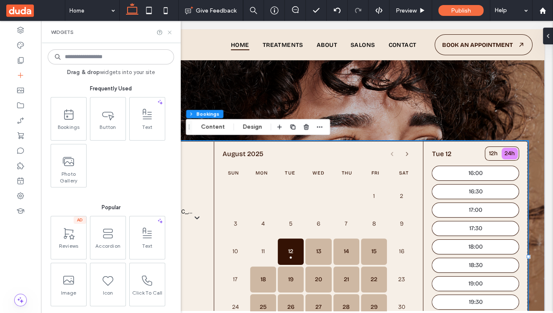
click at [171, 32] on icon at bounding box center [169, 32] width 6 height 6
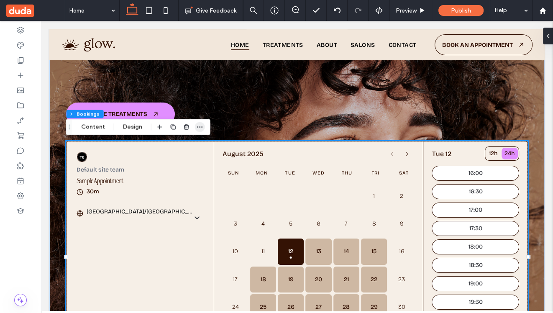
click at [199, 127] on icon "button" at bounding box center [199, 126] width 7 height 7
click at [156, 126] on icon "button" at bounding box center [159, 126] width 7 height 7
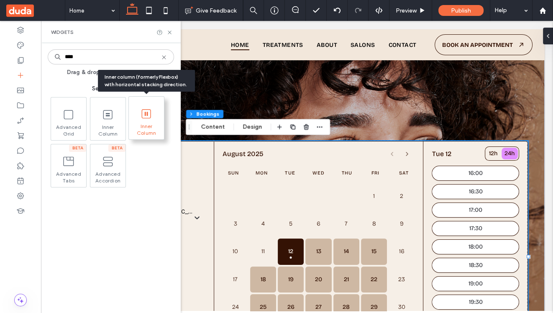
type input "****"
click at [139, 124] on span "Inner Column" at bounding box center [146, 129] width 35 height 12
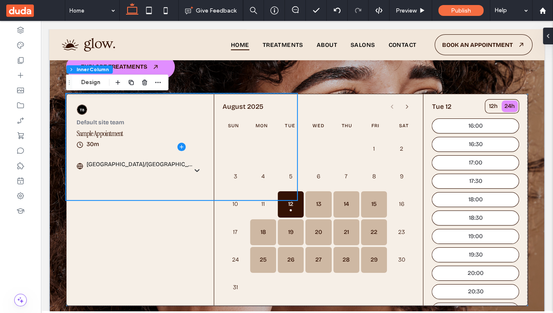
scroll to position [87, 0]
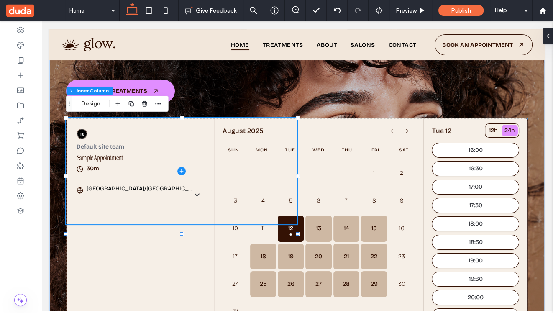
click at [374, 153] on div "Sun Mon Tue Wed Thu Fri Sat" at bounding box center [318, 150] width 192 height 20
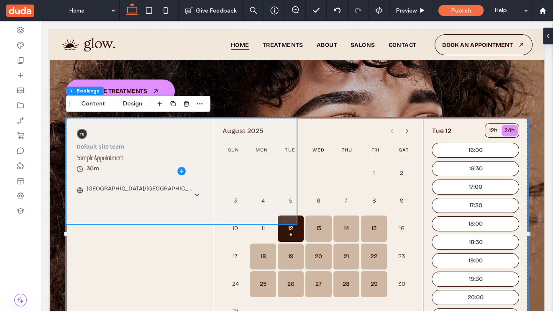
click at [182, 175] on icon at bounding box center [181, 171] width 8 height 8
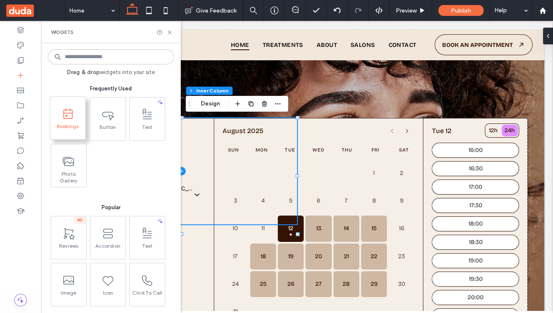
click at [59, 134] on span "Bookings" at bounding box center [67, 129] width 35 height 12
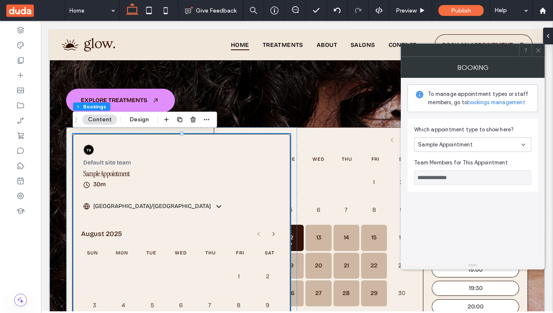
scroll to position [78, 0]
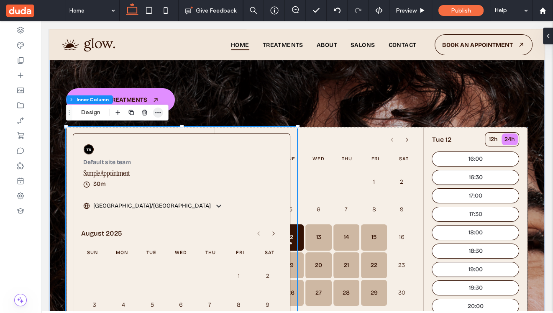
click at [159, 111] on icon "button" at bounding box center [158, 112] width 7 height 7
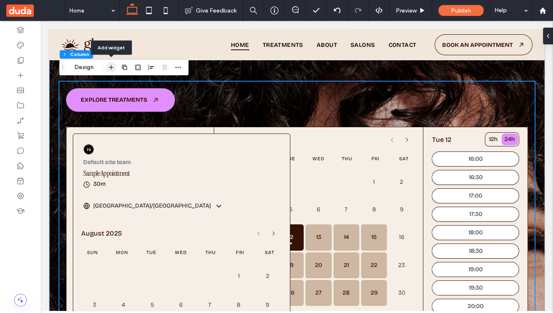
click at [109, 68] on icon "button" at bounding box center [111, 67] width 7 height 7
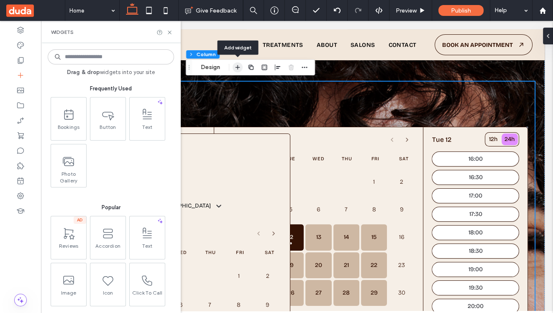
click at [238, 70] on icon "button" at bounding box center [237, 67] width 7 height 7
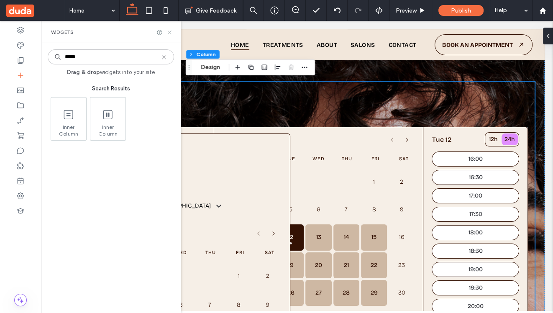
type input "*****"
click at [170, 32] on icon at bounding box center [169, 32] width 6 height 6
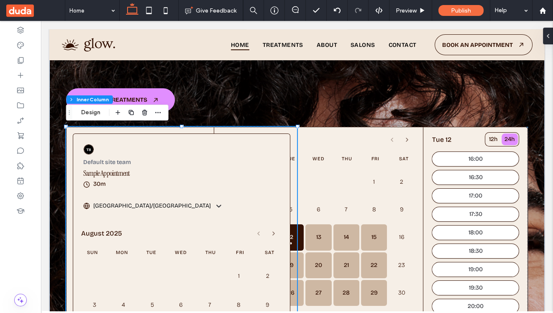
click at [368, 160] on div "Fri" at bounding box center [376, 159] width 22 height 7
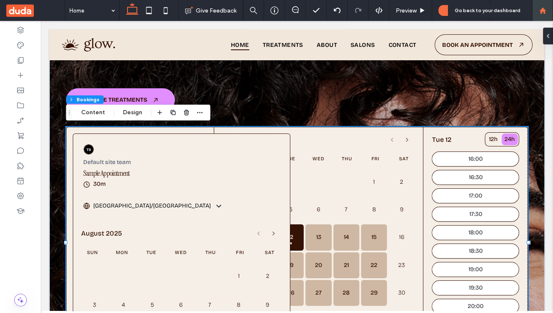
click at [543, 15] on div at bounding box center [542, 10] width 21 height 21
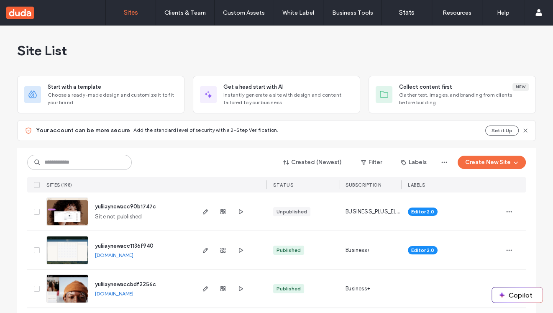
click at [329, 67] on div "Site List" at bounding box center [276, 51] width 518 height 50
click at [482, 164] on button "Create New Site" at bounding box center [491, 162] width 68 height 13
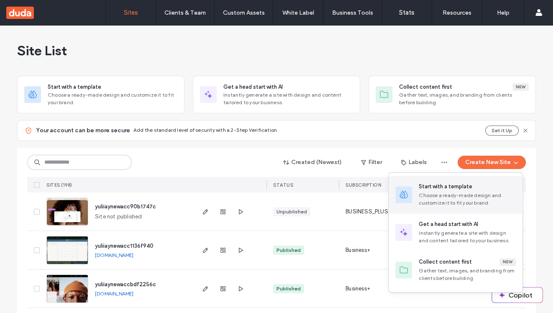
click at [446, 196] on div "Choose a ready-made design and customize it to fit your brand." at bounding box center [466, 198] width 97 height 15
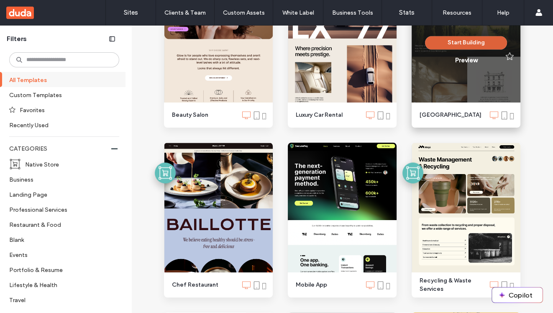
scroll to position [1031, 0]
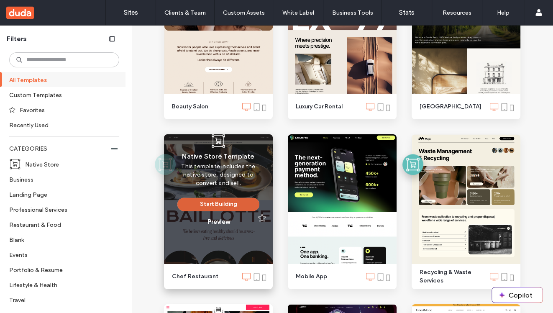
click at [229, 208] on button "Start Building" at bounding box center [218, 203] width 82 height 13
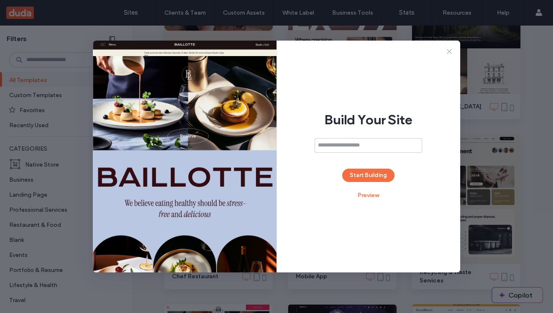
click at [449, 53] on icon at bounding box center [449, 51] width 8 height 8
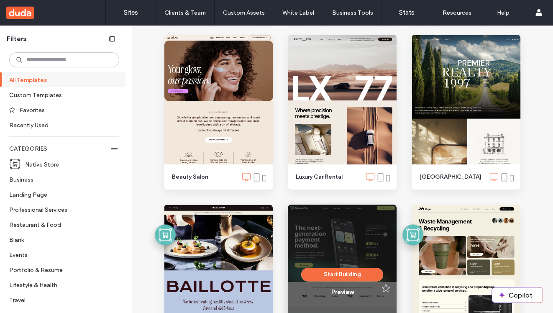
scroll to position [921, 0]
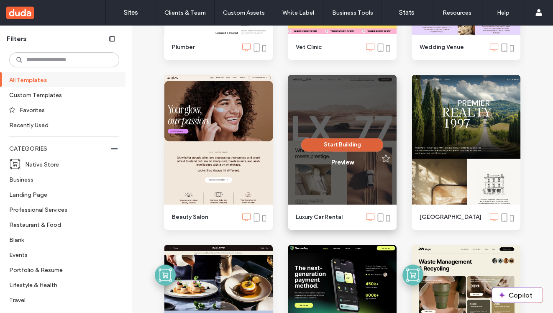
click at [341, 145] on button "Start Building" at bounding box center [342, 144] width 82 height 13
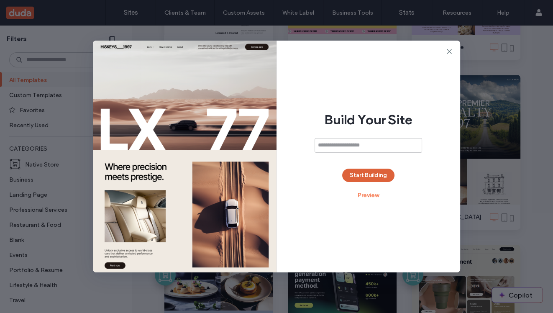
click at [378, 172] on button "Start Building" at bounding box center [368, 174] width 52 height 13
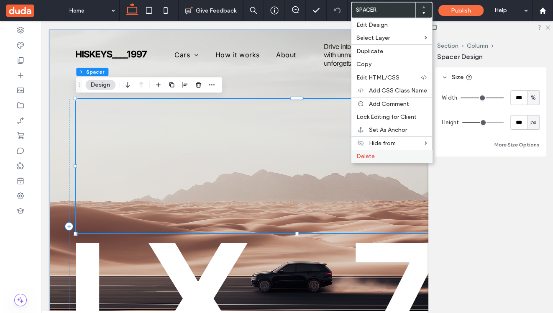
click at [385, 156] on label "Delete" at bounding box center [391, 156] width 71 height 7
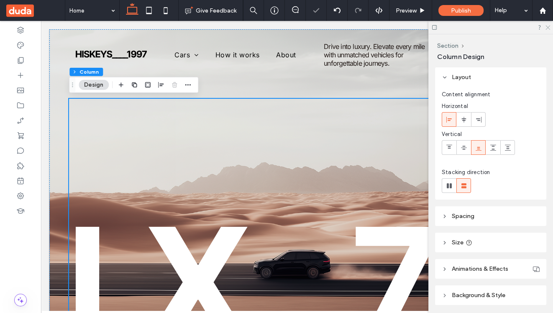
click at [548, 26] on icon at bounding box center [546, 26] width 5 height 5
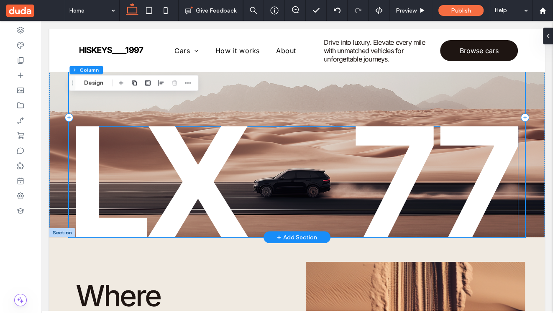
scroll to position [102, 0]
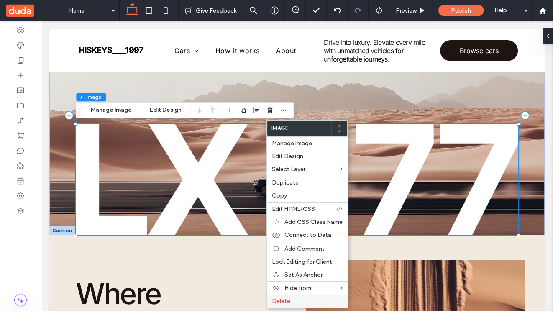
click at [294, 301] on label "Delete" at bounding box center [307, 300] width 71 height 7
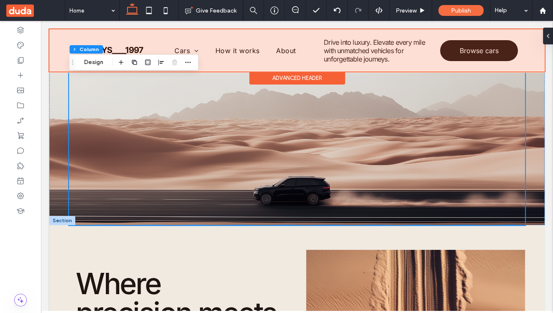
scroll to position [0, 0]
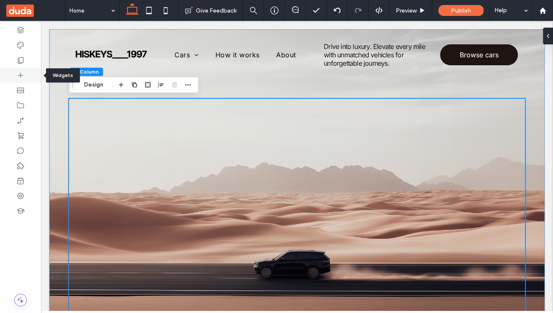
click at [21, 77] on icon at bounding box center [20, 75] width 8 height 8
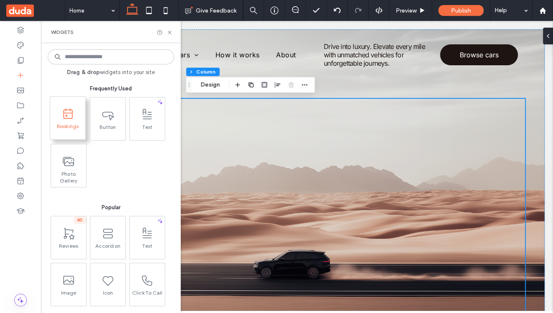
click at [64, 118] on icon at bounding box center [68, 113] width 10 height 10
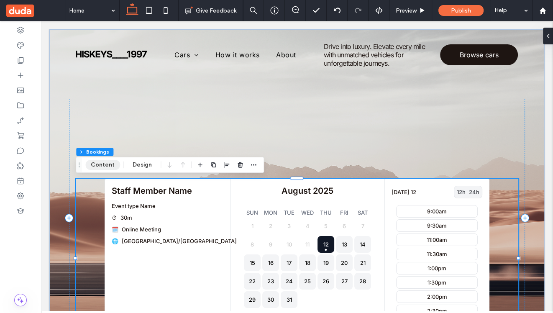
click at [108, 164] on button "Content" at bounding box center [102, 165] width 35 height 10
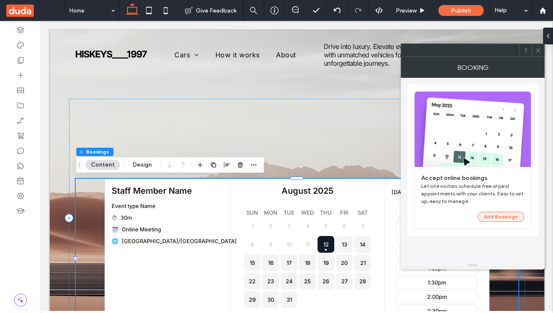
click at [507, 212] on button "Add Bookings" at bounding box center [500, 217] width 46 height 10
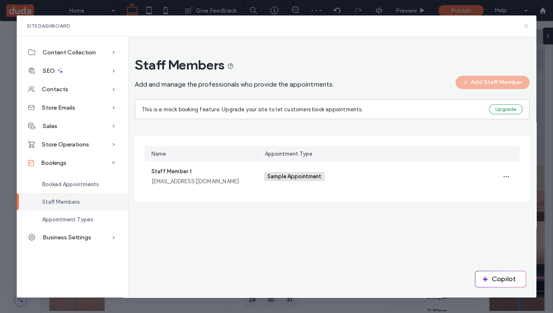
click at [528, 25] on icon at bounding box center [526, 26] width 7 height 7
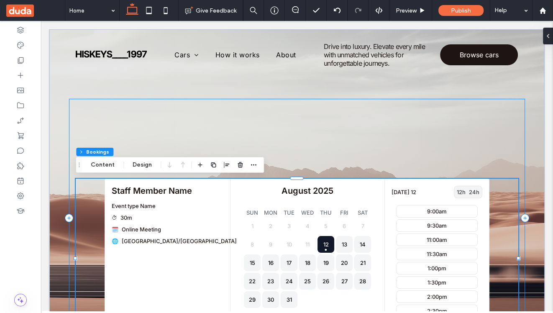
click at [164, 118] on div "Drive into luxury. Elevate every mile with unmatched vehicles for unforgettable…" at bounding box center [296, 218] width 455 height 239
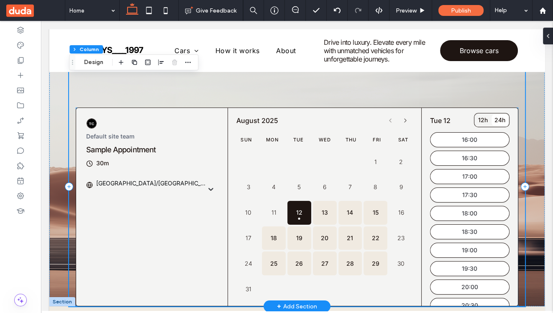
scroll to position [29, 0]
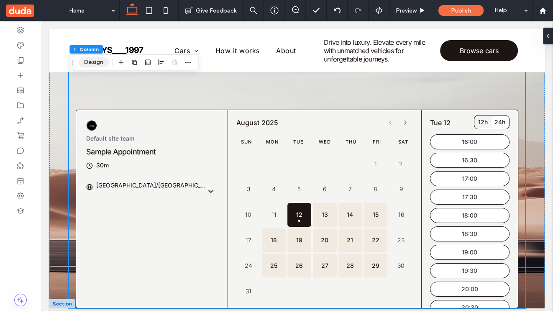
click at [92, 59] on button "Design" at bounding box center [94, 62] width 30 height 10
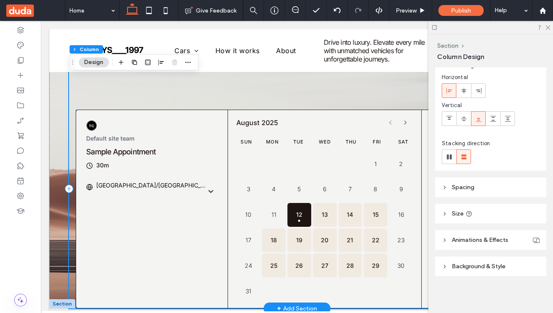
click at [236, 152] on div at bounding box center [248, 164] width 24 height 24
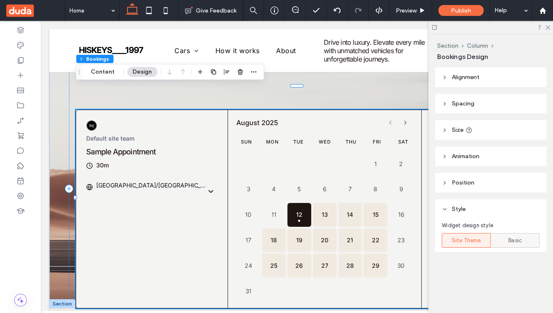
click at [523, 247] on div "Basic" at bounding box center [515, 240] width 38 height 14
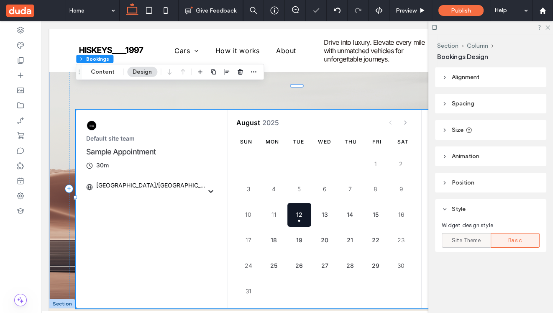
click at [457, 242] on span "Site Theme" at bounding box center [465, 240] width 29 height 8
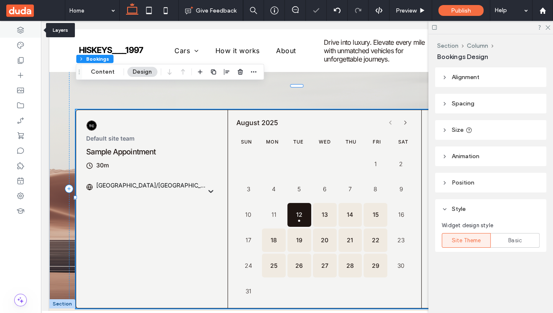
click at [23, 28] on use at bounding box center [20, 30] width 7 height 7
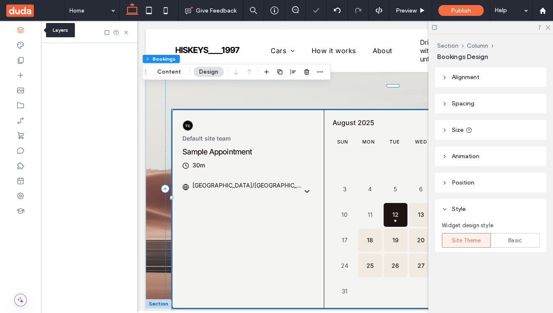
scroll to position [0, 221]
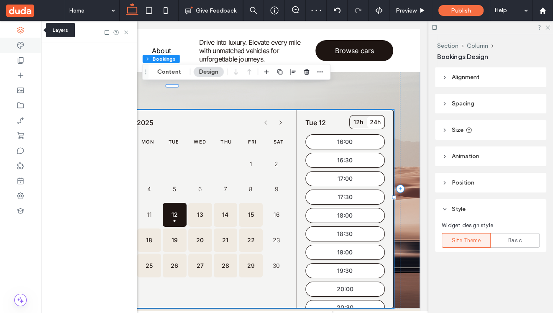
click at [21, 45] on icon at bounding box center [20, 45] width 8 height 8
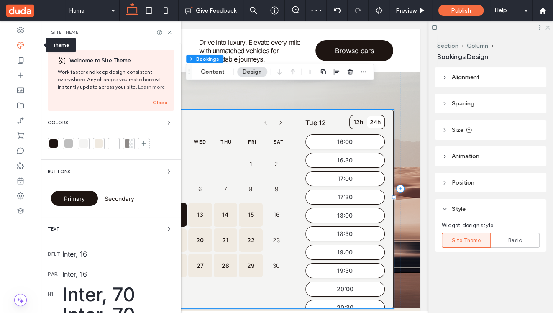
click at [24, 48] on icon at bounding box center [20, 45] width 8 height 8
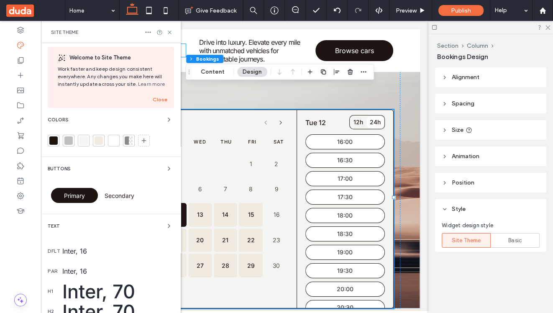
scroll to position [0, 0]
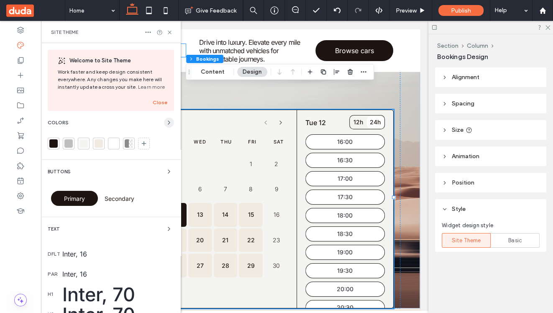
click at [166, 123] on icon "button" at bounding box center [169, 122] width 7 height 7
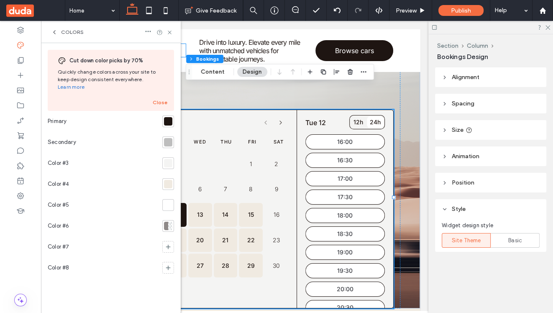
click at [169, 117] on div at bounding box center [168, 121] width 8 height 8
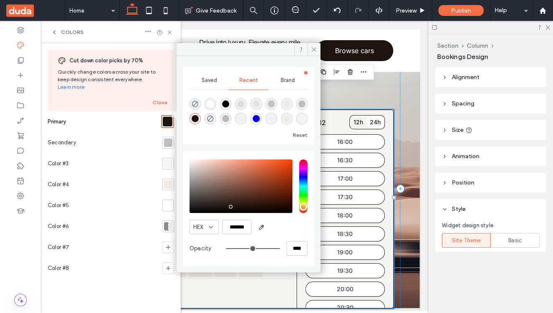
type input "**"
type input "*******"
type input "**"
click at [304, 199] on input "hue" at bounding box center [303, 186] width 8 height 54
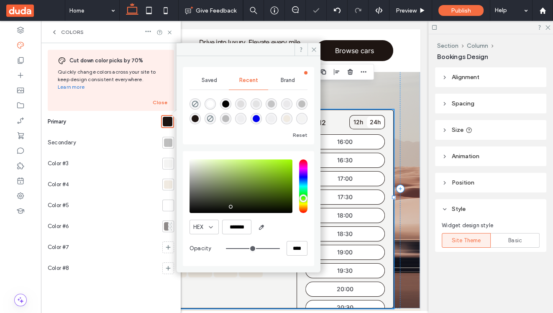
click at [274, 169] on div "saturation and value" at bounding box center [240, 186] width 103 height 54
type input "*******"
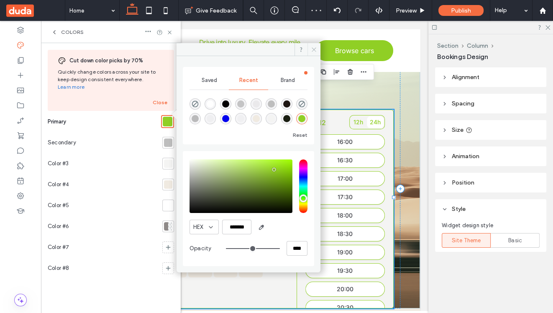
click at [317, 52] on icon at bounding box center [314, 49] width 6 height 6
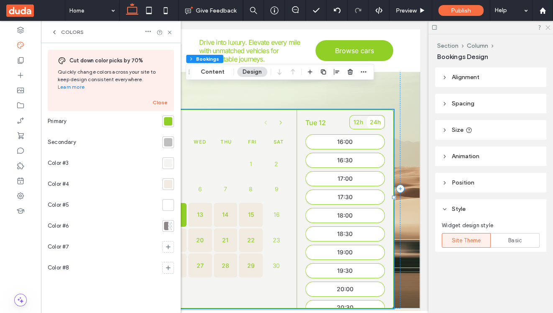
click at [545, 29] on icon at bounding box center [546, 26] width 5 height 5
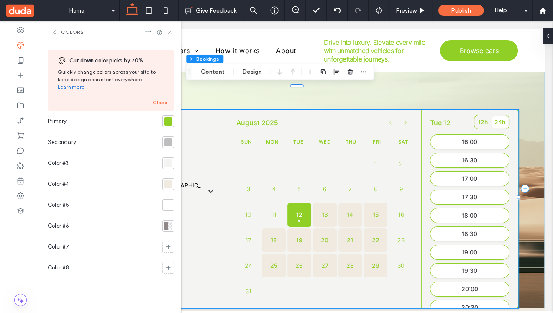
click at [172, 33] on icon at bounding box center [169, 32] width 6 height 6
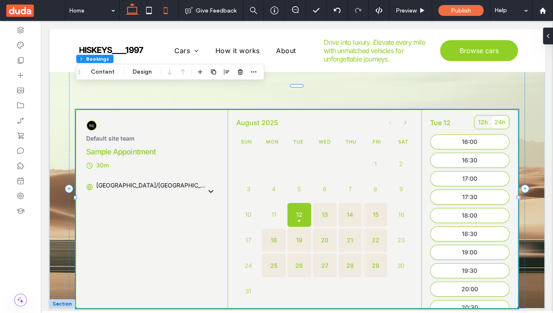
click at [164, 8] on icon at bounding box center [165, 10] width 17 height 17
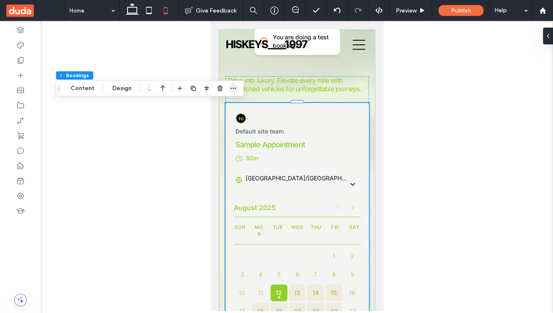
click at [233, 87] on icon "button" at bounding box center [233, 88] width 7 height 7
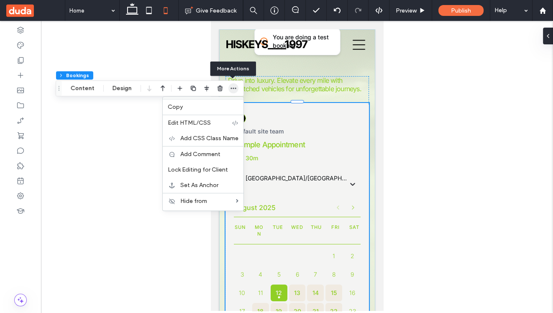
click at [233, 87] on icon "button" at bounding box center [233, 88] width 7 height 7
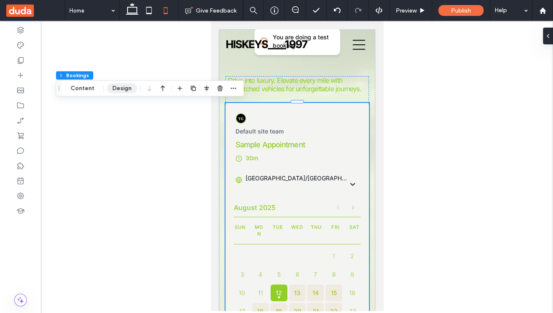
click at [126, 90] on button "Design" at bounding box center [122, 88] width 30 height 10
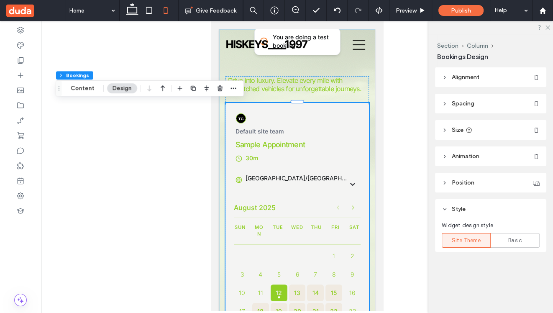
click at [472, 83] on header "Alignment" at bounding box center [490, 77] width 111 height 20
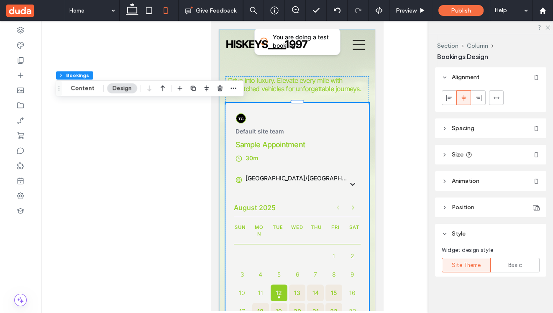
click at [475, 128] on header "Spacing" at bounding box center [490, 128] width 111 height 20
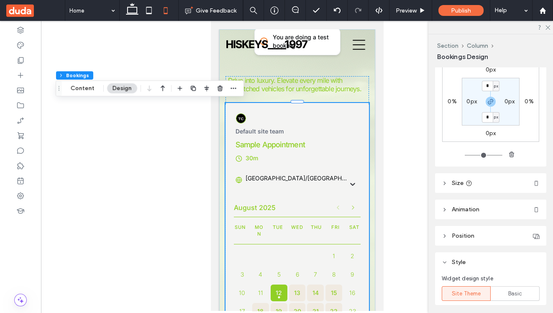
scroll to position [91, 0]
click at [497, 186] on header "Size" at bounding box center [490, 182] width 111 height 20
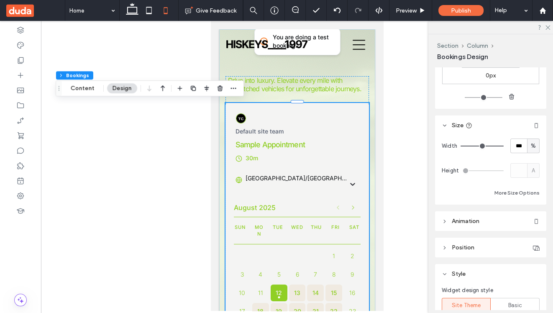
scroll to position [150, 0]
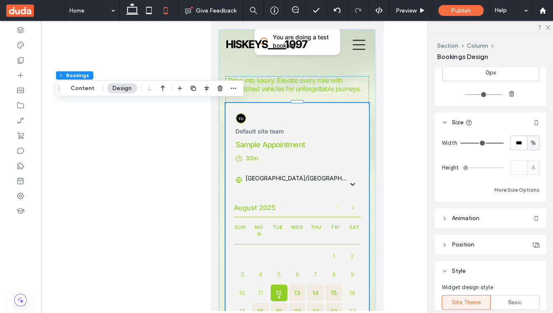
type input "**"
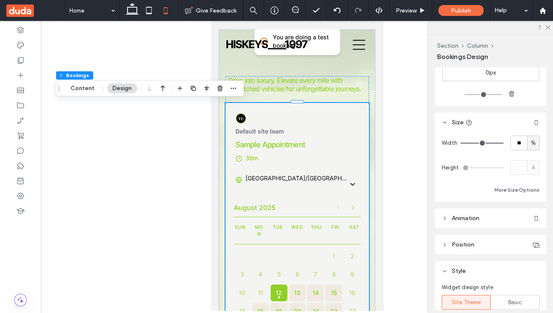
type input "**"
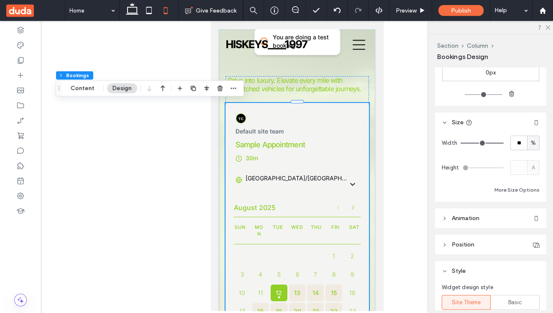
type input "**"
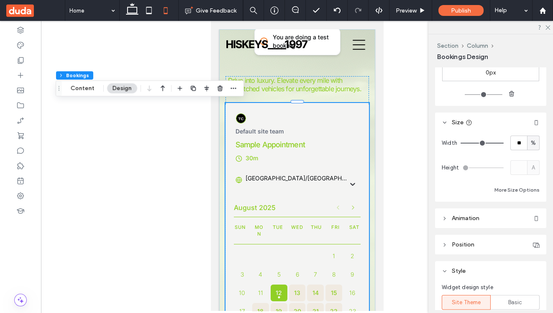
type input "**"
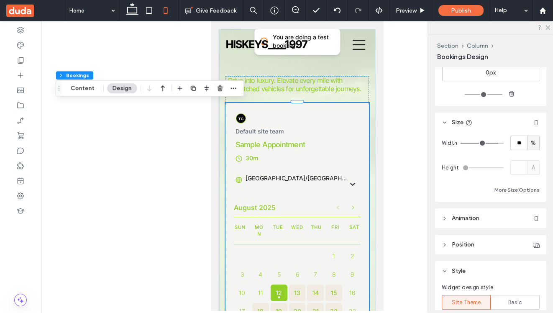
type input "**"
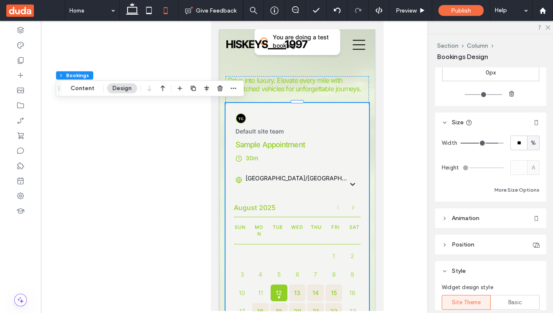
type input "**"
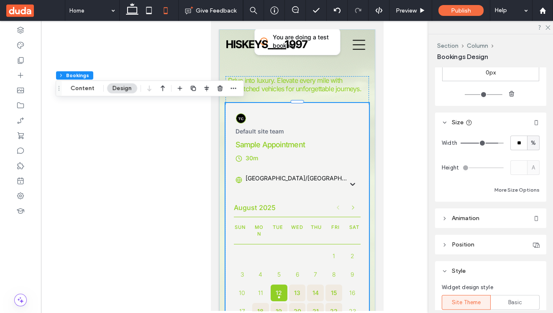
type input "**"
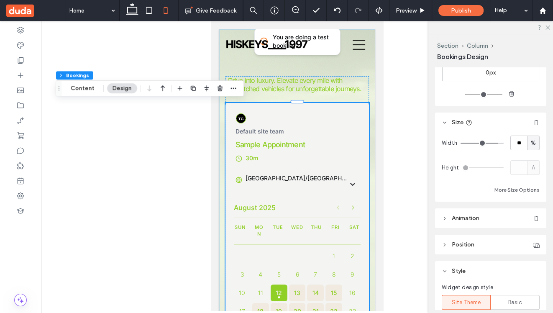
type input "**"
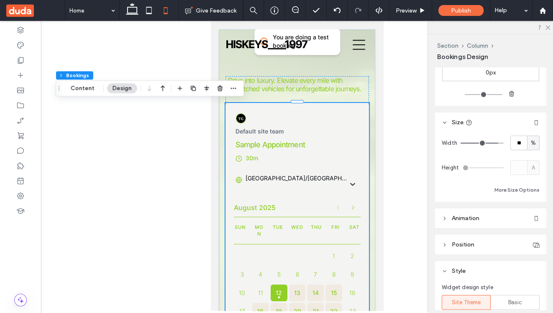
type input "**"
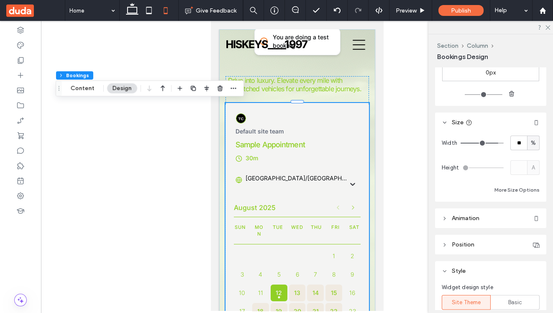
type input "**"
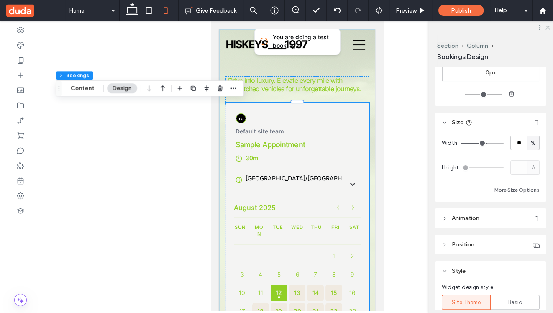
drag, startPoint x: 500, startPoint y: 143, endPoint x: 486, endPoint y: 143, distance: 13.8
click at [486, 143] on input "range" at bounding box center [481, 143] width 43 height 1
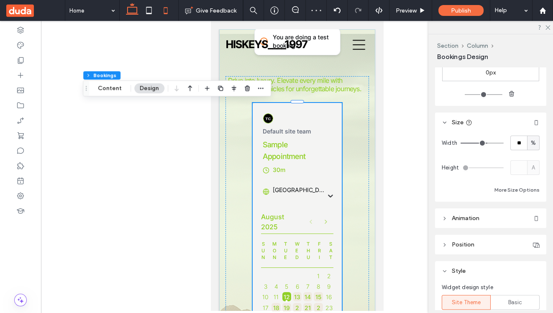
click at [124, 9] on icon at bounding box center [132, 10] width 17 height 17
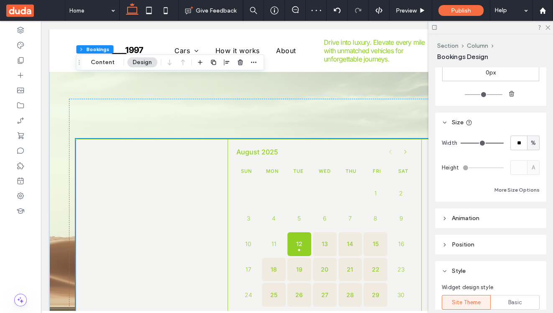
type input "***"
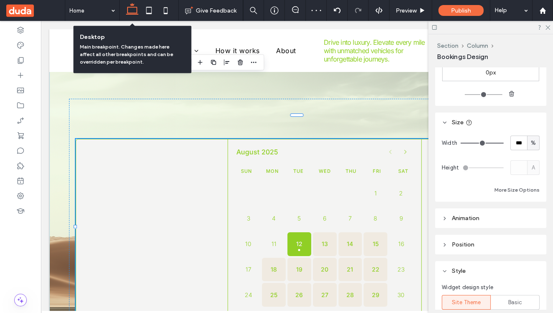
scroll to position [220, 0]
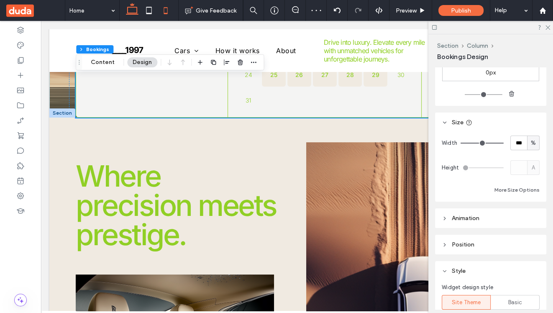
click at [167, 12] on icon at bounding box center [165, 10] width 17 height 17
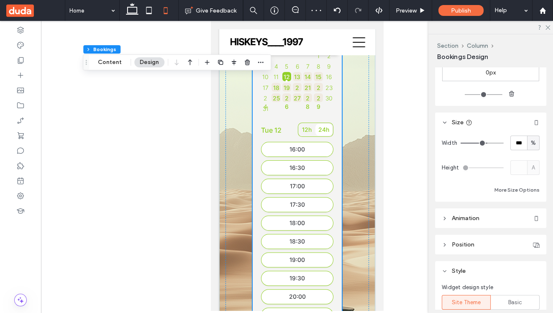
type input "**"
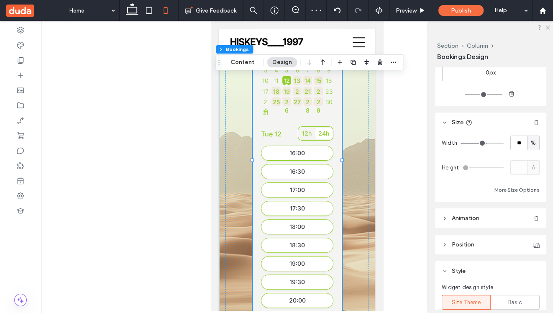
scroll to position [0, 0]
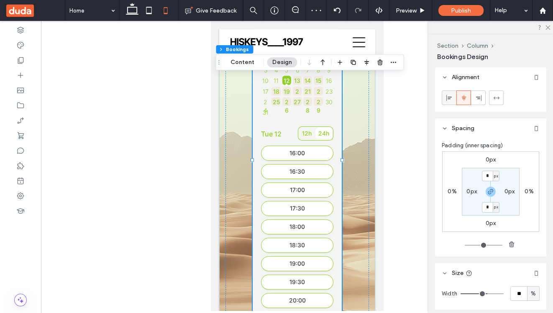
click at [448, 98] on icon at bounding box center [449, 97] width 7 height 7
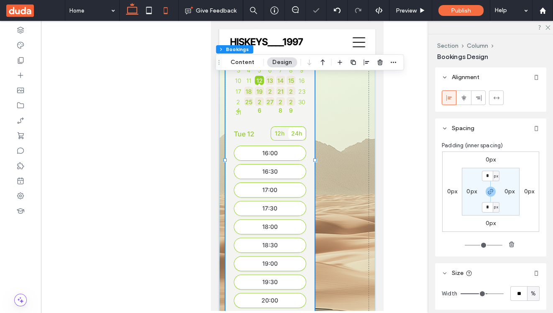
click at [133, 11] on icon at bounding box center [132, 10] width 17 height 17
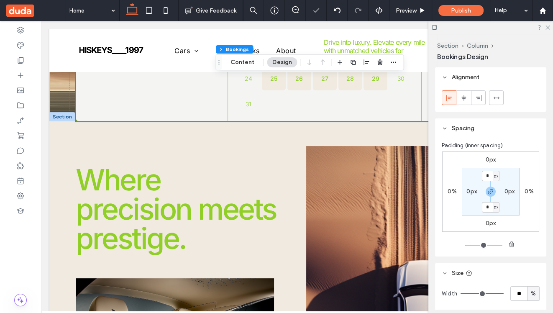
type input "***"
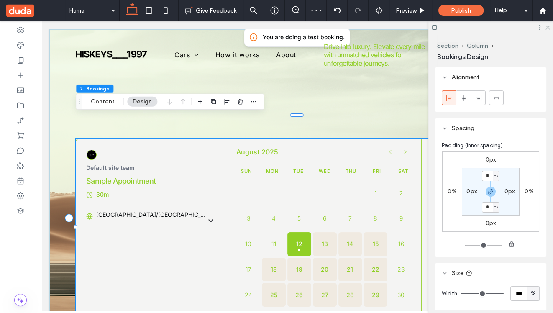
click at [436, 27] on icon at bounding box center [434, 27] width 6 height 6
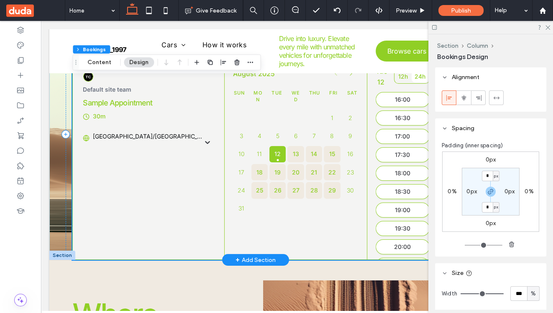
scroll to position [83, 0]
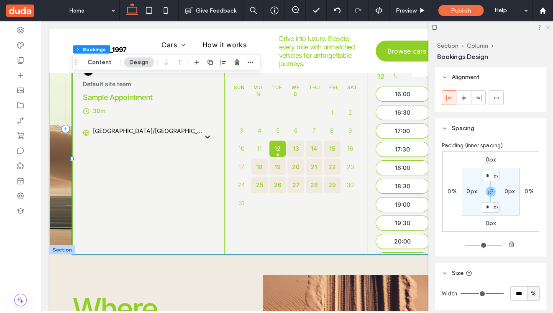
click at [548, 26] on icon at bounding box center [546, 26] width 5 height 5
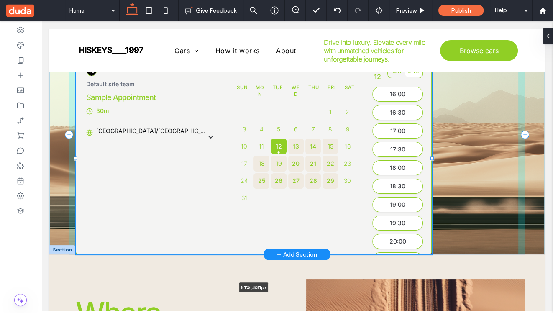
drag, startPoint x: 518, startPoint y: 144, endPoint x: 432, endPoint y: 145, distance: 85.7
click at [432, 144] on div "Drive into luxury. Elevate every mile with unmatched vehicles for unforgettable…" at bounding box center [296, 100] width 495 height 308
type input "**"
type input "****"
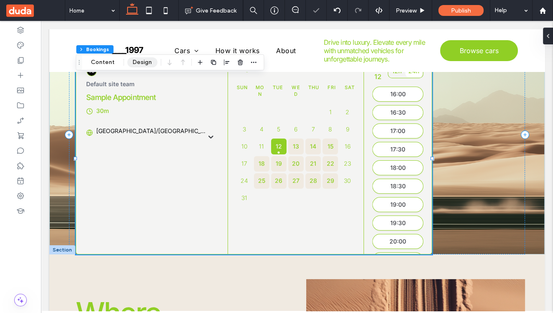
click at [143, 63] on button "Design" at bounding box center [142, 62] width 30 height 10
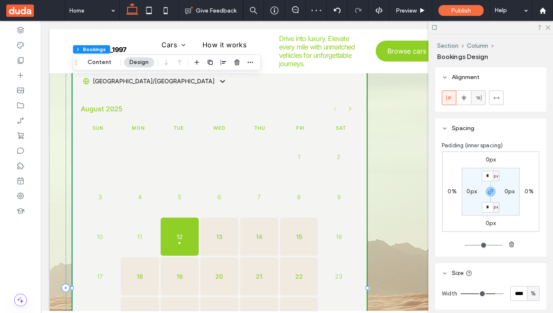
click at [478, 99] on icon at bounding box center [478, 97] width 7 height 7
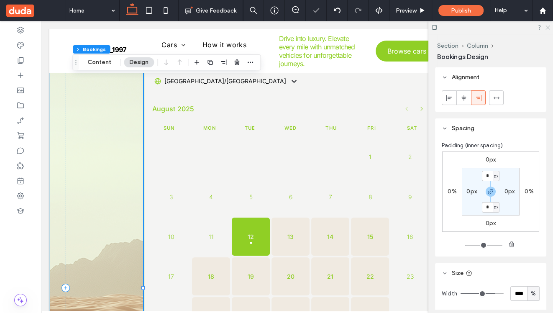
click at [546, 28] on icon at bounding box center [546, 26] width 5 height 5
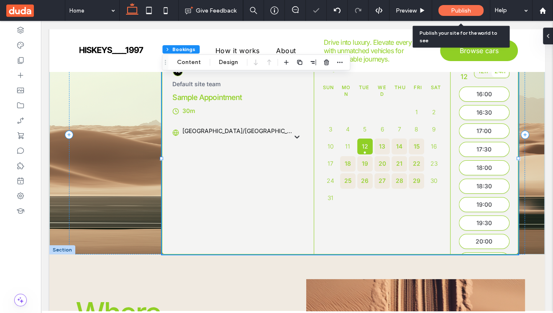
click at [457, 11] on span "Publish" at bounding box center [461, 10] width 20 height 7
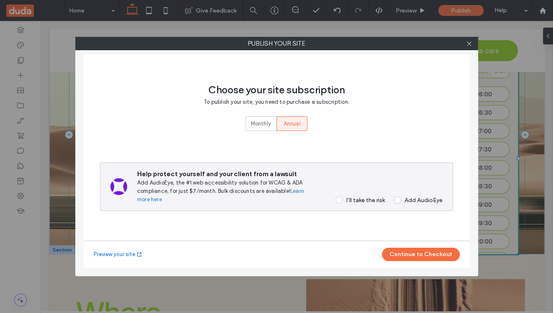
click at [377, 199] on div "I’ll take the risk" at bounding box center [365, 199] width 38 height 7
click at [416, 255] on button "Continue to Checkout" at bounding box center [421, 253] width 78 height 13
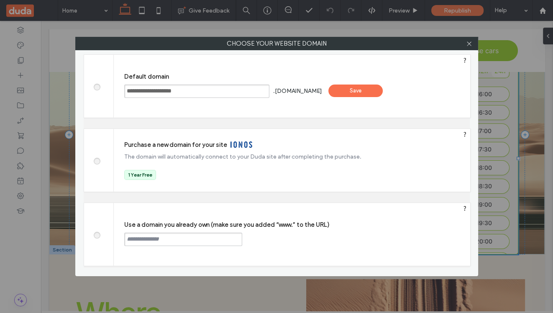
click at [370, 91] on div "Save" at bounding box center [355, 90] width 54 height 13
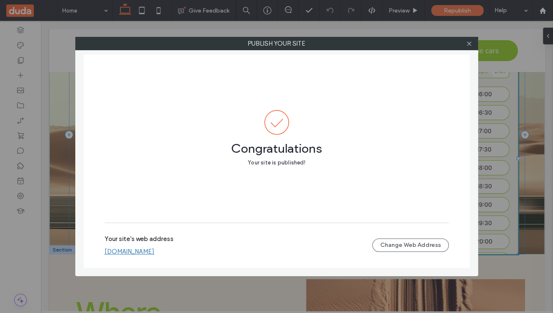
click at [154, 253] on link "[DOMAIN_NAME]" at bounding box center [130, 251] width 50 height 8
click at [469, 44] on icon at bounding box center [469, 44] width 6 height 6
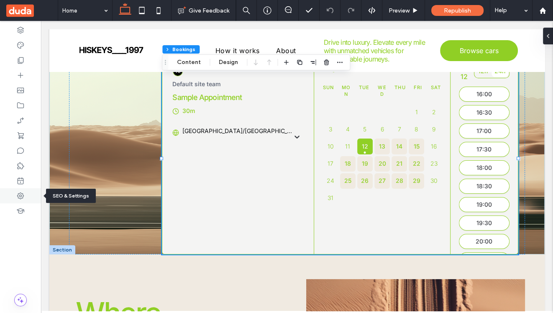
click at [22, 192] on icon at bounding box center [20, 195] width 8 height 8
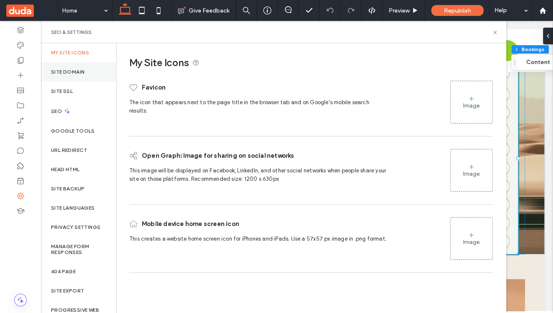
click at [64, 69] on label "Site Domain" at bounding box center [67, 72] width 33 height 6
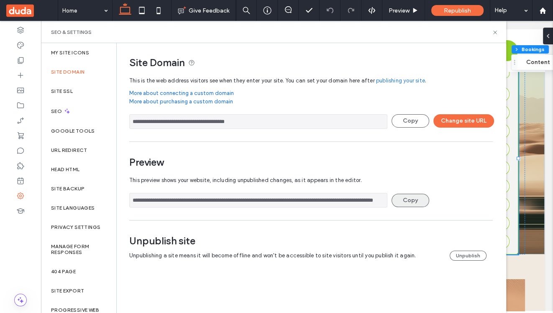
click at [421, 198] on button "Copy" at bounding box center [410, 200] width 38 height 13
click at [410, 206] on button "Copy" at bounding box center [410, 200] width 38 height 13
click at [279, 196] on input "**********" at bounding box center [258, 200] width 258 height 15
